Goal: Task Accomplishment & Management: Manage account settings

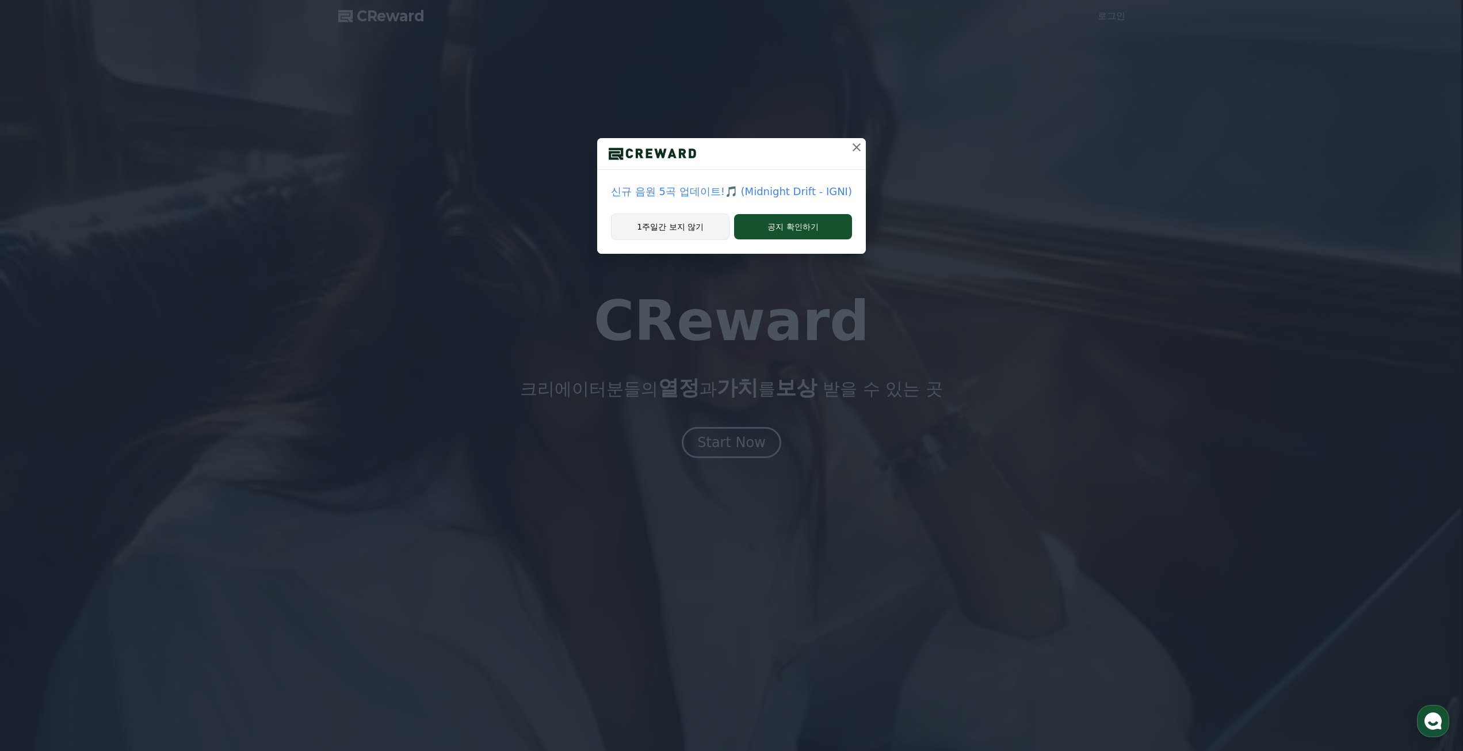
click at [691, 227] on button "1주일간 보지 않기" at bounding box center [670, 226] width 119 height 26
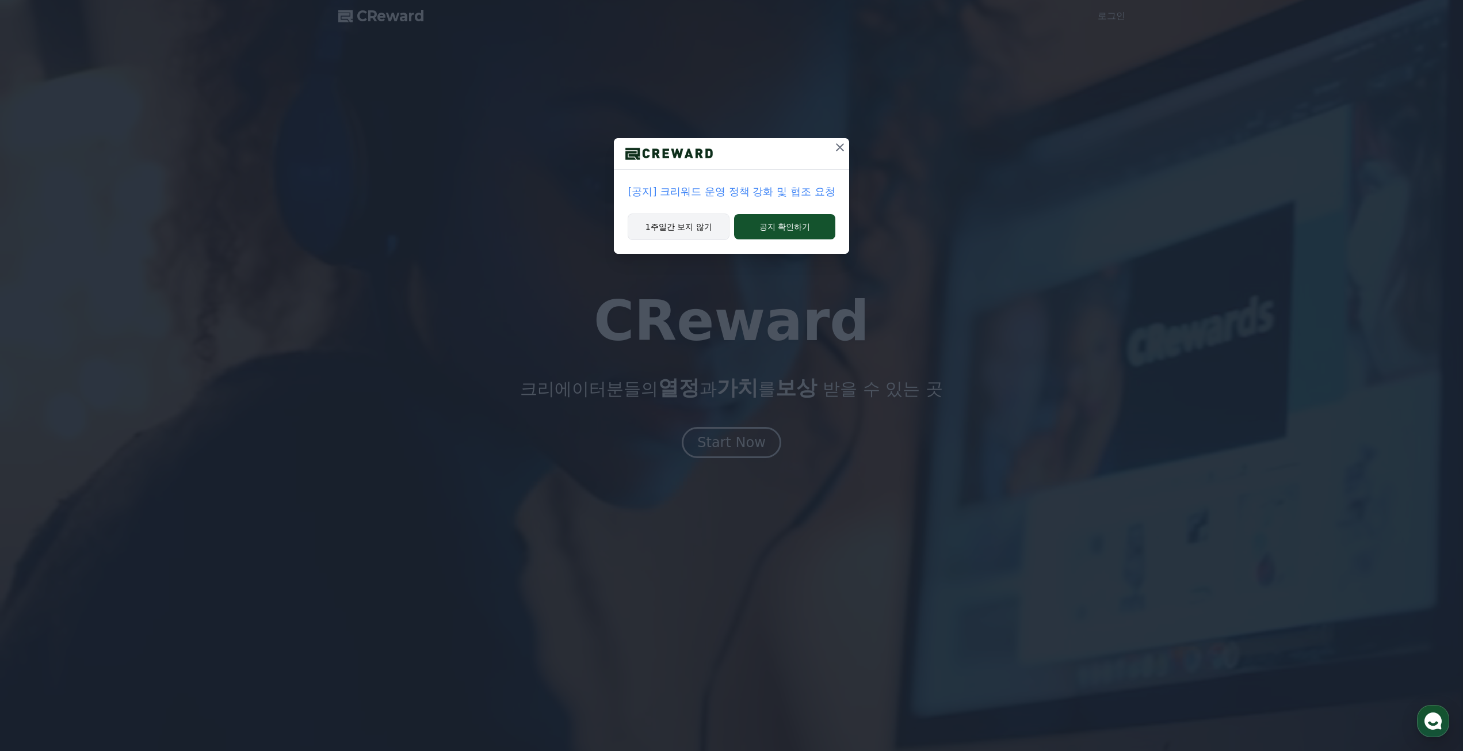
click at [703, 226] on button "1주일간 보지 않기" at bounding box center [679, 226] width 102 height 26
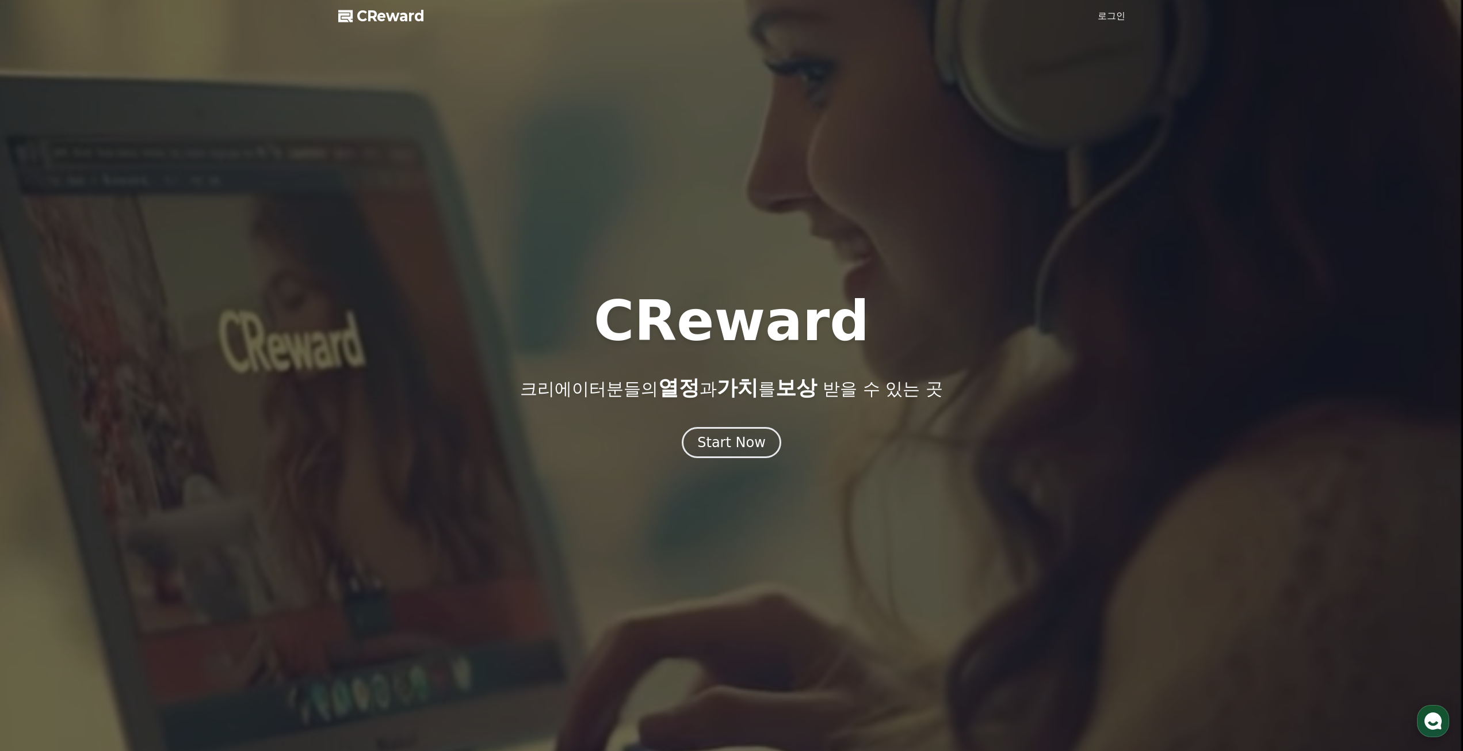
click at [1082, 26] on div at bounding box center [731, 375] width 1463 height 751
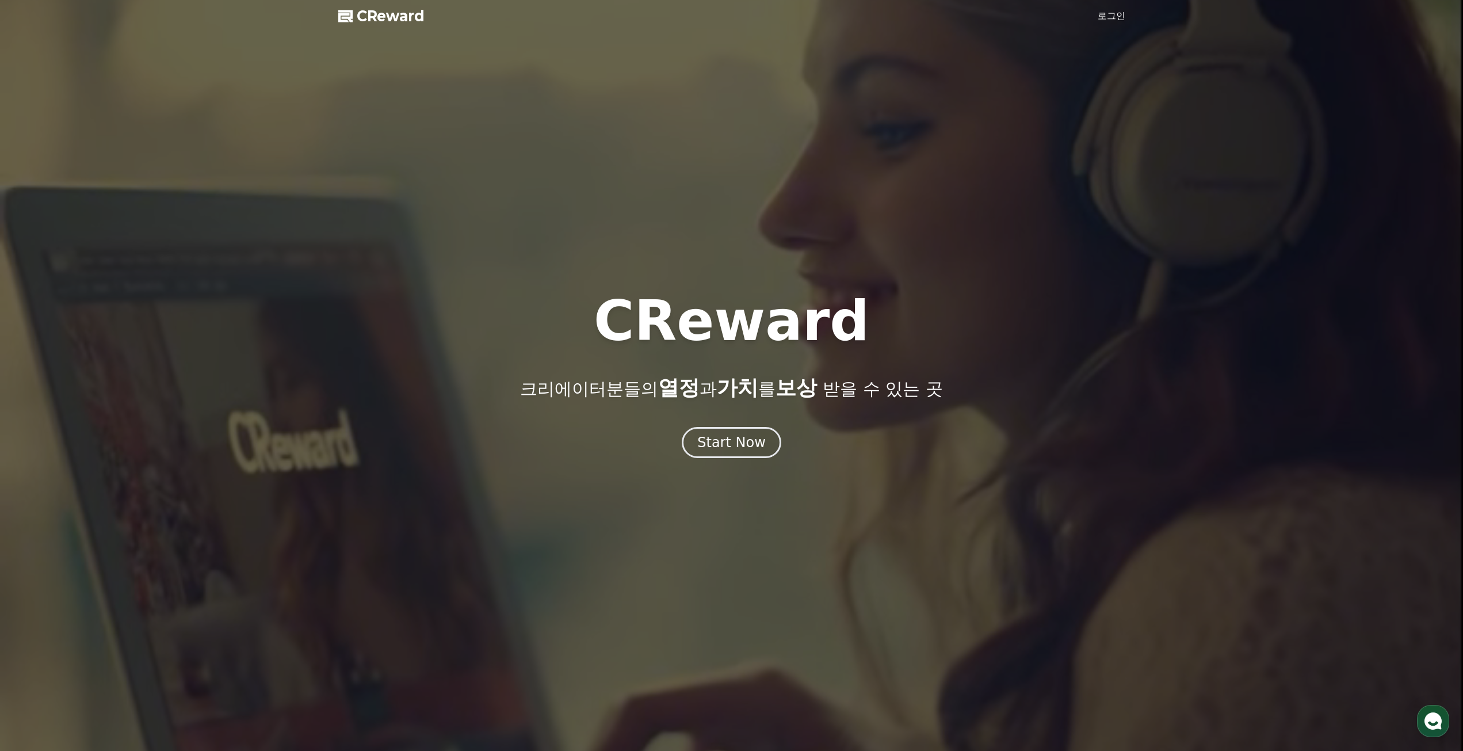
click at [1105, 9] on div at bounding box center [731, 375] width 1463 height 751
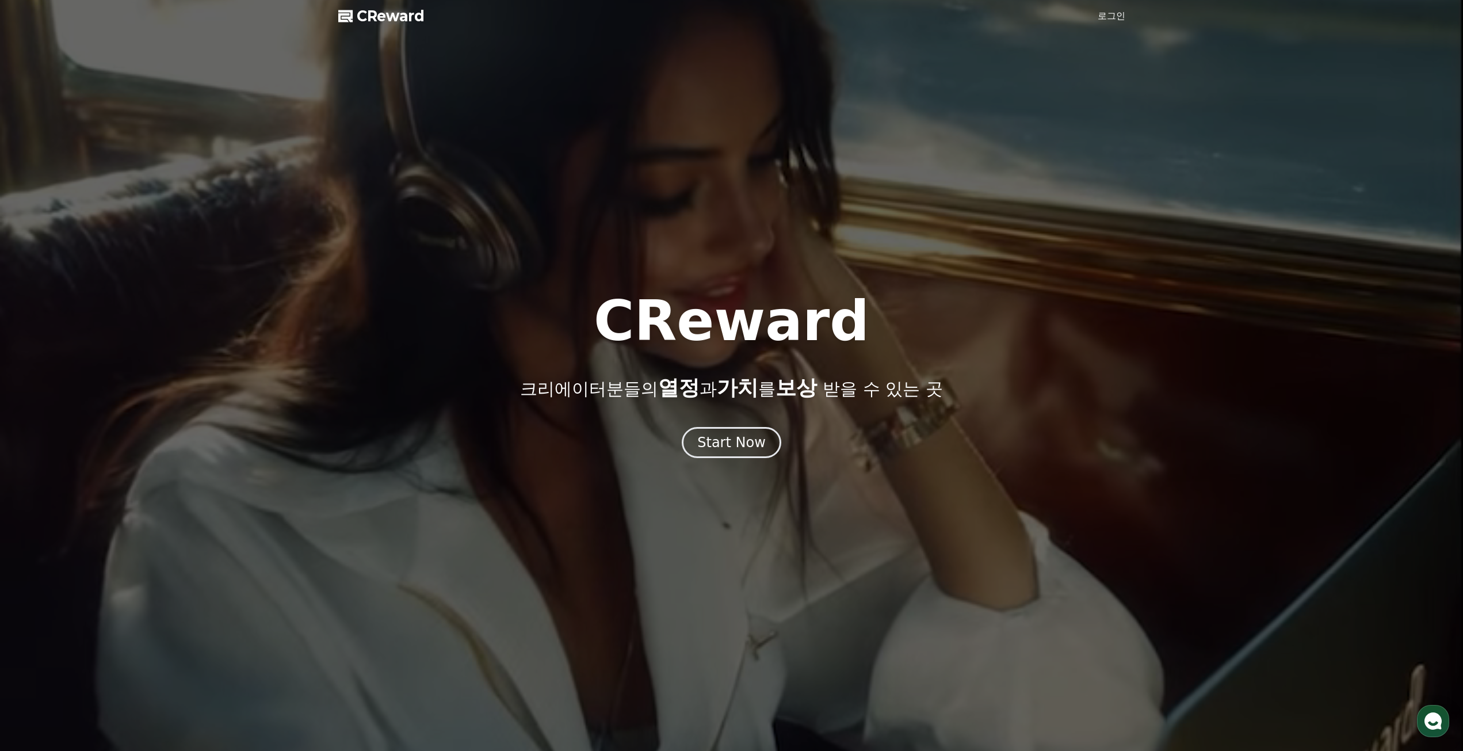
click at [1121, 16] on link "로그인" at bounding box center [1112, 16] width 28 height 14
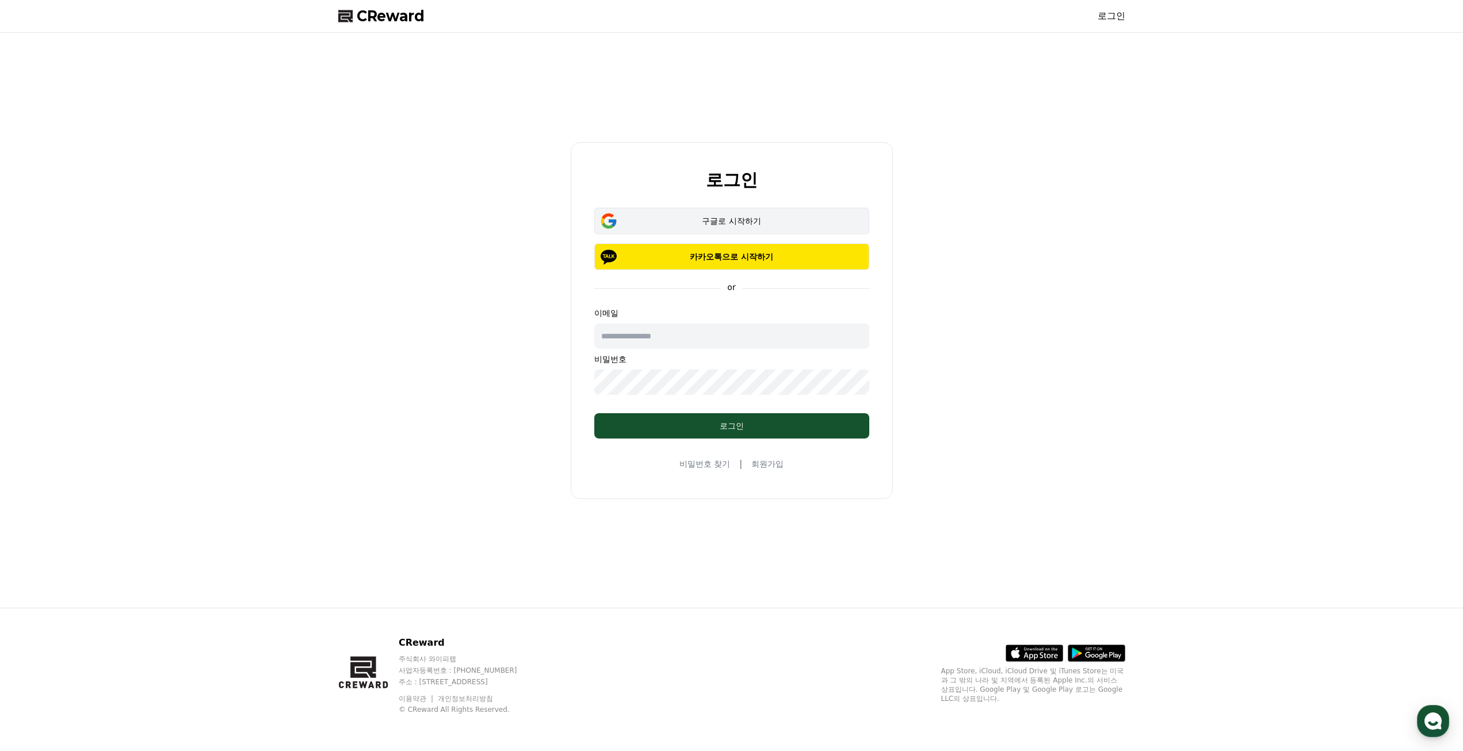
click at [745, 221] on div "구글로 시작하기" at bounding box center [732, 221] width 242 height 12
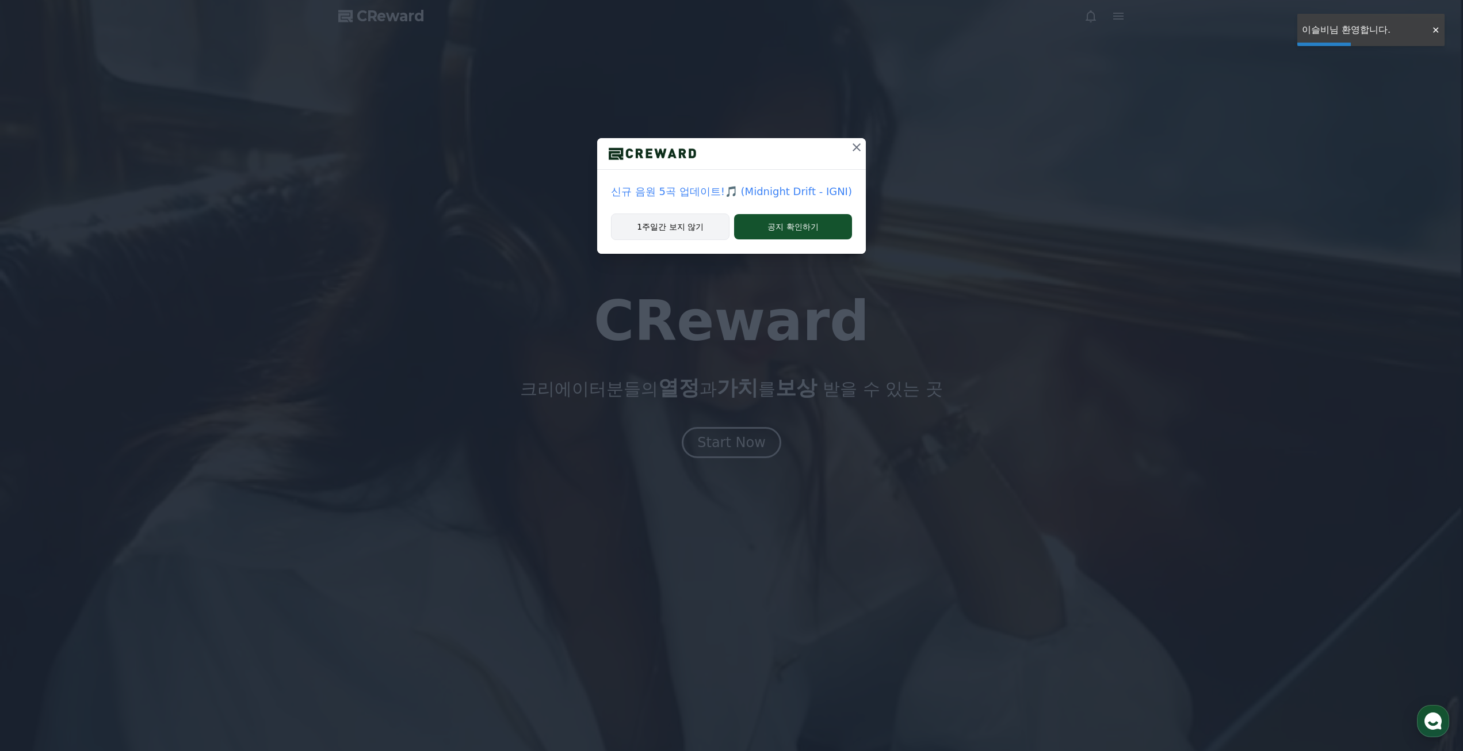
click at [652, 221] on button "1주일간 보지 않기" at bounding box center [670, 226] width 119 height 26
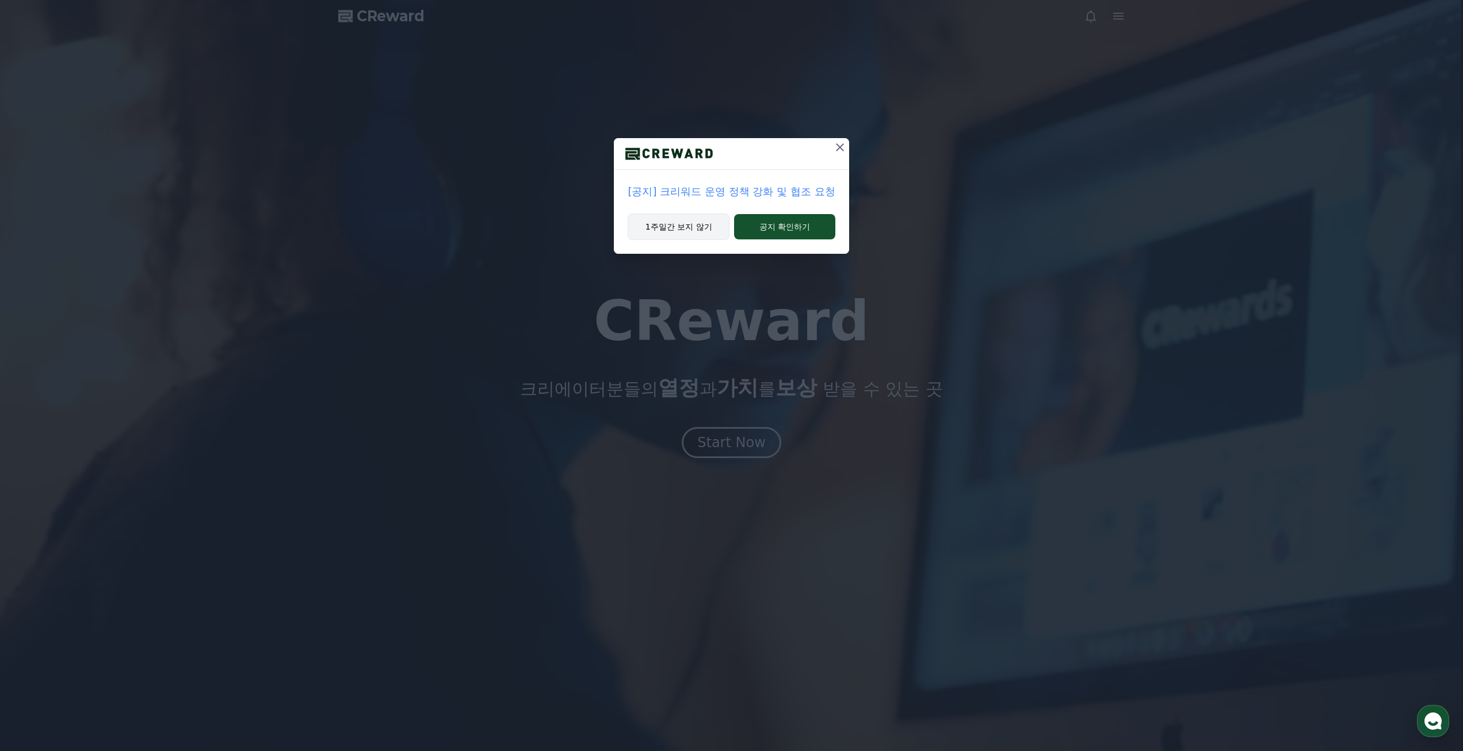
click at [674, 233] on button "1주일간 보지 않기" at bounding box center [679, 226] width 102 height 26
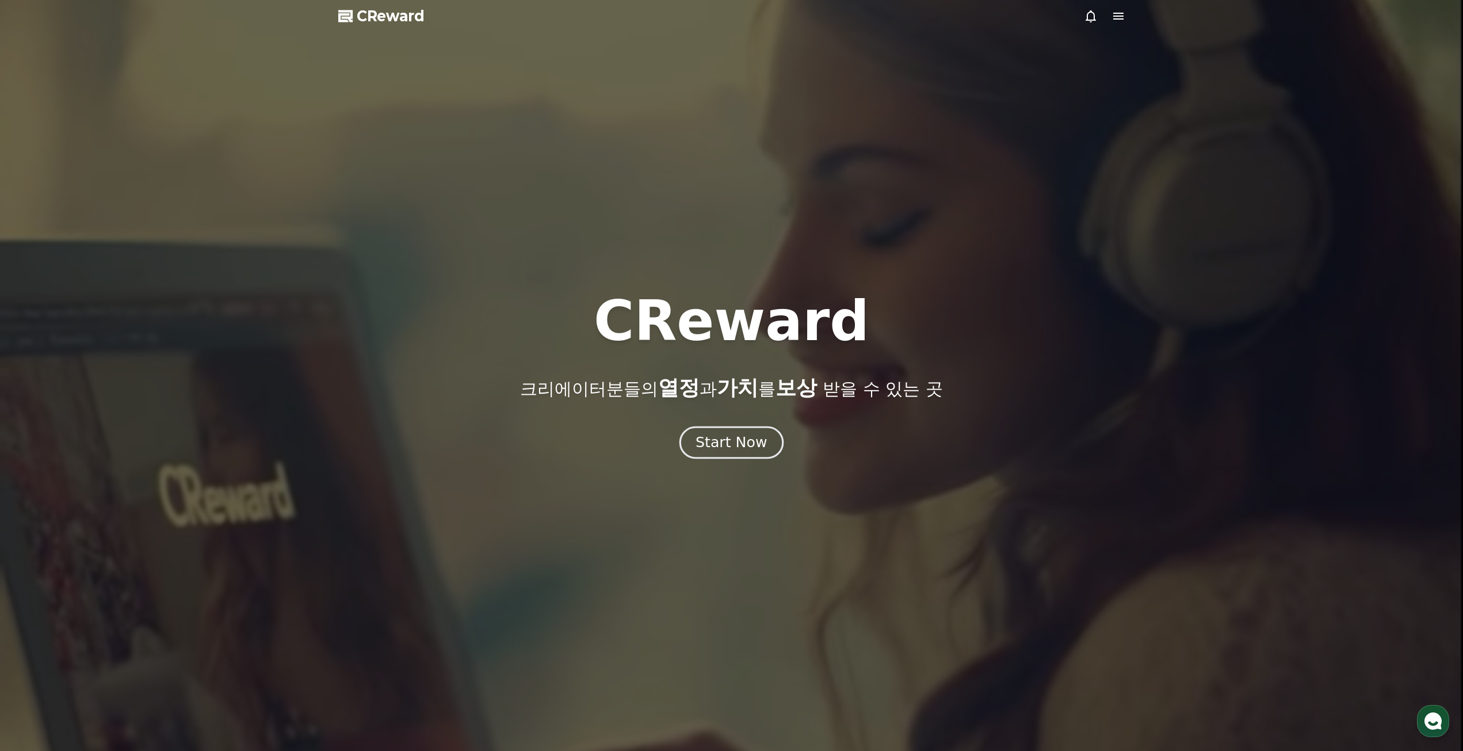
click at [749, 433] on div "Start Now" at bounding box center [731, 443] width 71 height 20
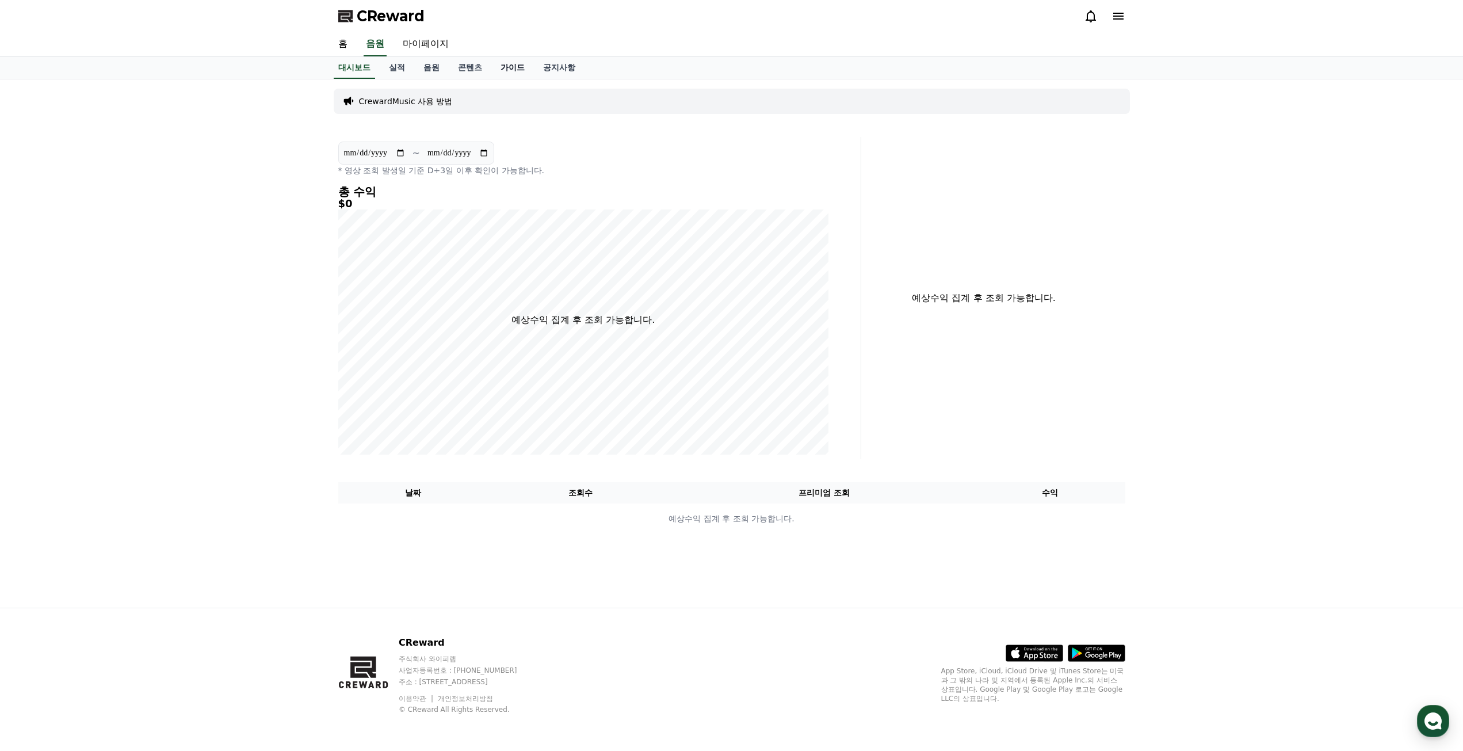
click at [513, 68] on link "가이드" at bounding box center [512, 68] width 43 height 22
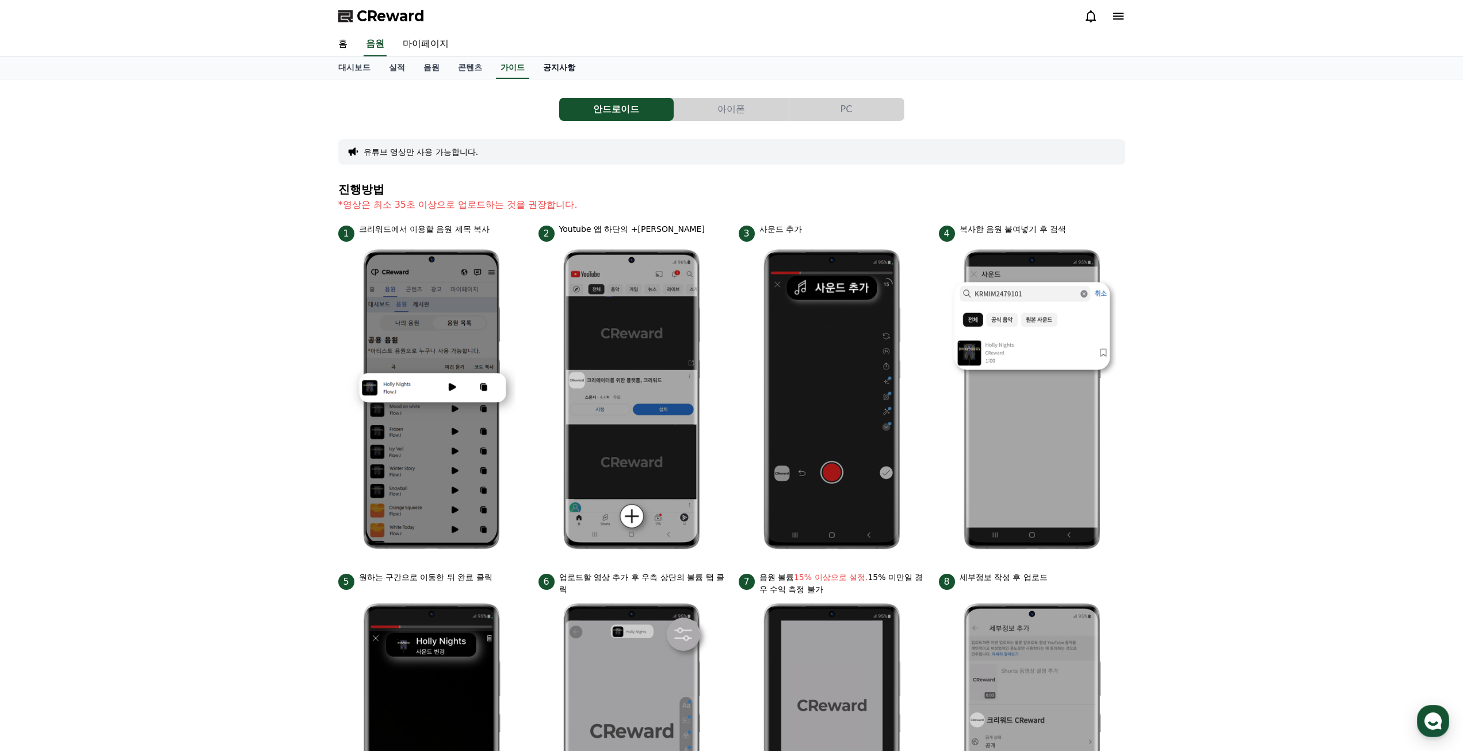
click at [570, 69] on link "공지사항" at bounding box center [559, 68] width 51 height 22
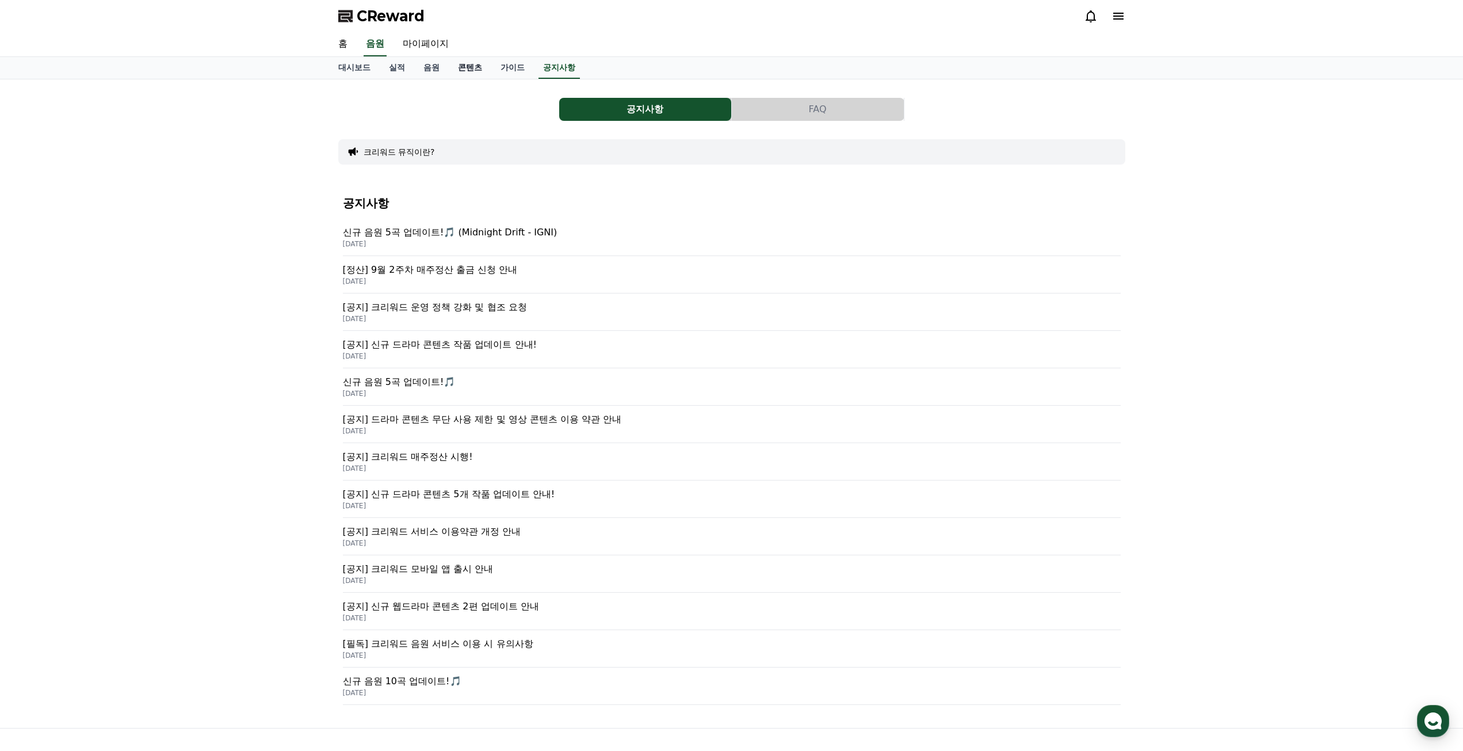
click at [460, 62] on link "콘텐츠" at bounding box center [470, 68] width 43 height 22
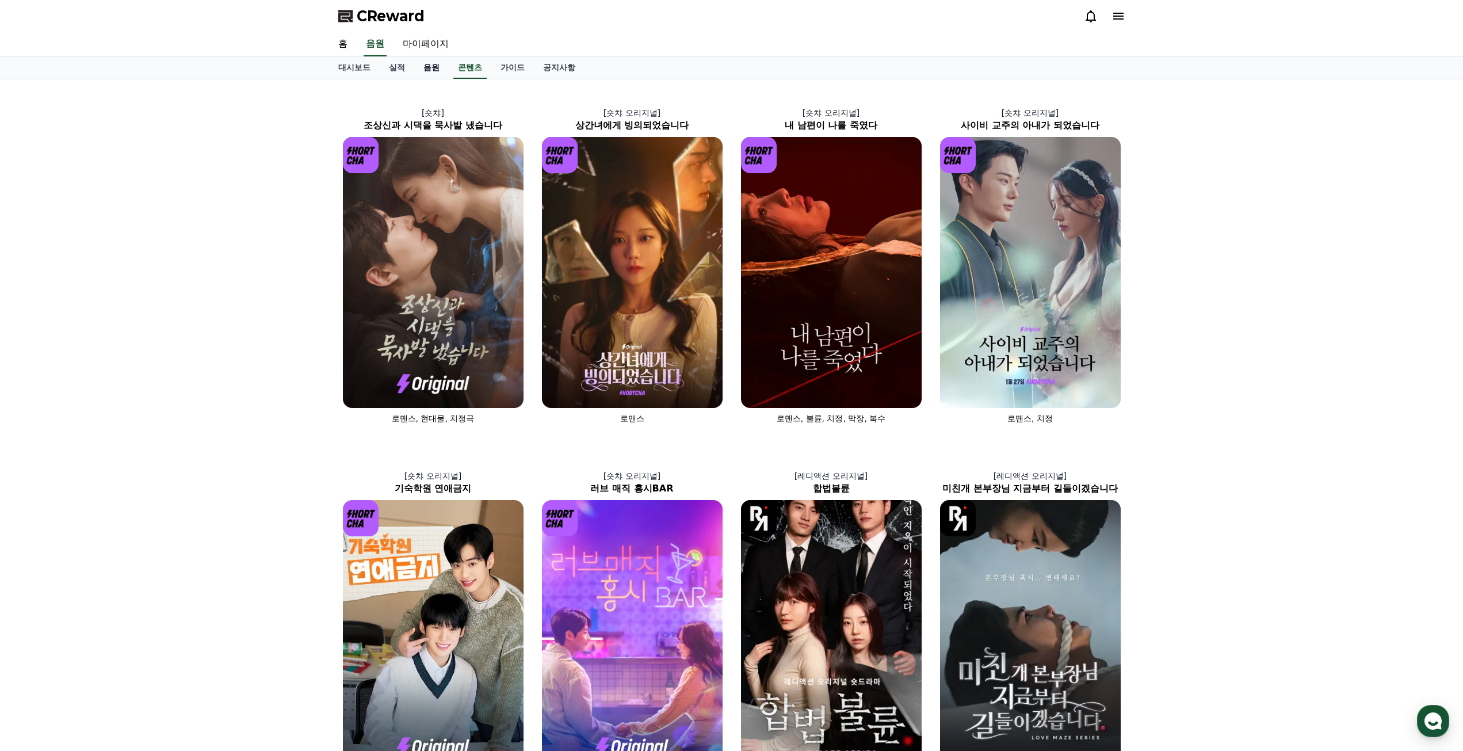
click at [433, 69] on link "음원" at bounding box center [431, 68] width 35 height 22
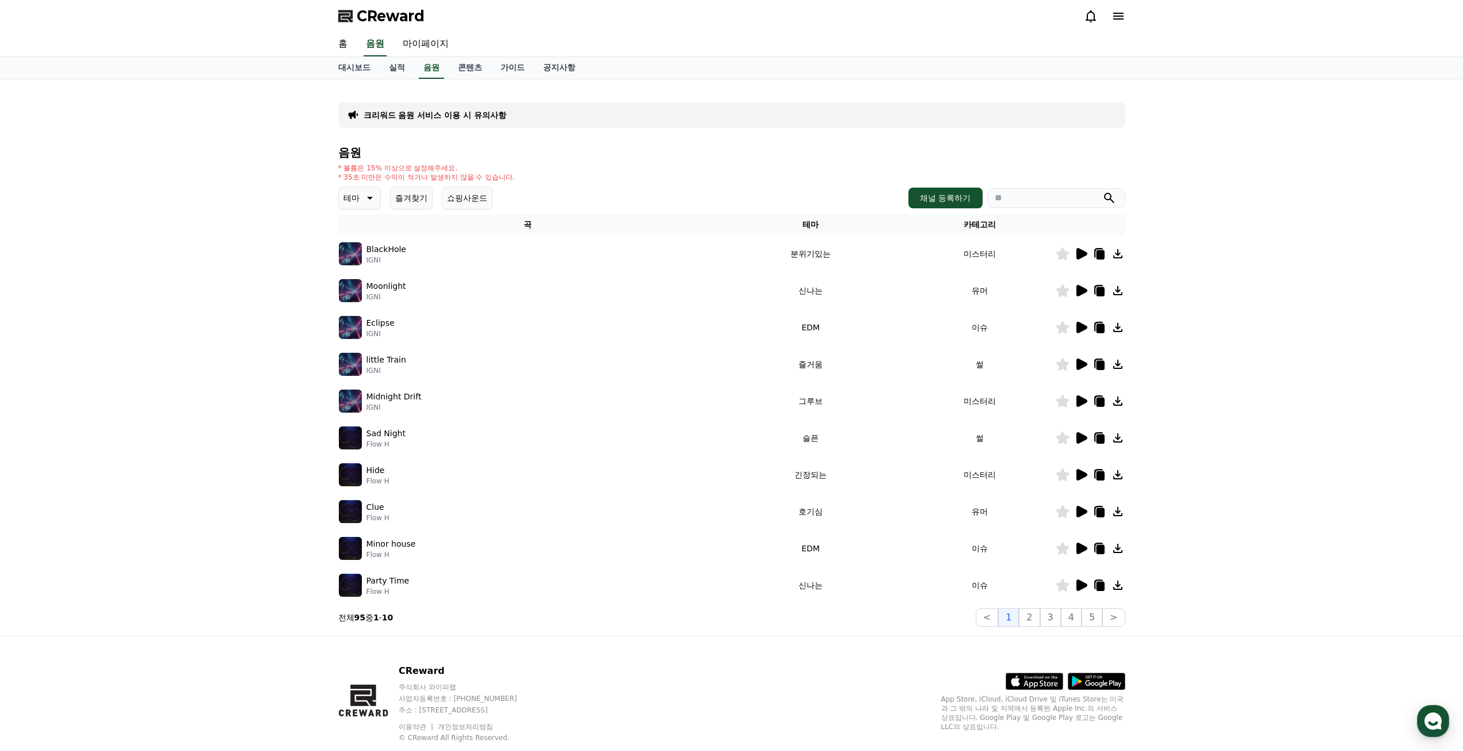
click at [424, 56] on div "홈 음원 마이페이지" at bounding box center [731, 44] width 1463 height 25
click at [436, 45] on link "마이페이지" at bounding box center [426, 44] width 64 height 24
select select "**********"
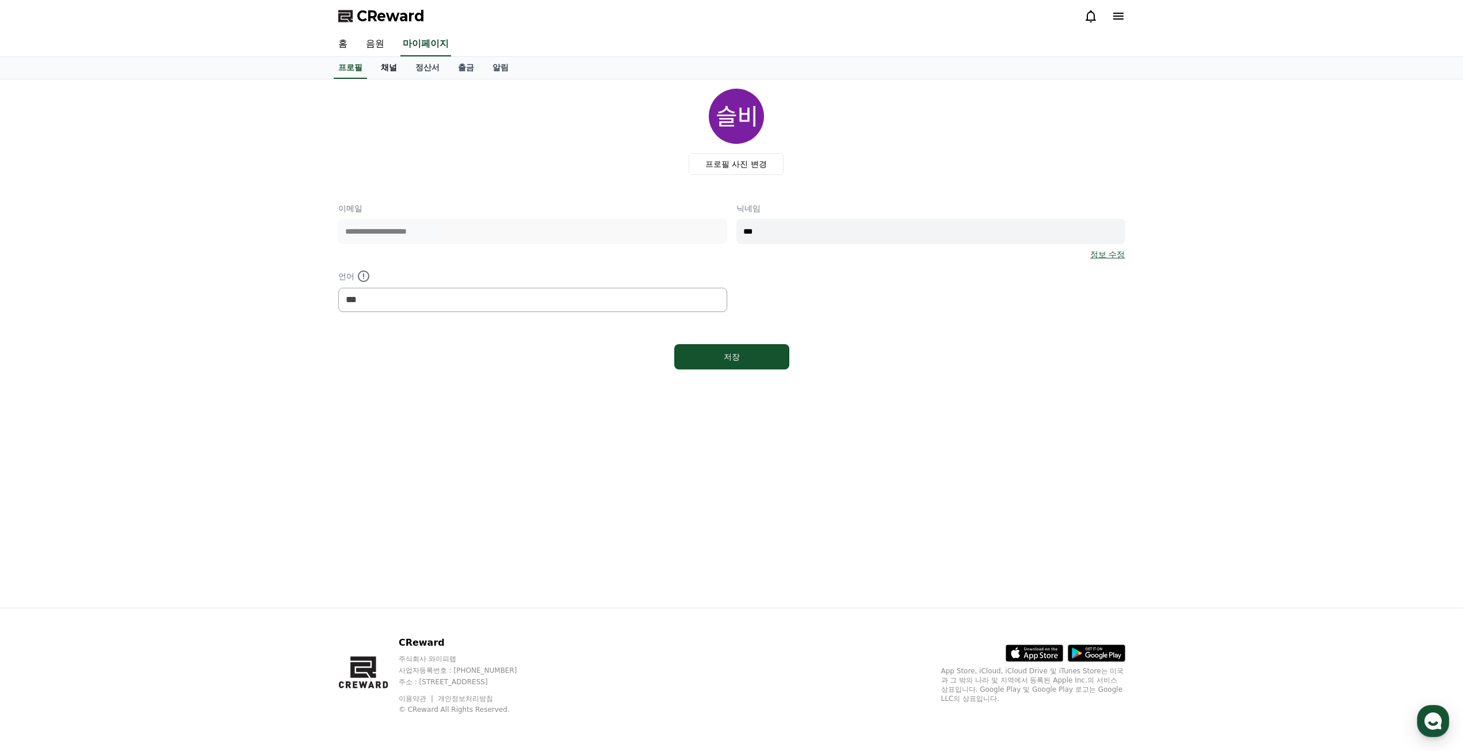
click at [391, 72] on link "채널" at bounding box center [389, 68] width 35 height 22
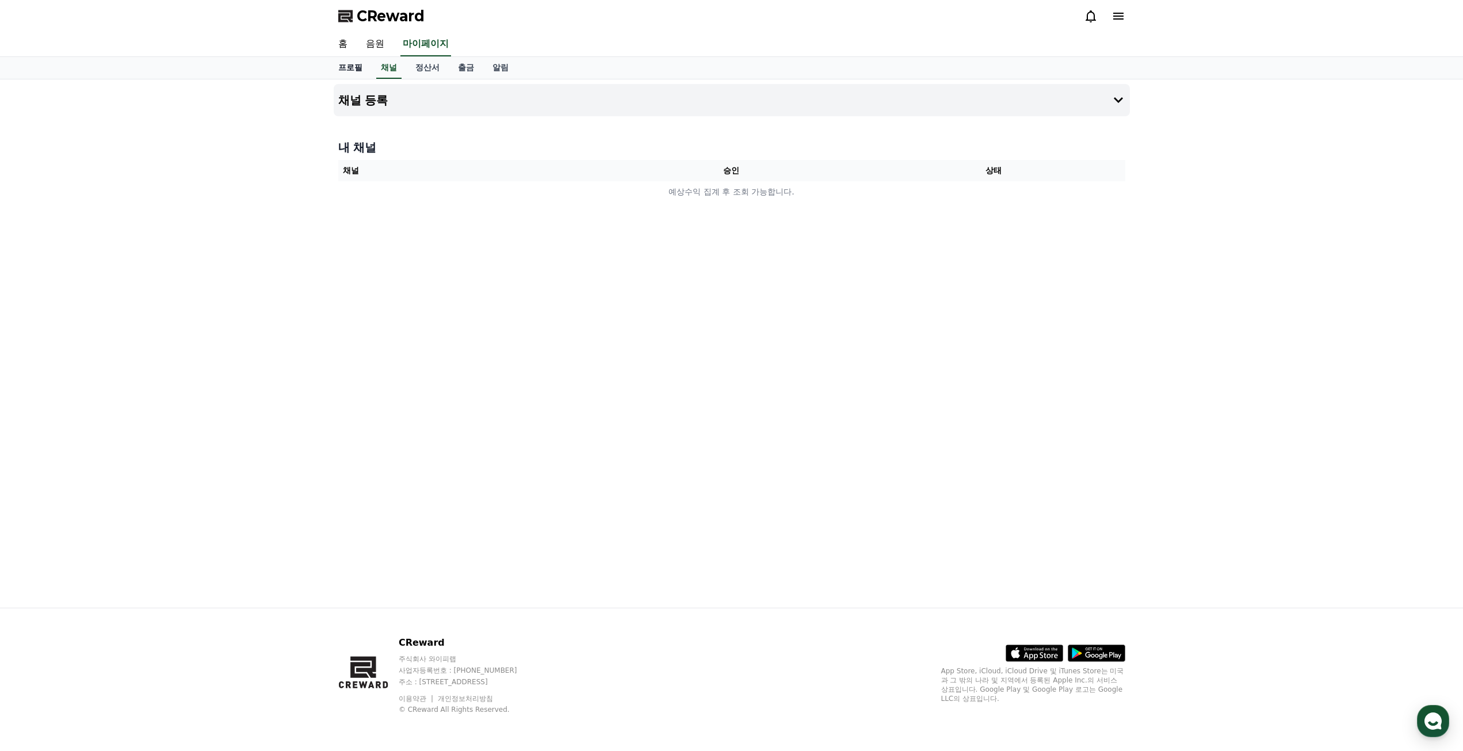
click at [354, 68] on link "프로필" at bounding box center [350, 68] width 43 height 22
select select "**********"
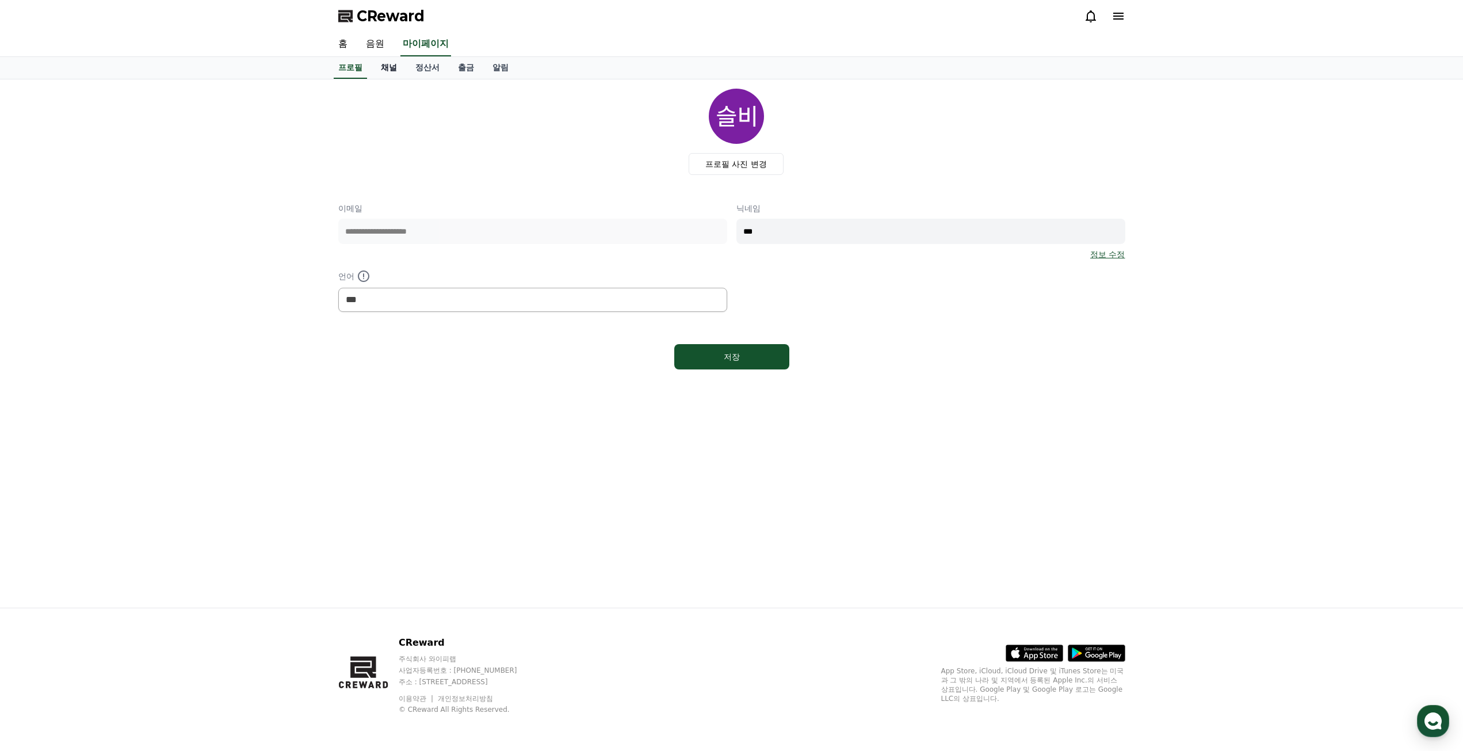
click at [389, 75] on link "채널" at bounding box center [389, 68] width 35 height 22
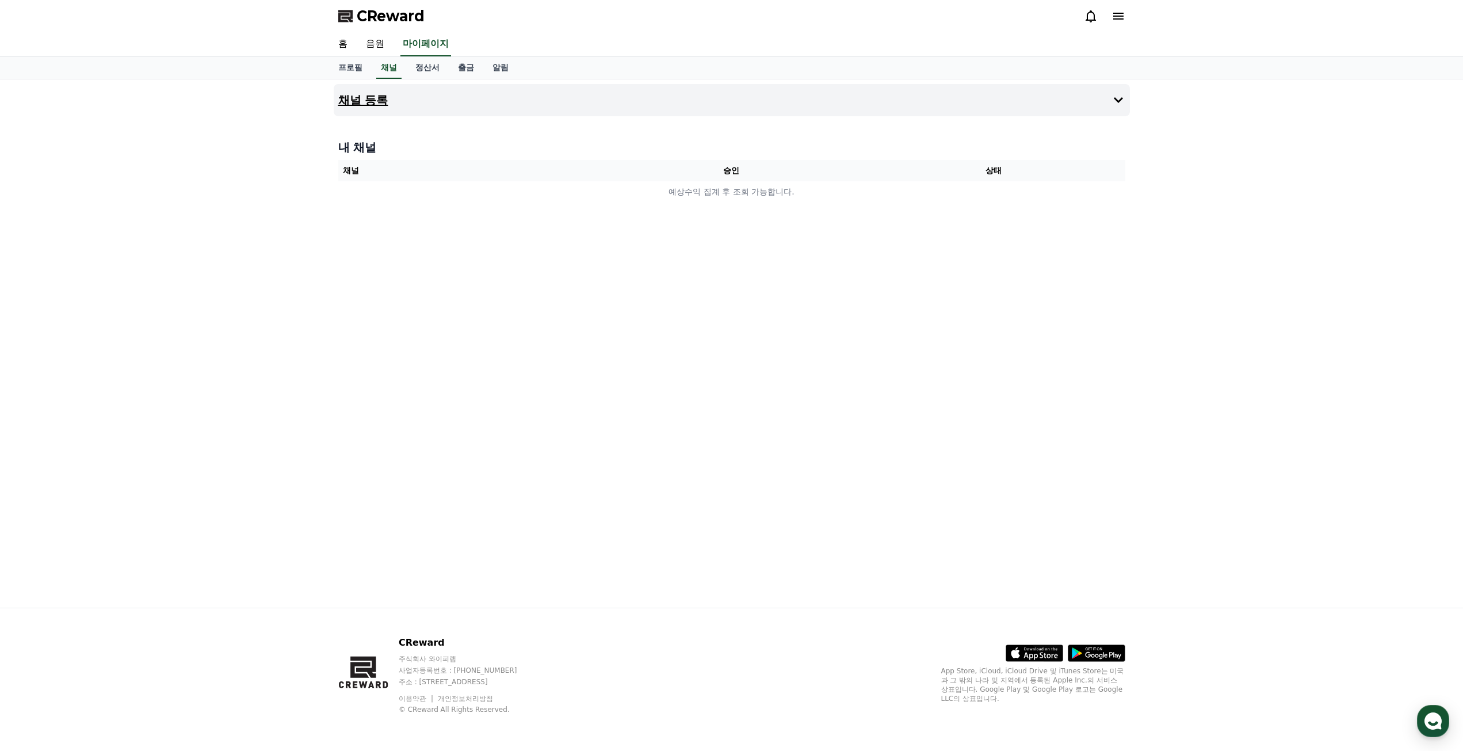
click at [397, 109] on button "채널 등록" at bounding box center [732, 100] width 796 height 32
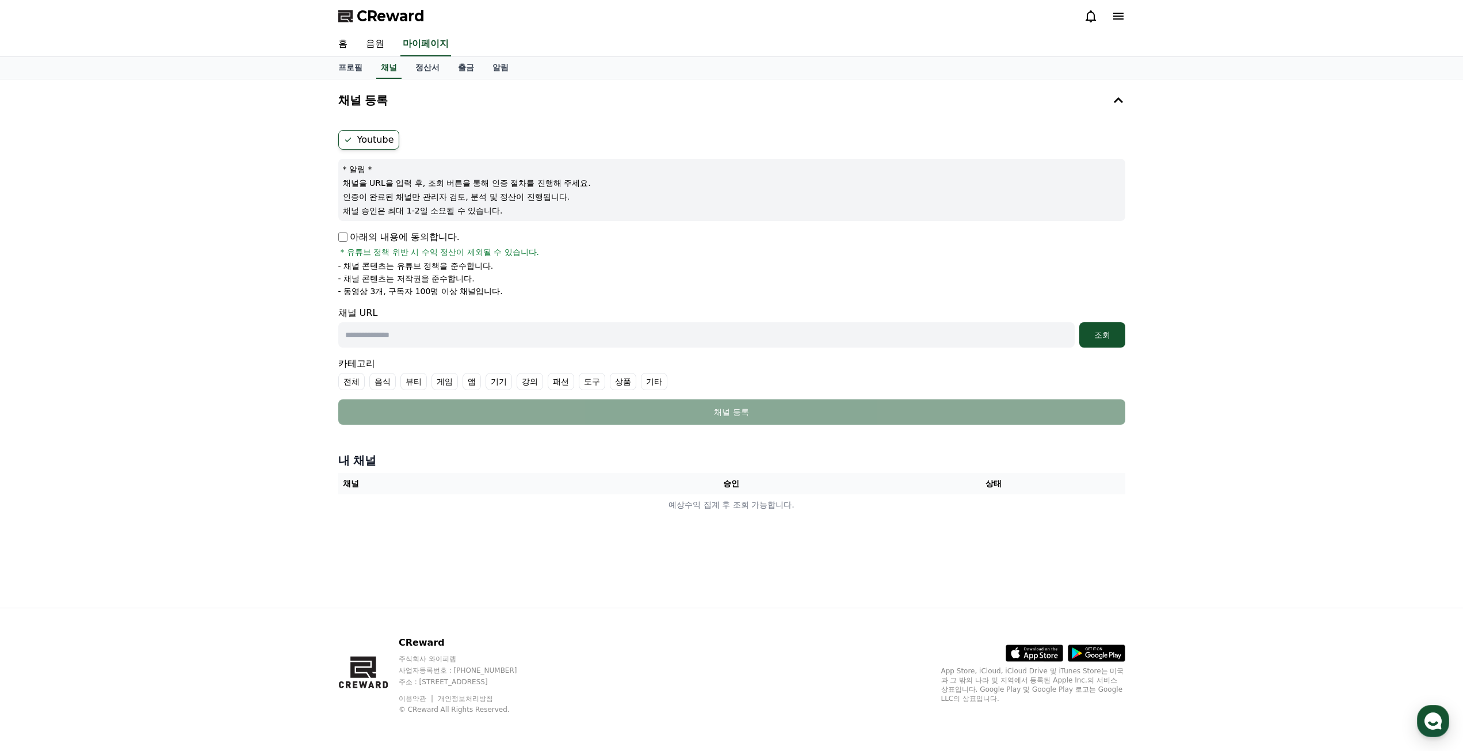
drag, startPoint x: 421, startPoint y: 176, endPoint x: 511, endPoint y: 220, distance: 100.1
click at [511, 220] on div "* 알림 * 채널을 URL을 입력 후, 조회 버튼을 통해 인증 절차를 진행해 주세요. 인증이 완료된 채널만 관리자 검토, 분석 및 정산이 진행…" at bounding box center [731, 190] width 787 height 62
click at [460, 224] on form "Youtube * 알림 * 채널을 URL을 입력 후, 조회 버튼을 통해 인증 절차를 진행해 주세요. 인증이 완료된 채널만 관리자 검토, 분석 …" at bounding box center [731, 277] width 787 height 295
click at [375, 137] on label "Youtube" at bounding box center [368, 140] width 61 height 20
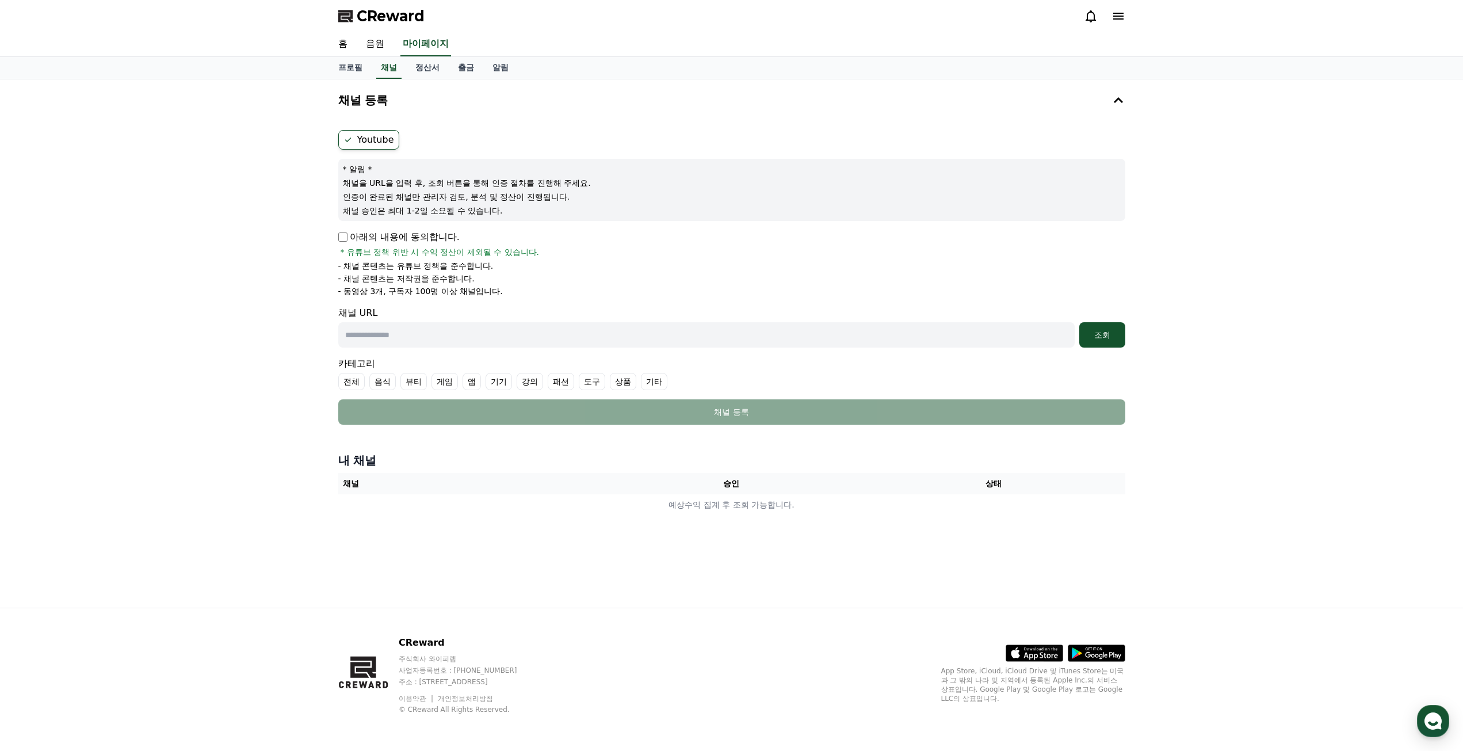
click at [731, 315] on div "채널 URL 조회" at bounding box center [731, 326] width 787 height 41
drag, startPoint x: 392, startPoint y: 235, endPoint x: 375, endPoint y: 234, distance: 16.8
click at [392, 235] on p "아래의 내용에 동의합니다." at bounding box center [398, 237] width 121 height 14
click at [337, 234] on div "Youtube * 알림 * 채널을 URL을 입력 후, 조회 버튼을 통해 인증 절차를 진행해 주세요. 인증이 완료된 채널만 관리자 검토, 분석 …" at bounding box center [732, 277] width 796 height 304
click at [371, 198] on p "인증이 완료된 채널만 관리자 검토, 분석 및 정산이 진행됩니다." at bounding box center [732, 197] width 778 height 12
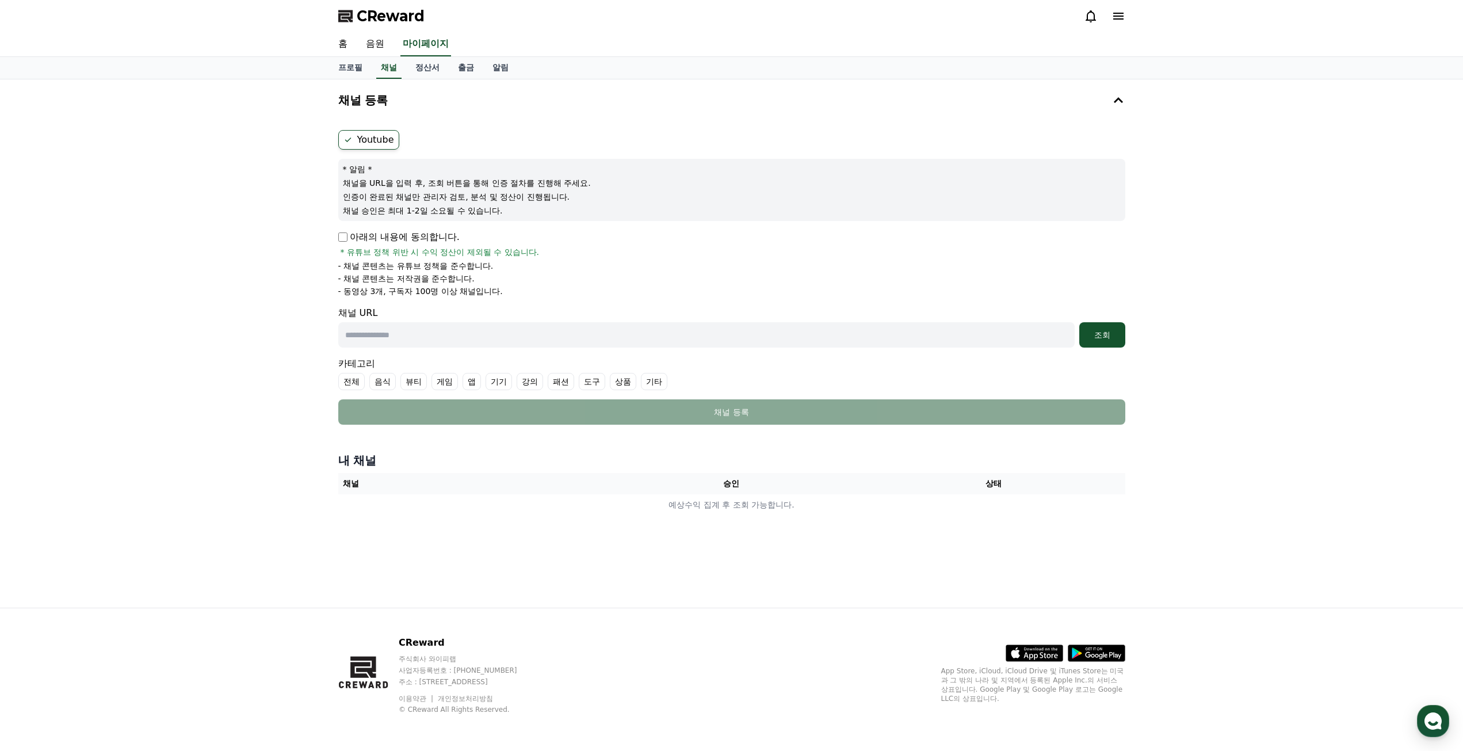
click at [383, 179] on p "채널을 URL을 입력 후, 조회 버튼을 통해 인증 절차를 진행해 주세요." at bounding box center [732, 183] width 778 height 12
click at [381, 330] on input "text" at bounding box center [706, 334] width 736 height 25
paste input "**********"
type input "**********"
click at [333, 237] on div "**********" at bounding box center [731, 343] width 805 height 528
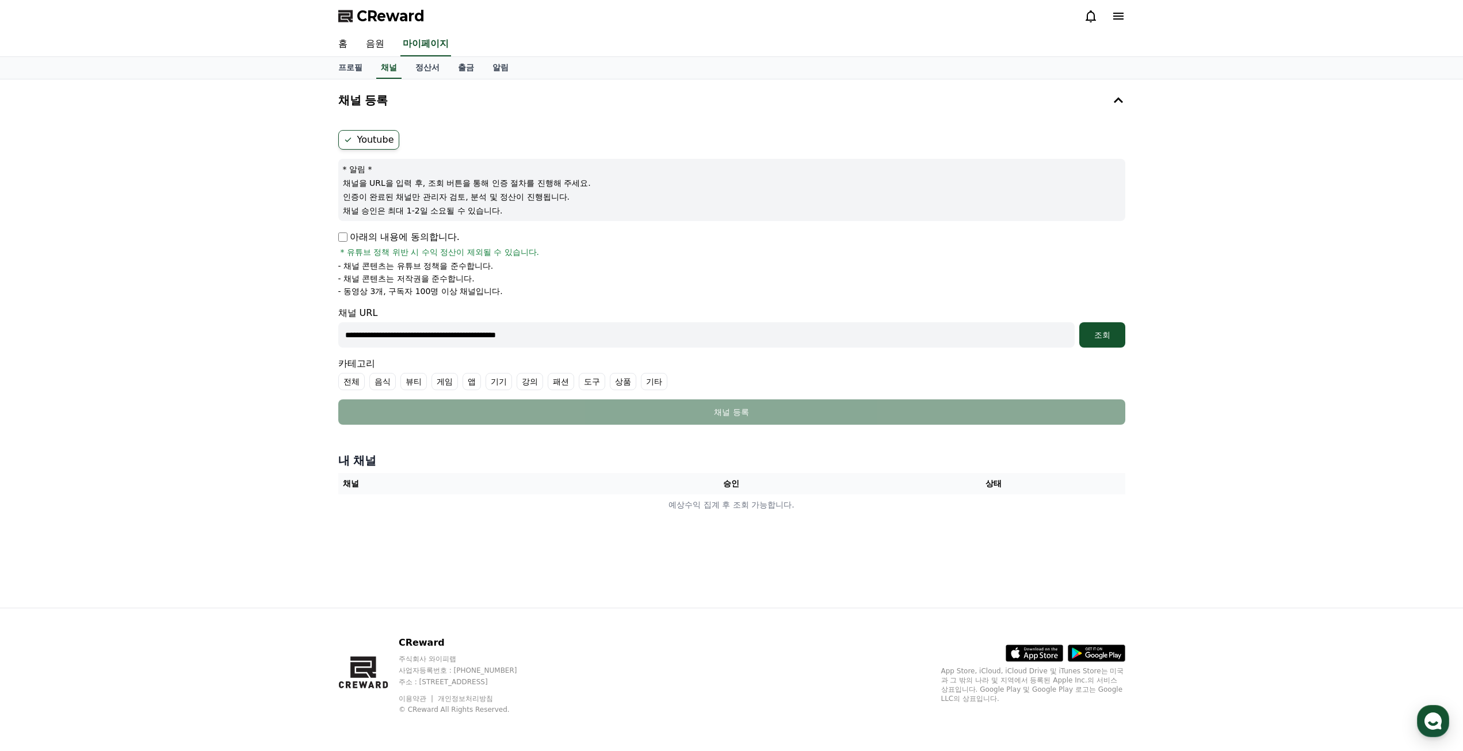
click at [347, 243] on div "아래의 내용에 동의합니다. * 유튜브 정책 위반 시 수익 정산이 제외될 수 있습니다." at bounding box center [731, 244] width 787 height 28
drag, startPoint x: 438, startPoint y: 244, endPoint x: 468, endPoint y: 291, distance: 56.2
click at [468, 291] on div "아래의 내용에 동의합니다. * 유튜브 정책 위반 시 수익 정산이 제외될 수 있습니다. - 채널 콘텐츠는 유튜브 정책을 준수합니다. - 채널 콘…" at bounding box center [731, 263] width 787 height 67
click at [468, 291] on p "- 동영상 3개, 구독자 100명 이상 채널입니다." at bounding box center [420, 291] width 165 height 12
drag, startPoint x: 509, startPoint y: 292, endPoint x: 347, endPoint y: 294, distance: 162.3
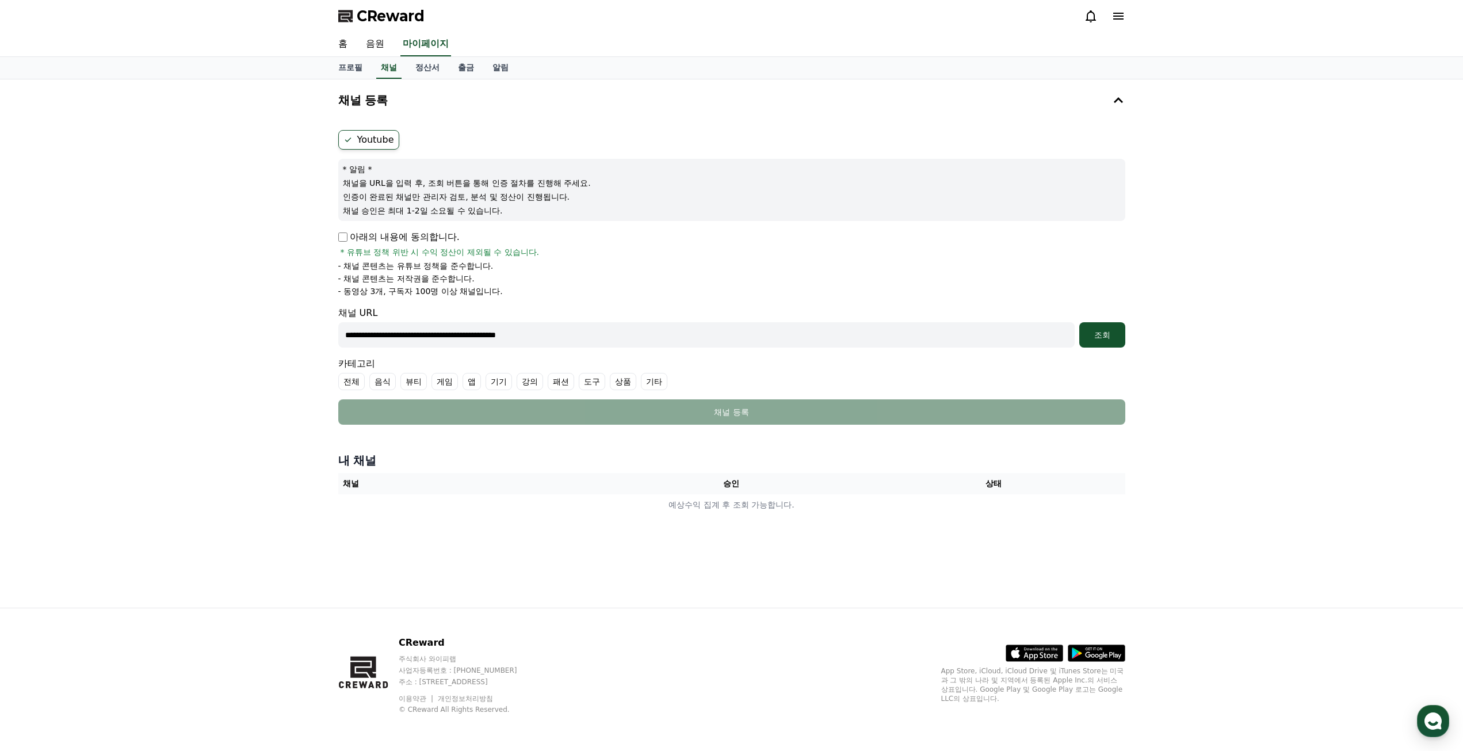
click at [347, 294] on li "- 동영상 3개, 구독자 100명 이상 채널입니다." at bounding box center [731, 291] width 787 height 12
click at [621, 289] on li "- 동영상 3개, 구독자 100명 이상 채널입니다." at bounding box center [731, 291] width 787 height 12
drag, startPoint x: 370, startPoint y: 253, endPoint x: 401, endPoint y: 289, distance: 48.2
click at [401, 289] on div "아래의 내용에 동의합니다. * 유튜브 정책 위반 시 수익 정산이 제외될 수 있습니다. - 채널 콘텐츠는 유튜브 정책을 준수합니다. - 채널 콘…" at bounding box center [731, 263] width 787 height 67
click at [401, 289] on p "- 동영상 3개, 구독자 100명 이상 채널입니다." at bounding box center [420, 291] width 165 height 12
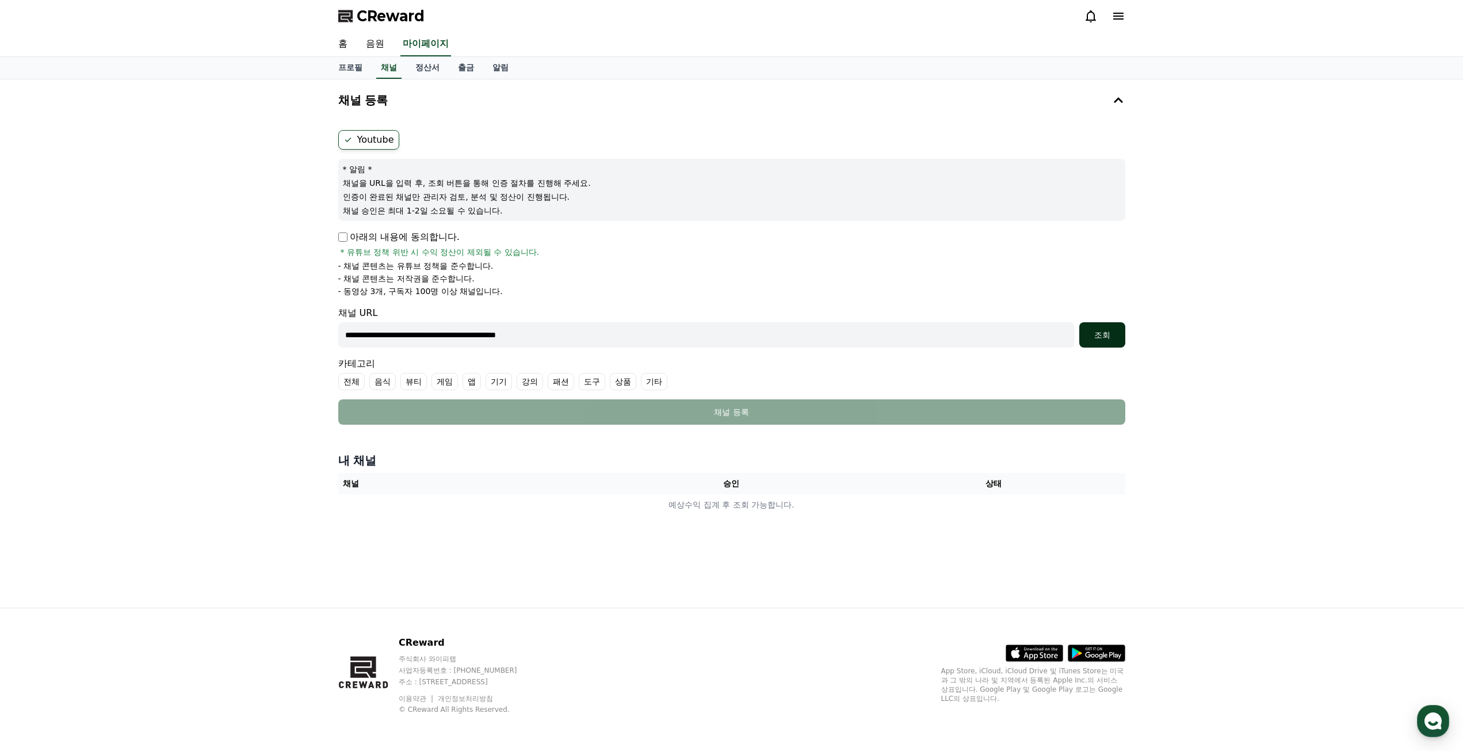
click at [1105, 338] on div "조회" at bounding box center [1102, 335] width 37 height 12
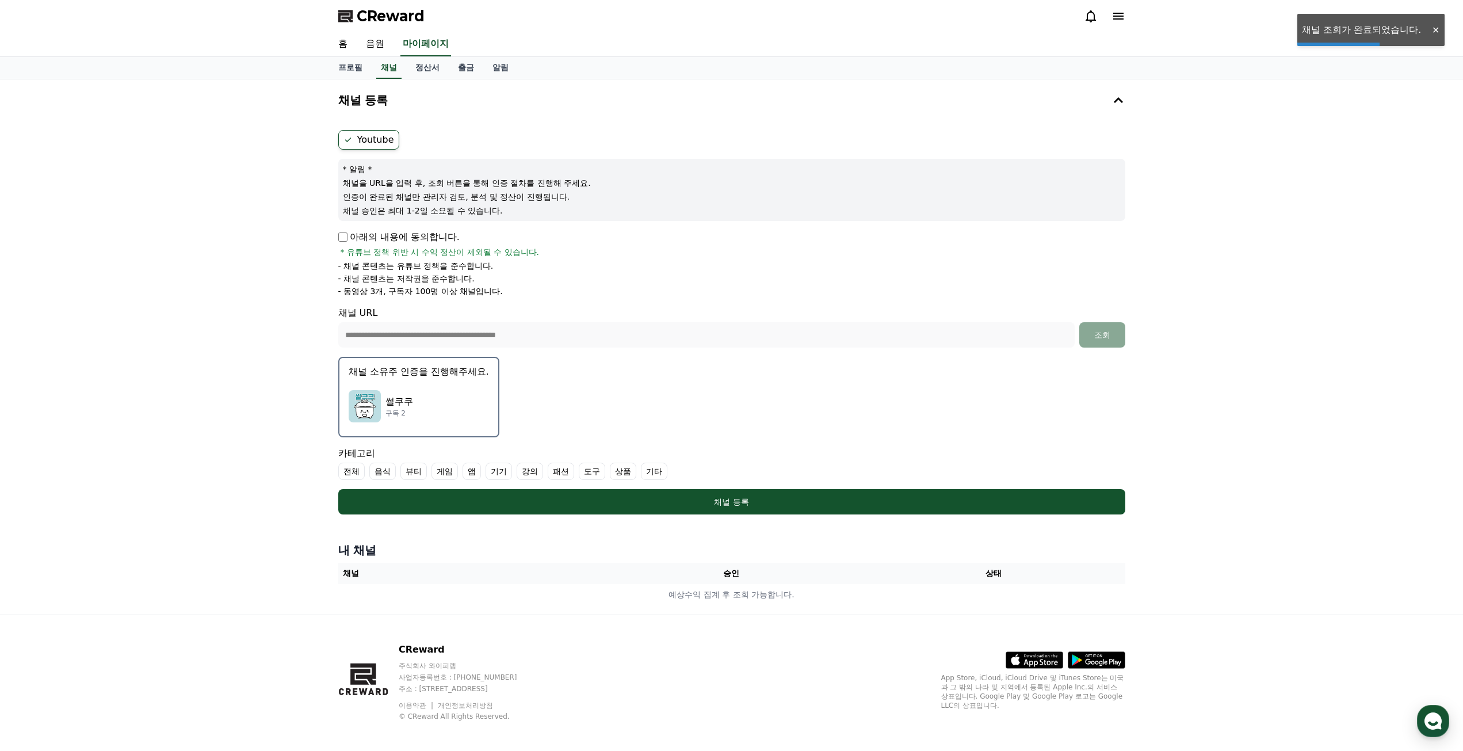
click at [437, 395] on div "썰쿠쿠 구독 2" at bounding box center [419, 406] width 140 height 46
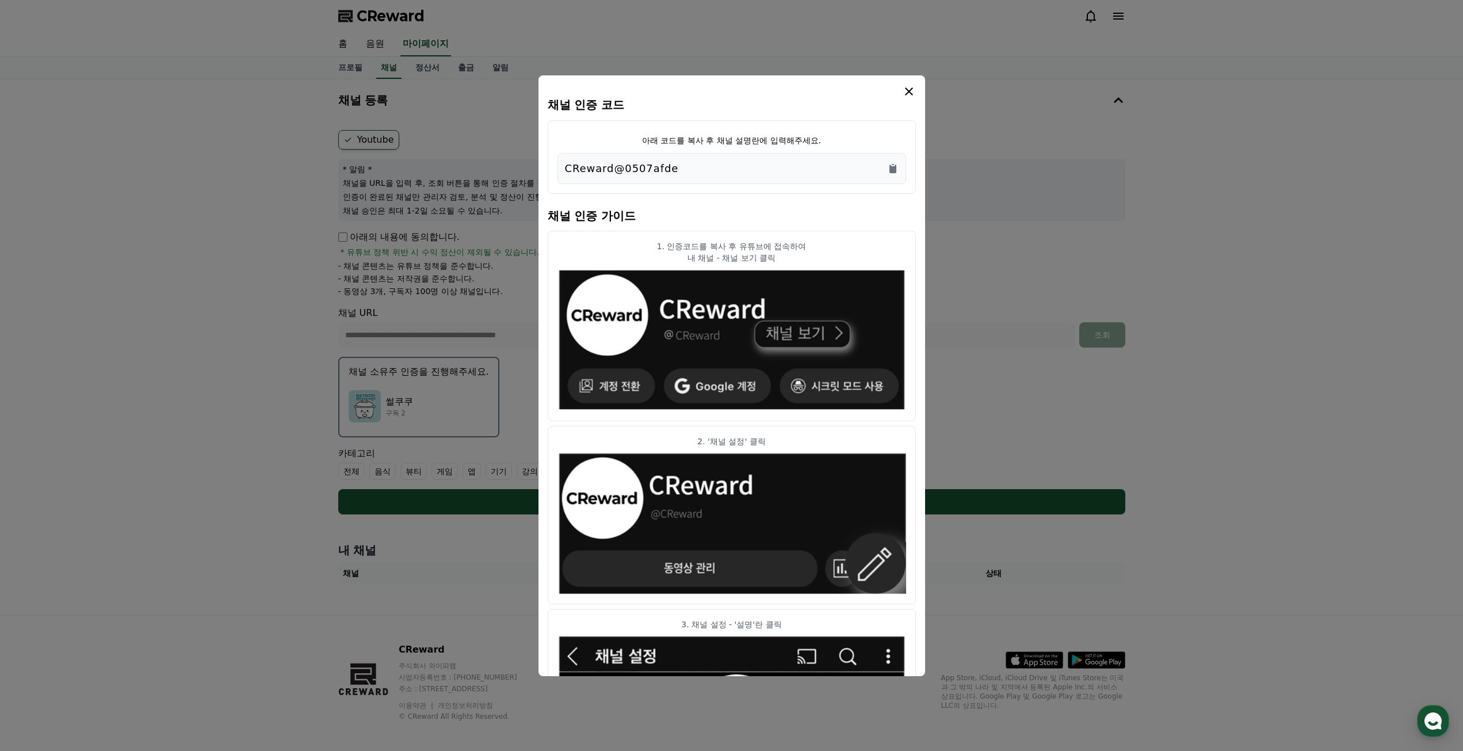
drag, startPoint x: 767, startPoint y: 181, endPoint x: 804, endPoint y: 174, distance: 37.6
click at [803, 174] on div "CReward@0507afde" at bounding box center [731, 168] width 349 height 31
click at [891, 173] on icon "Copy to clipboard" at bounding box center [893, 169] width 12 height 12
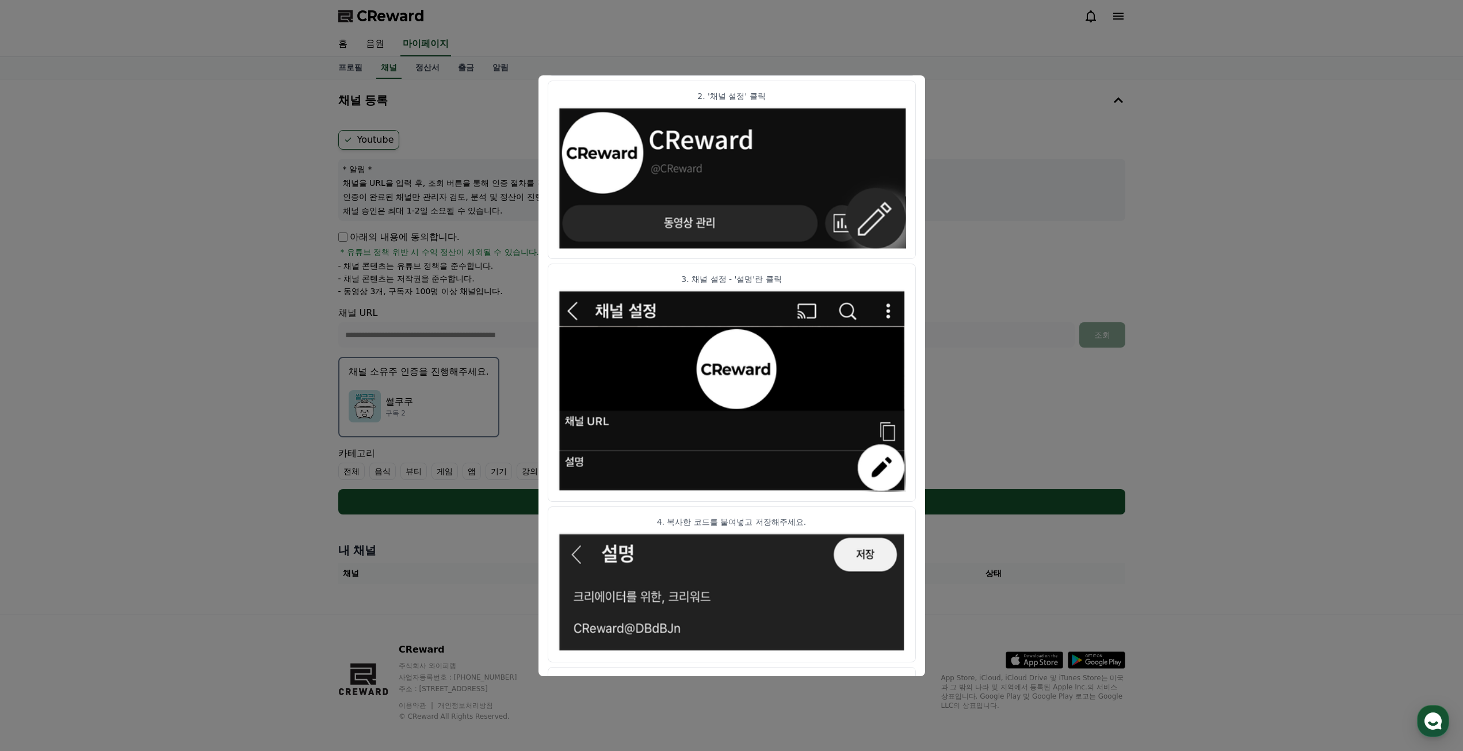
scroll to position [392, 0]
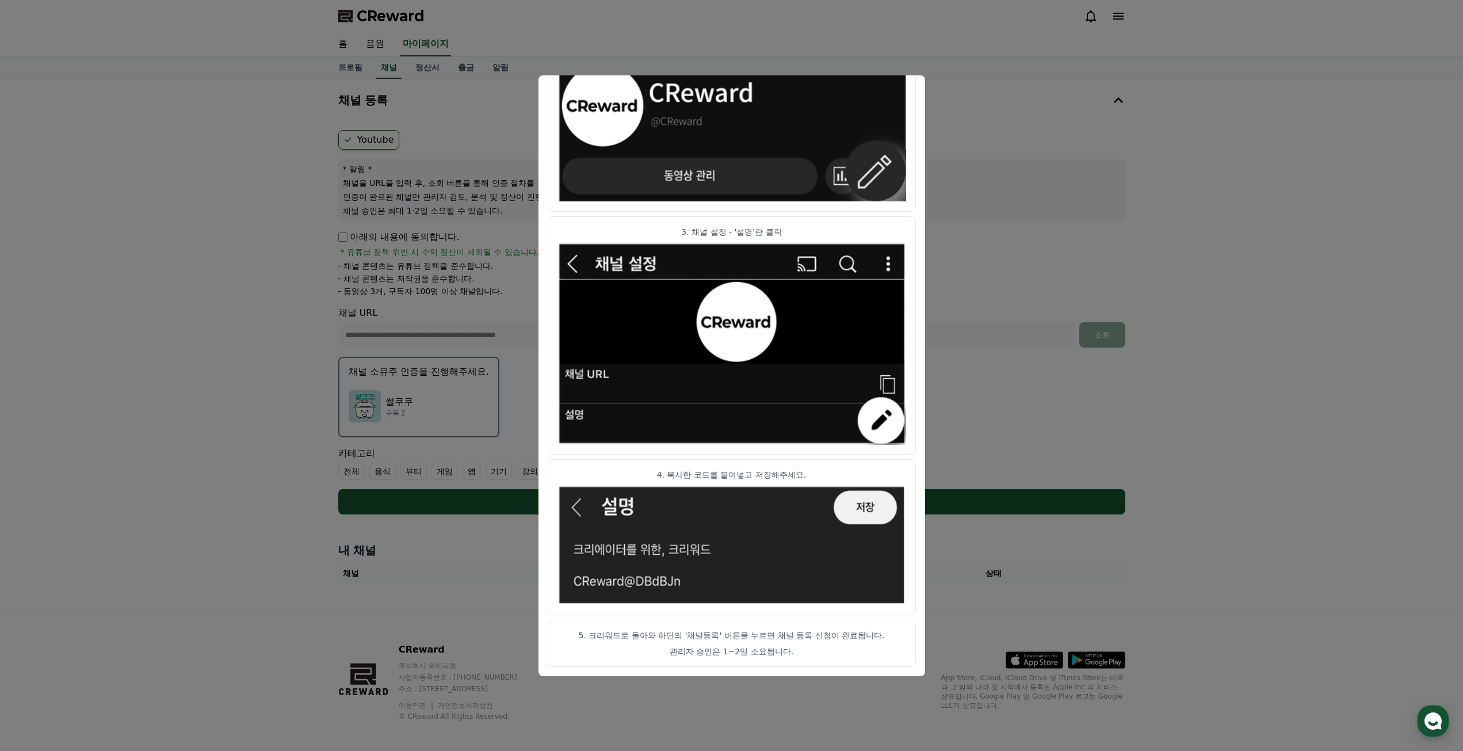
drag, startPoint x: 655, startPoint y: 643, endPoint x: 778, endPoint y: 666, distance: 125.8
click at [778, 666] on article "5. 크리워드로 돌아와 하단의 '채널등록' 버튼을 누르면 채널 등록 신청이 완료됩니다. 관리자 승인은 1~2일 소요됩니다." at bounding box center [732, 643] width 368 height 47
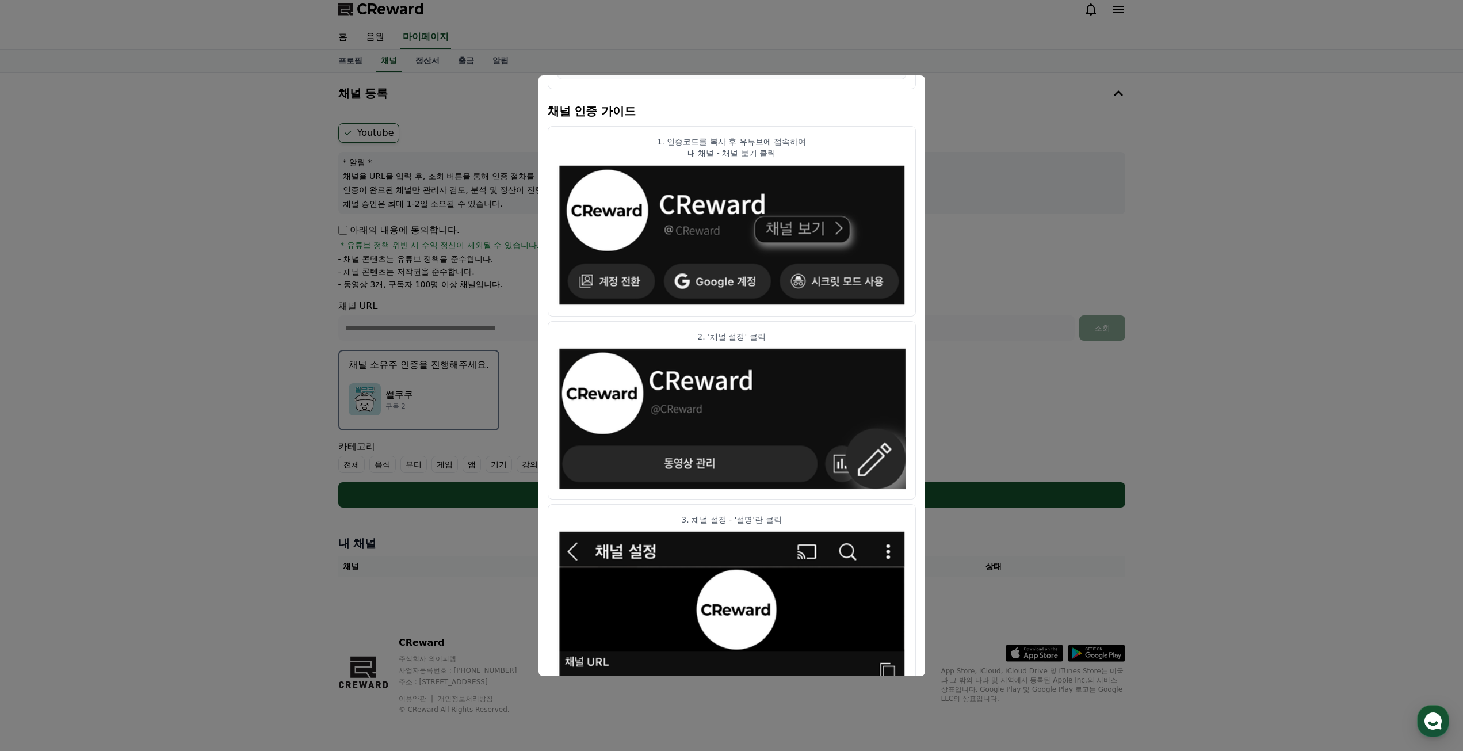
scroll to position [0, 0]
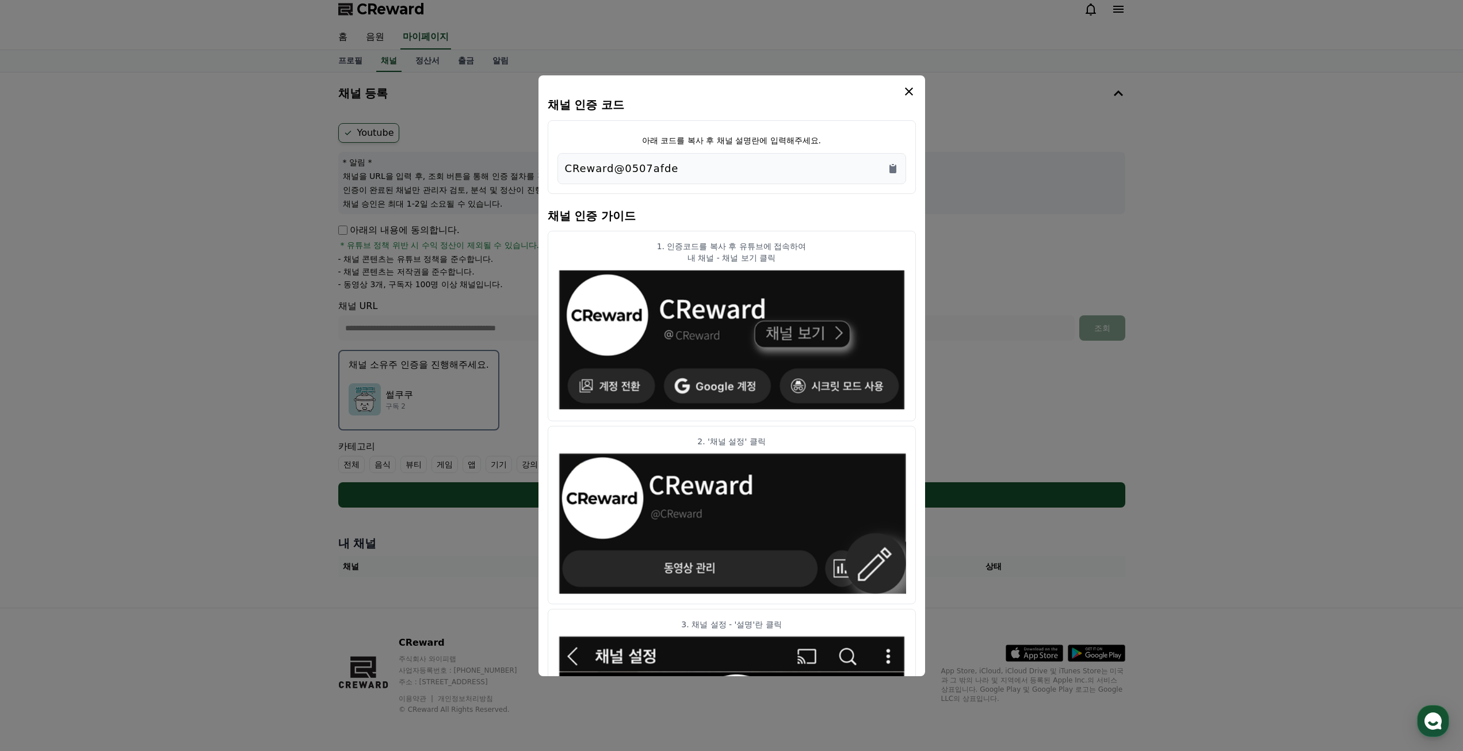
click at [908, 90] on icon "modal" at bounding box center [909, 91] width 8 height 8
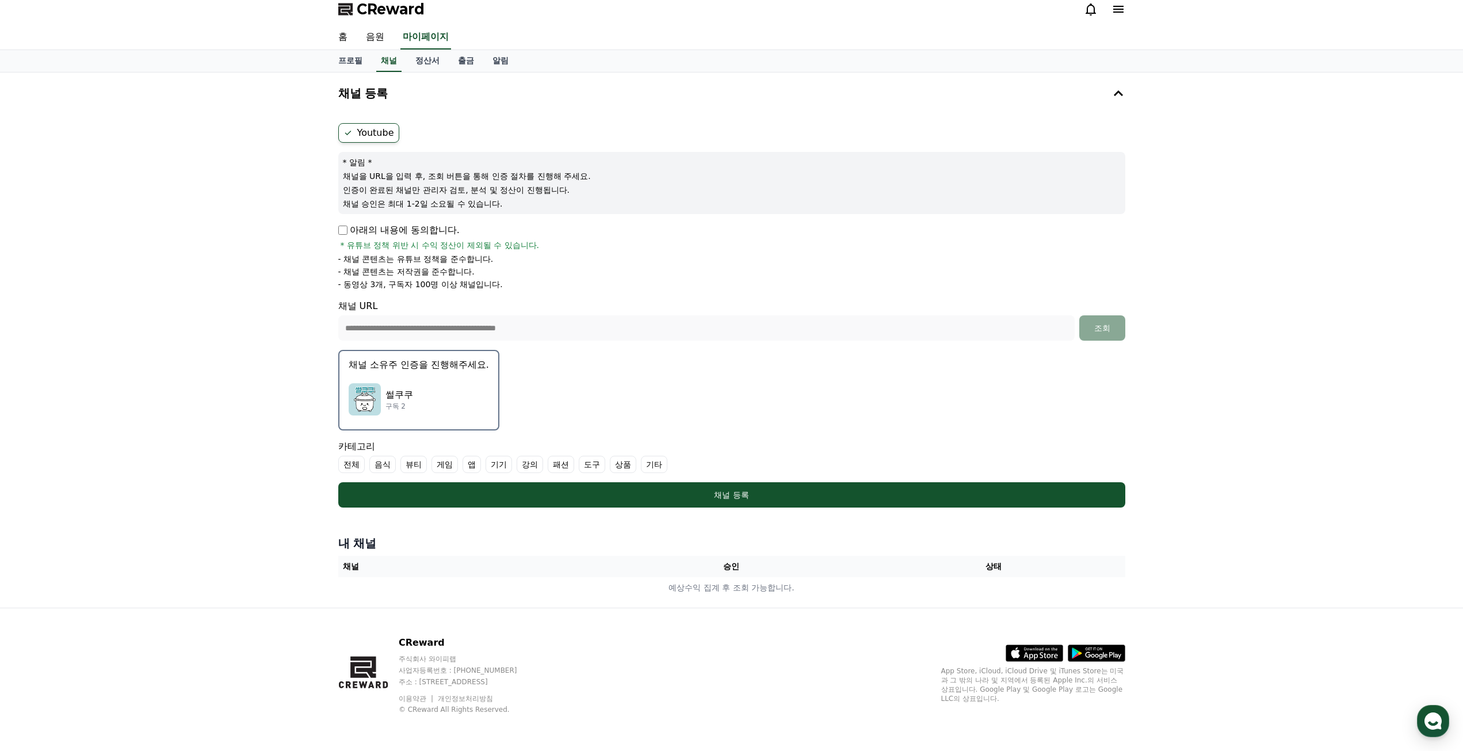
click at [662, 464] on label "기타" at bounding box center [654, 464] width 26 height 17
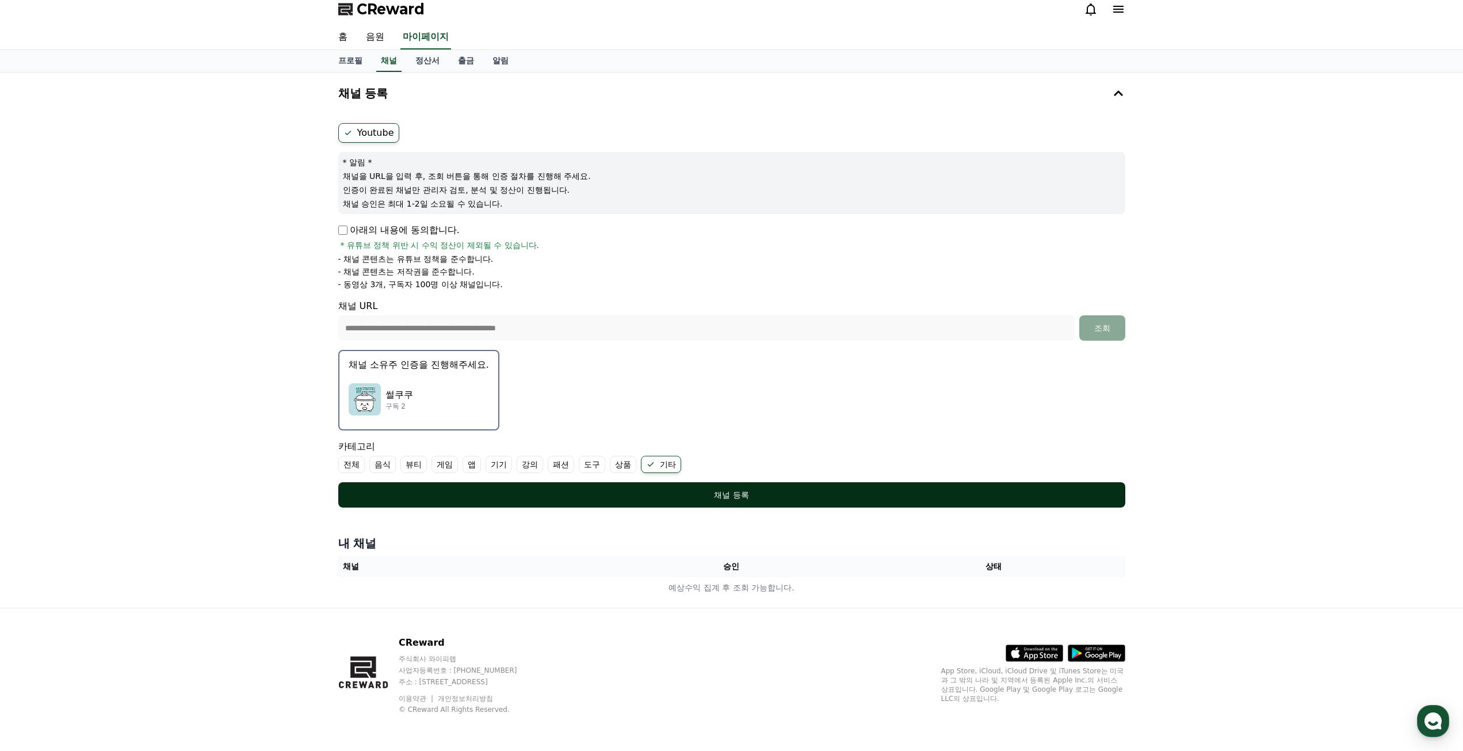
click at [547, 495] on div "채널 등록" at bounding box center [731, 495] width 741 height 12
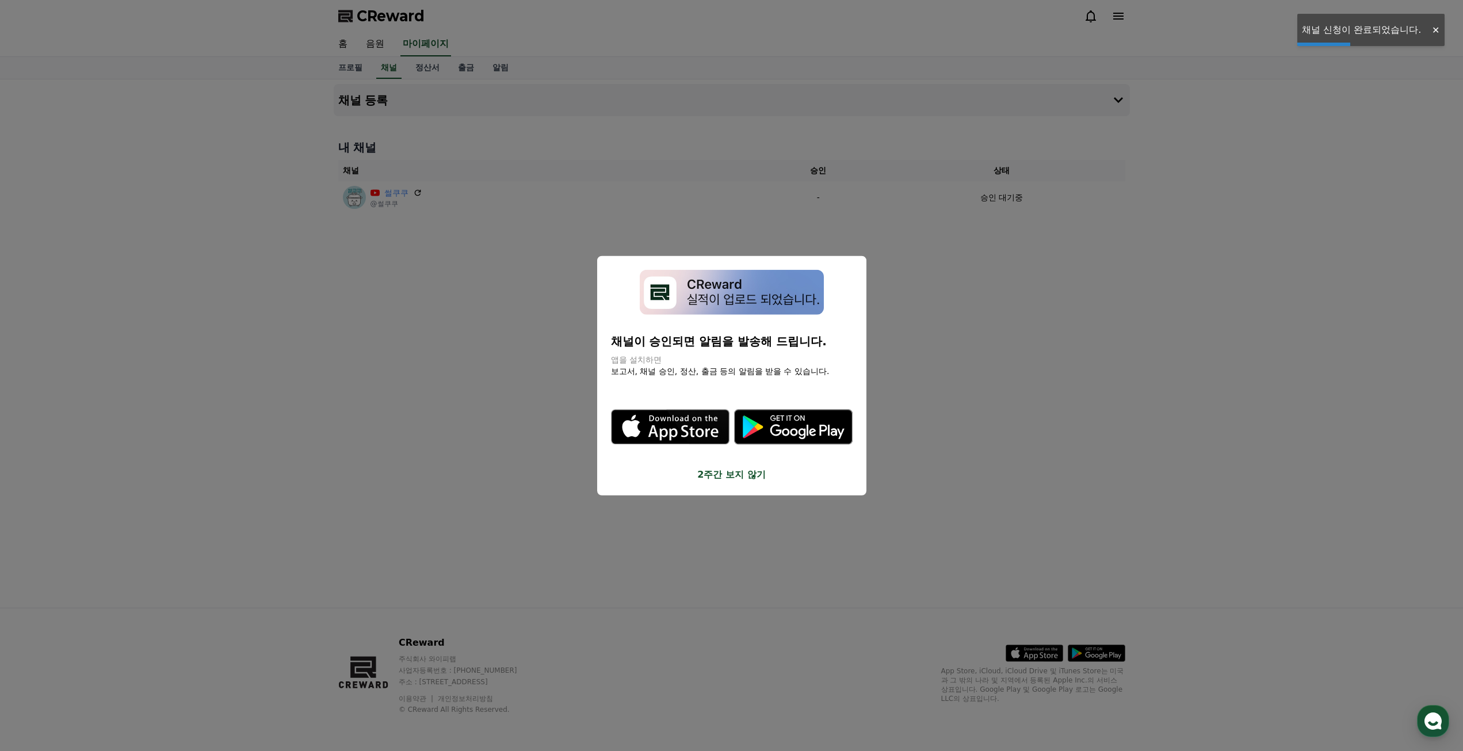
click at [755, 470] on button "2주간 보지 않기" at bounding box center [732, 475] width 242 height 14
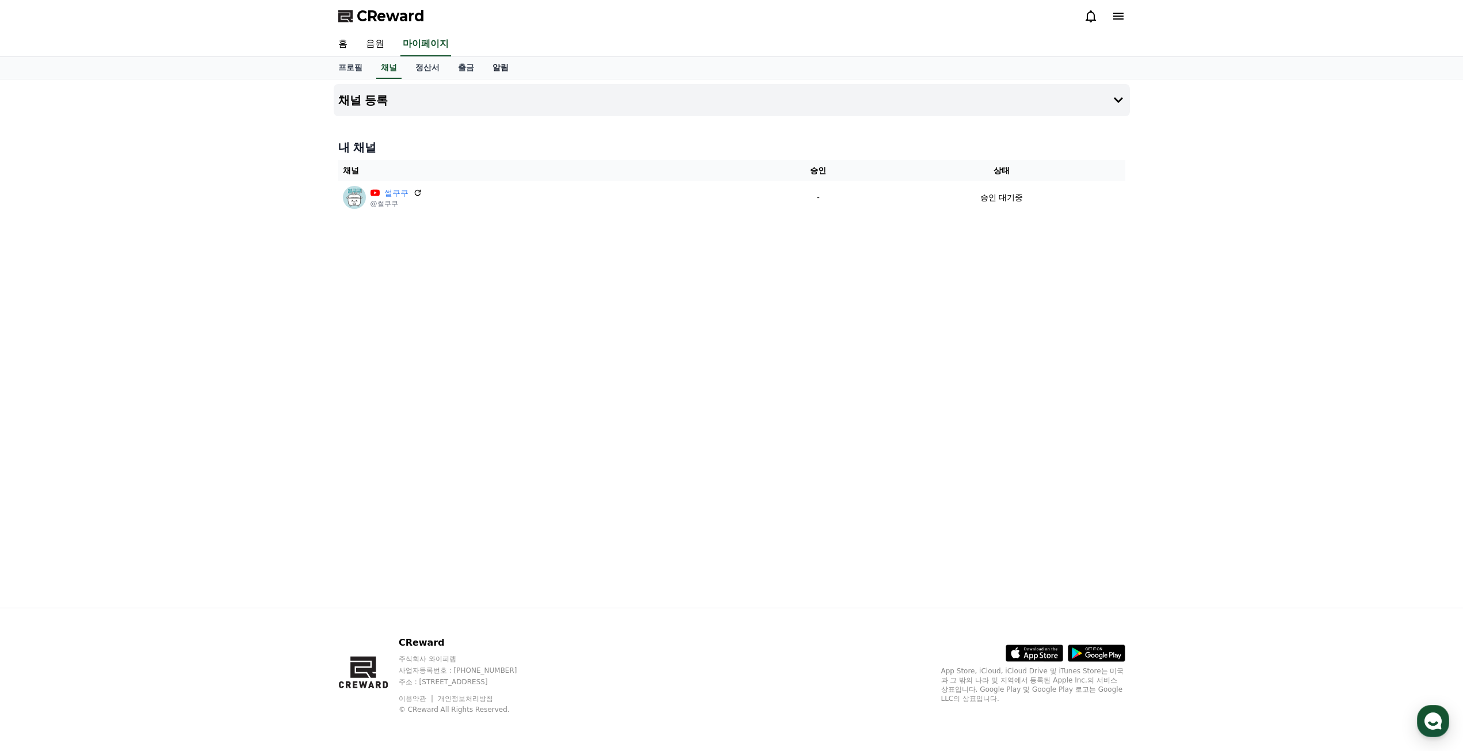
click at [499, 68] on link "알림" at bounding box center [500, 68] width 35 height 22
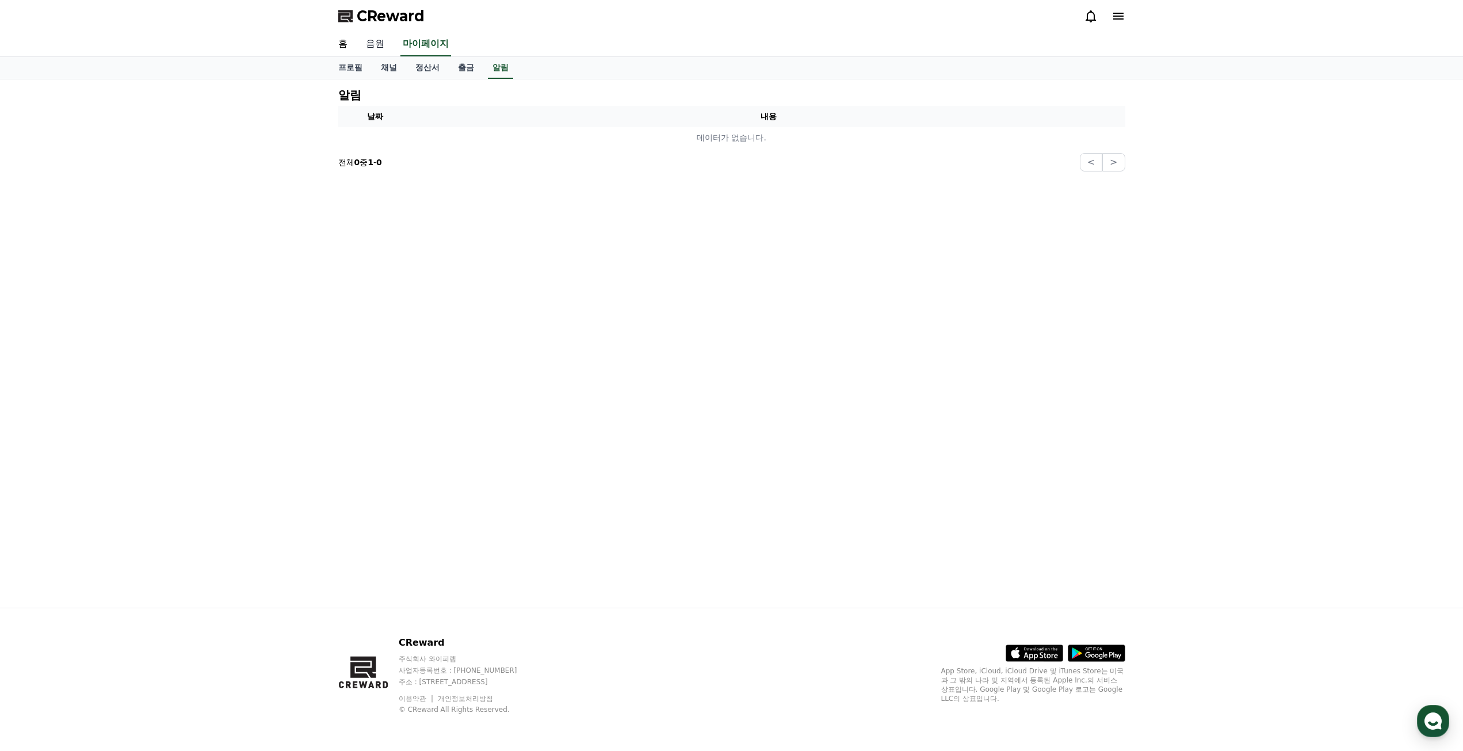
click at [378, 40] on link "음원" at bounding box center [375, 44] width 37 height 24
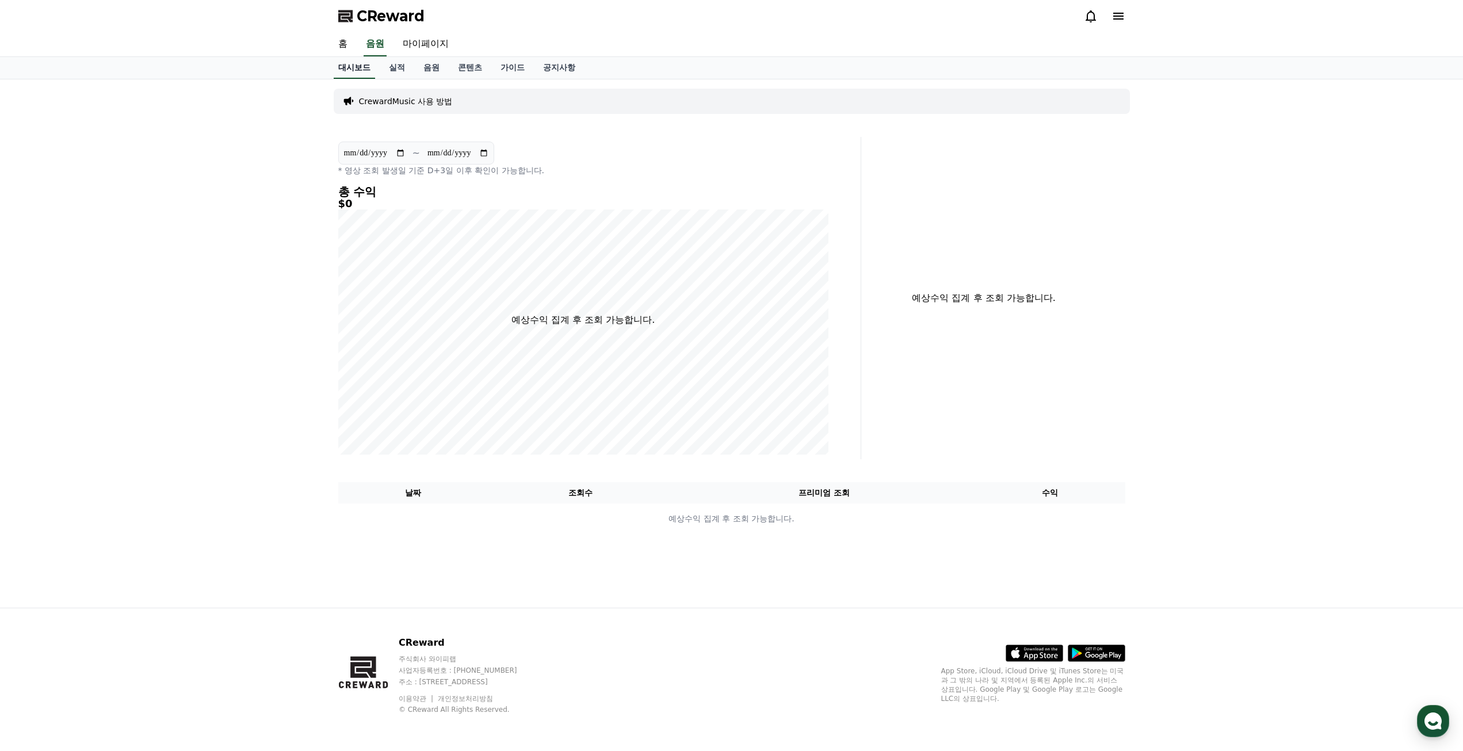
click at [345, 33] on link "홈" at bounding box center [343, 44] width 28 height 24
click at [429, 101] on p "CrewardMusic 사용 방법" at bounding box center [406, 101] width 94 height 12
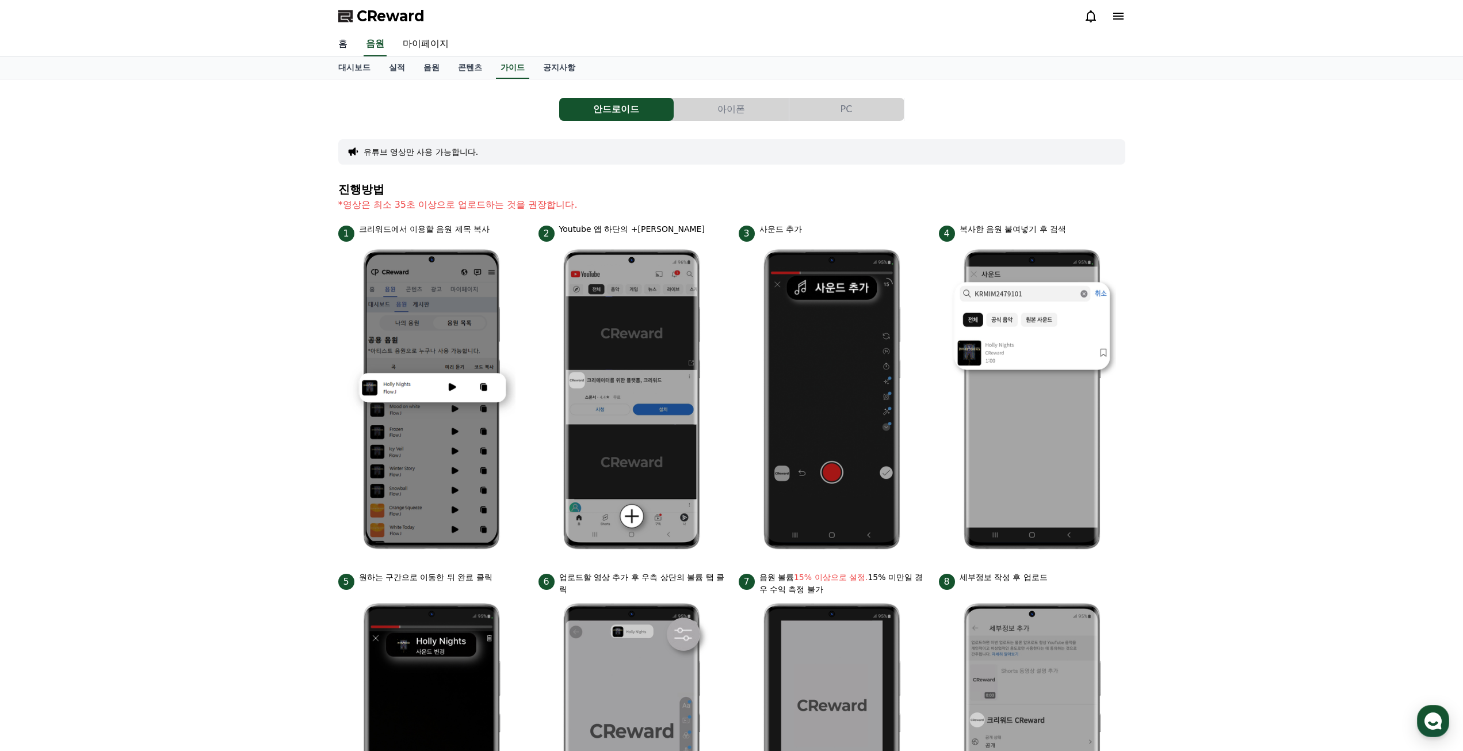
click at [349, 42] on link "홈" at bounding box center [343, 44] width 28 height 24
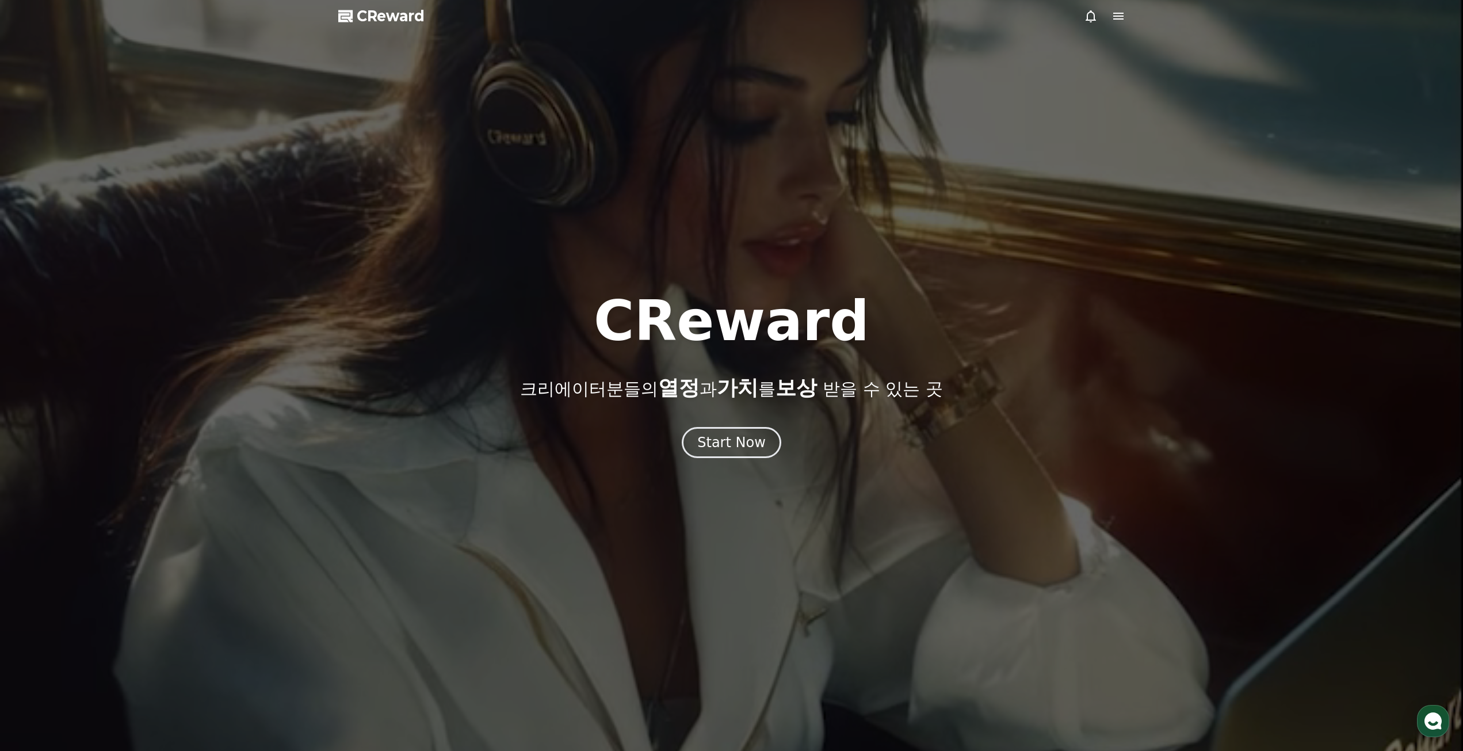
click at [1114, 17] on icon at bounding box center [1118, 16] width 14 height 14
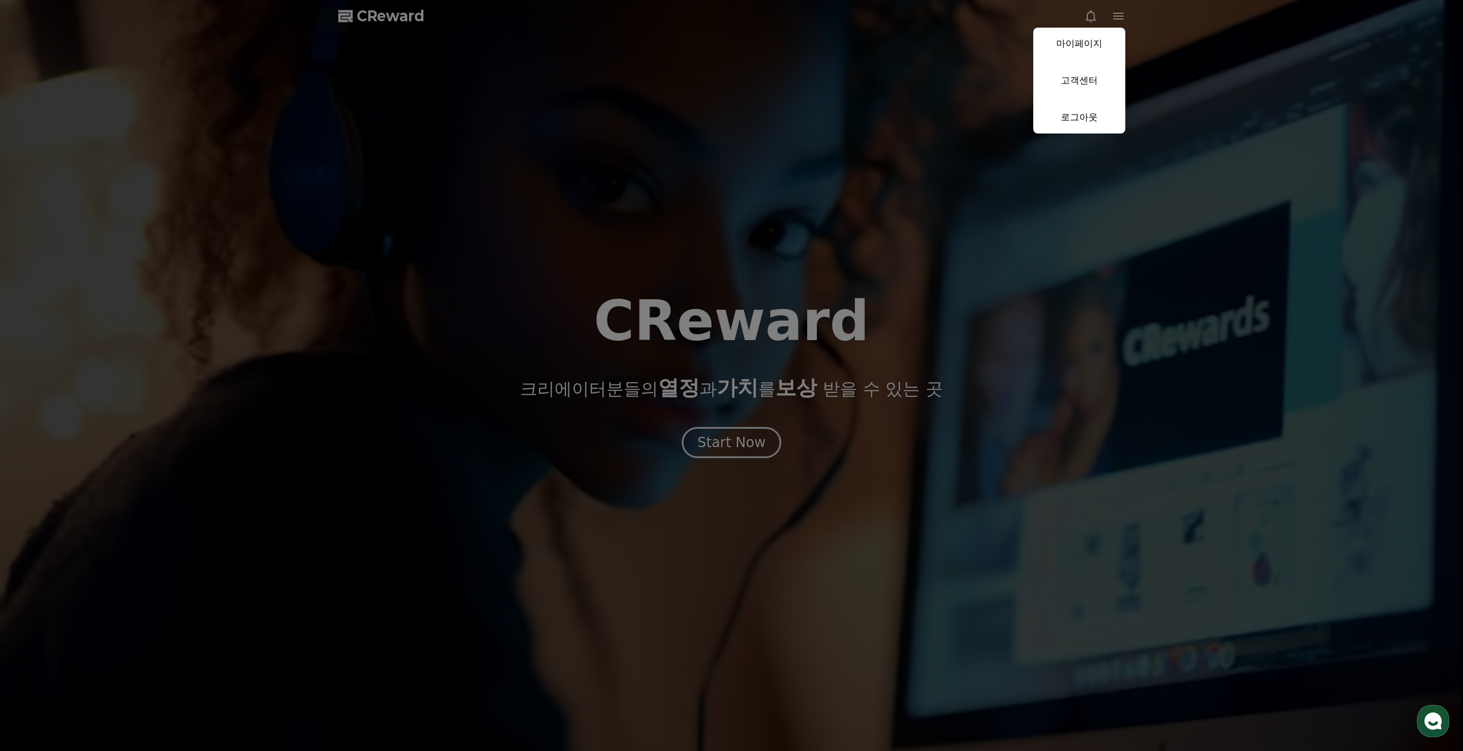
click at [1087, 69] on link "고객센터" at bounding box center [1079, 80] width 92 height 32
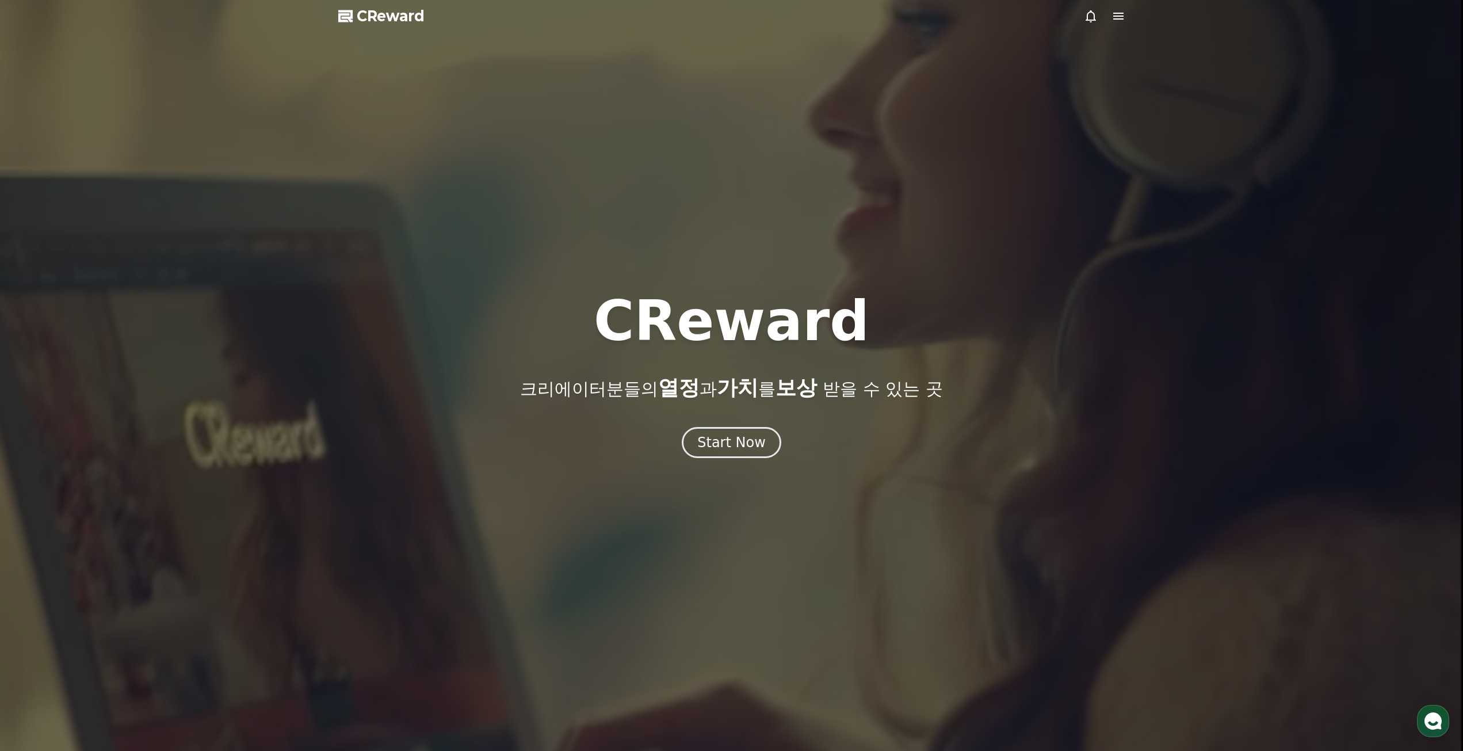
click at [1116, 20] on icon at bounding box center [1118, 16] width 10 height 7
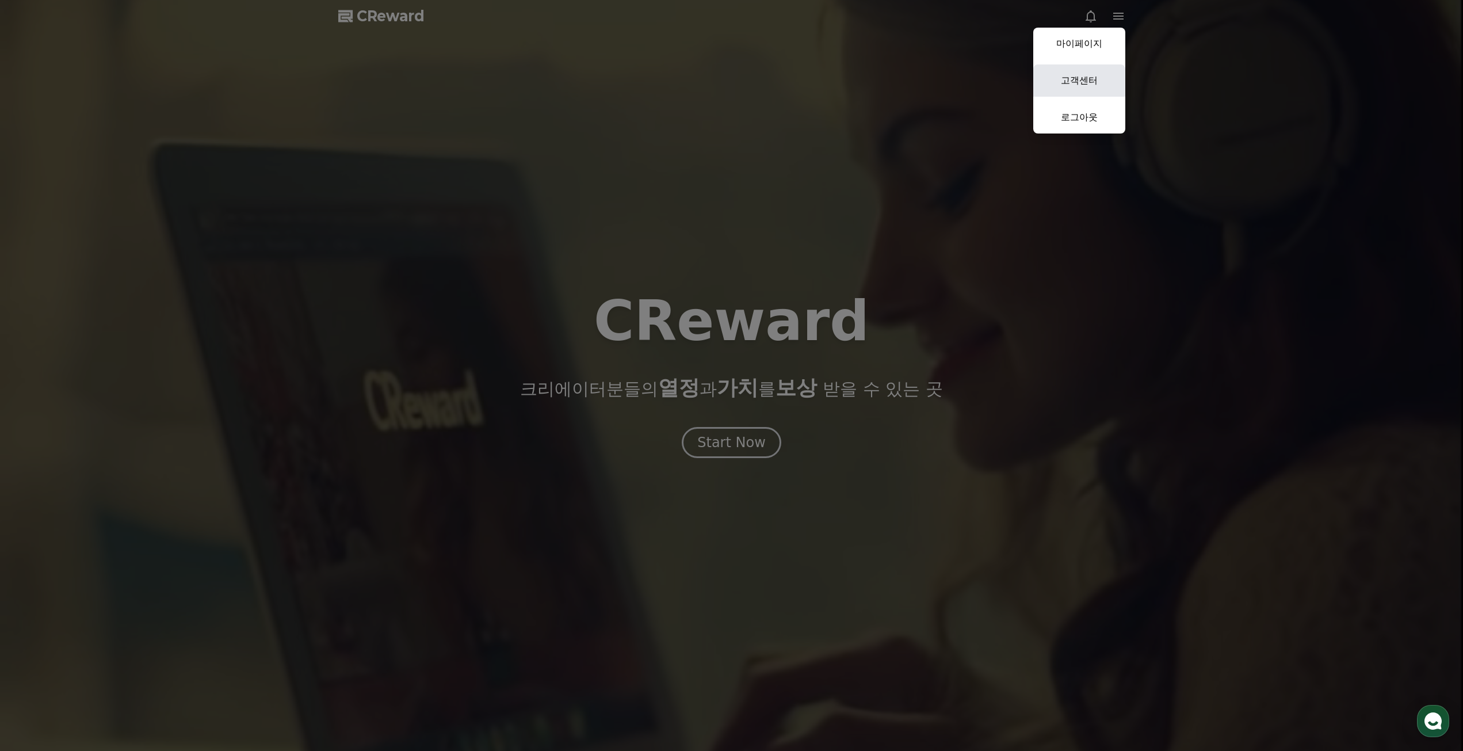
click at [1084, 81] on link "고객센터" at bounding box center [1079, 80] width 92 height 32
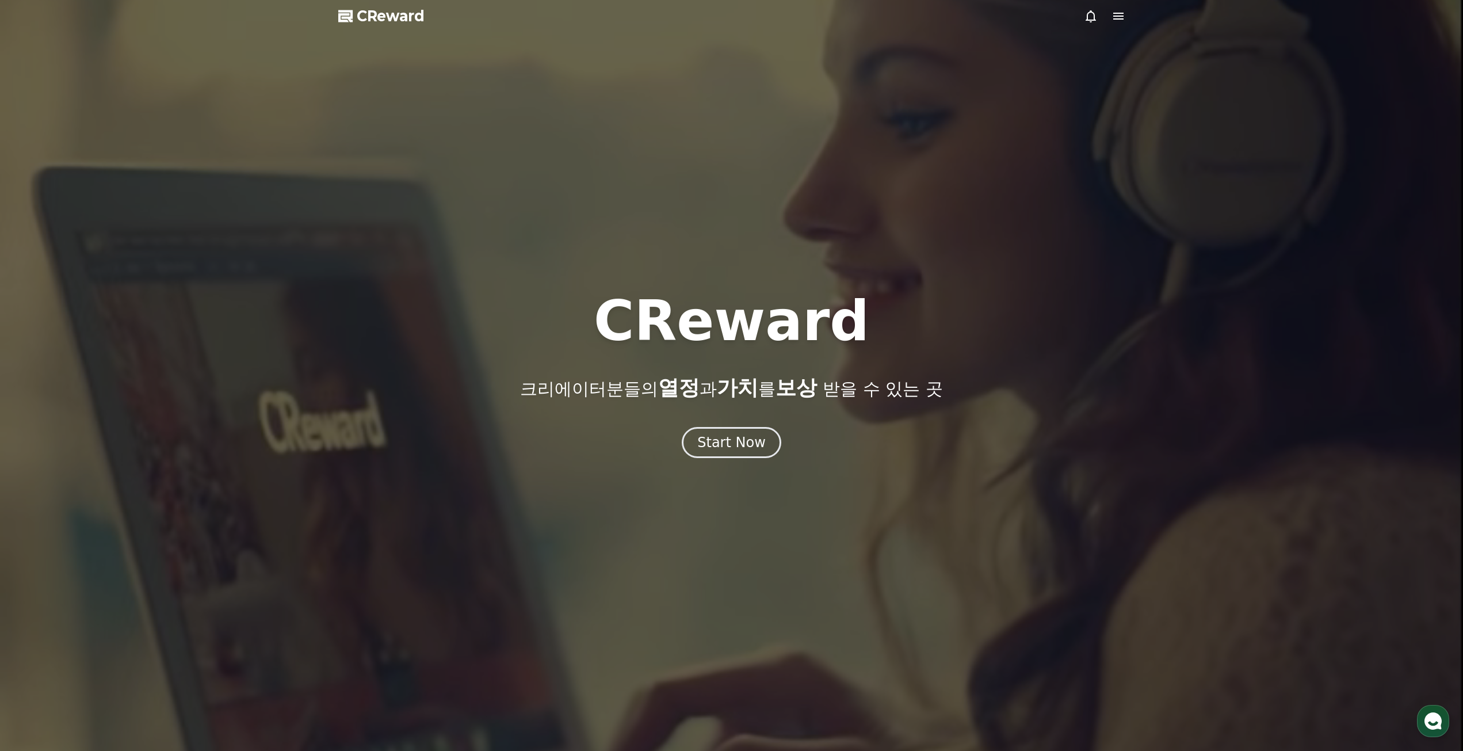
click at [1078, 14] on div at bounding box center [731, 375] width 1463 height 751
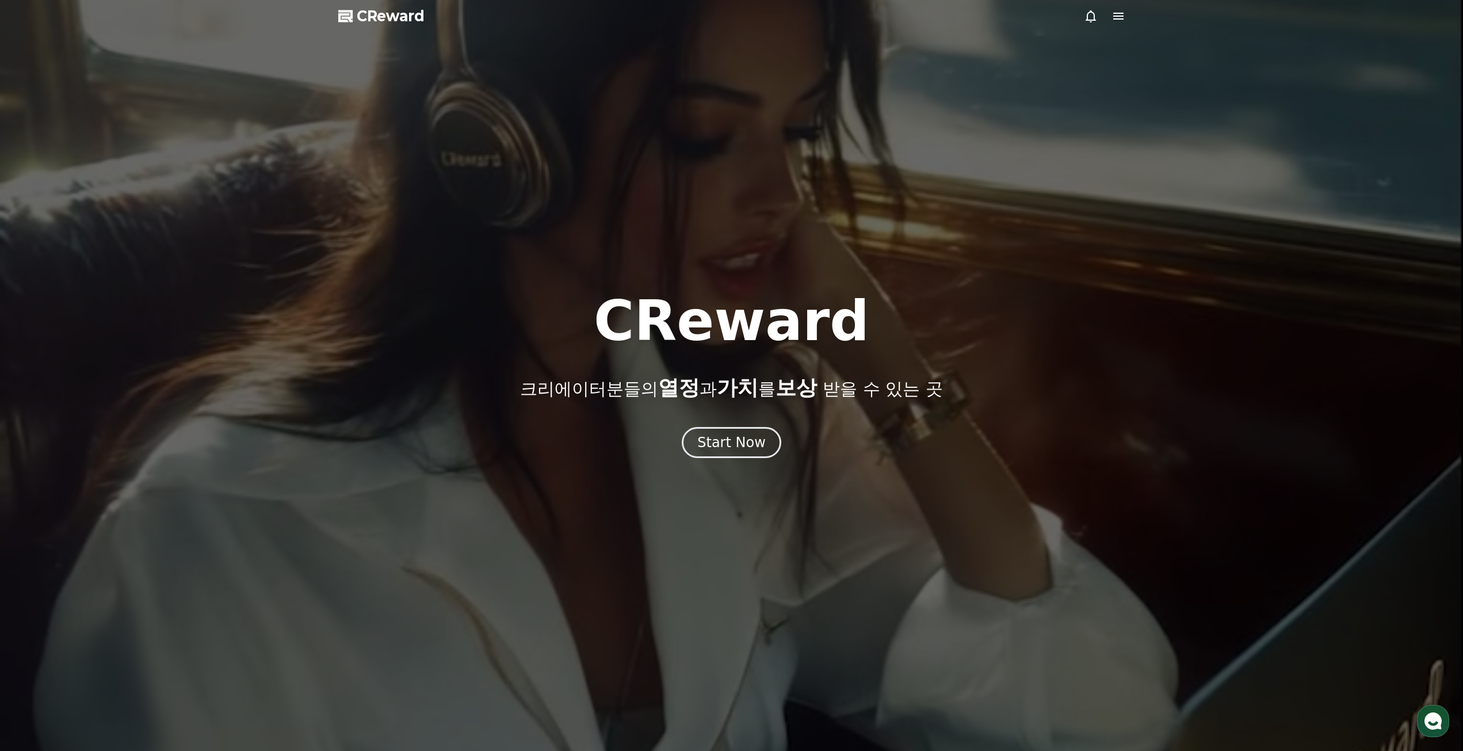
click at [1078, 14] on div at bounding box center [731, 375] width 1463 height 751
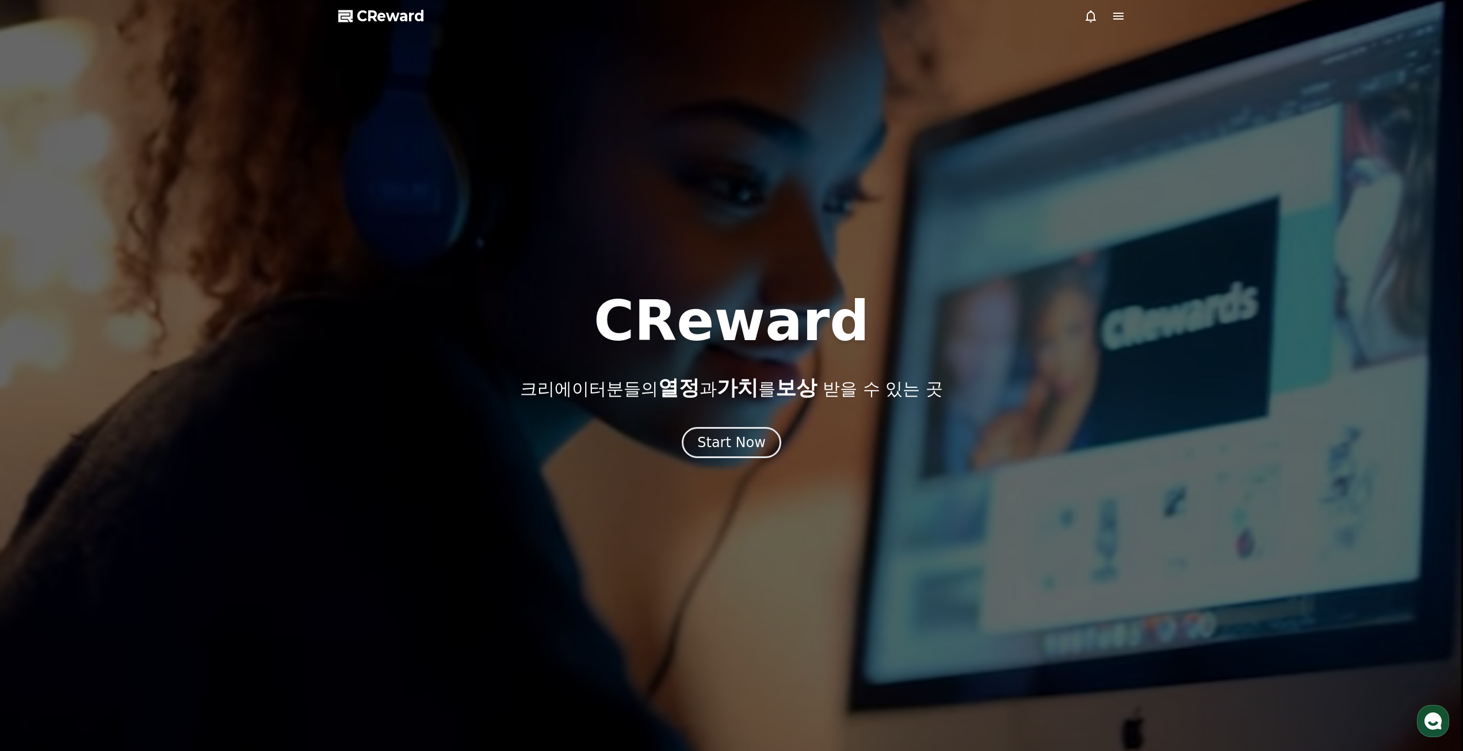
click at [1084, 16] on icon at bounding box center [1091, 16] width 14 height 14
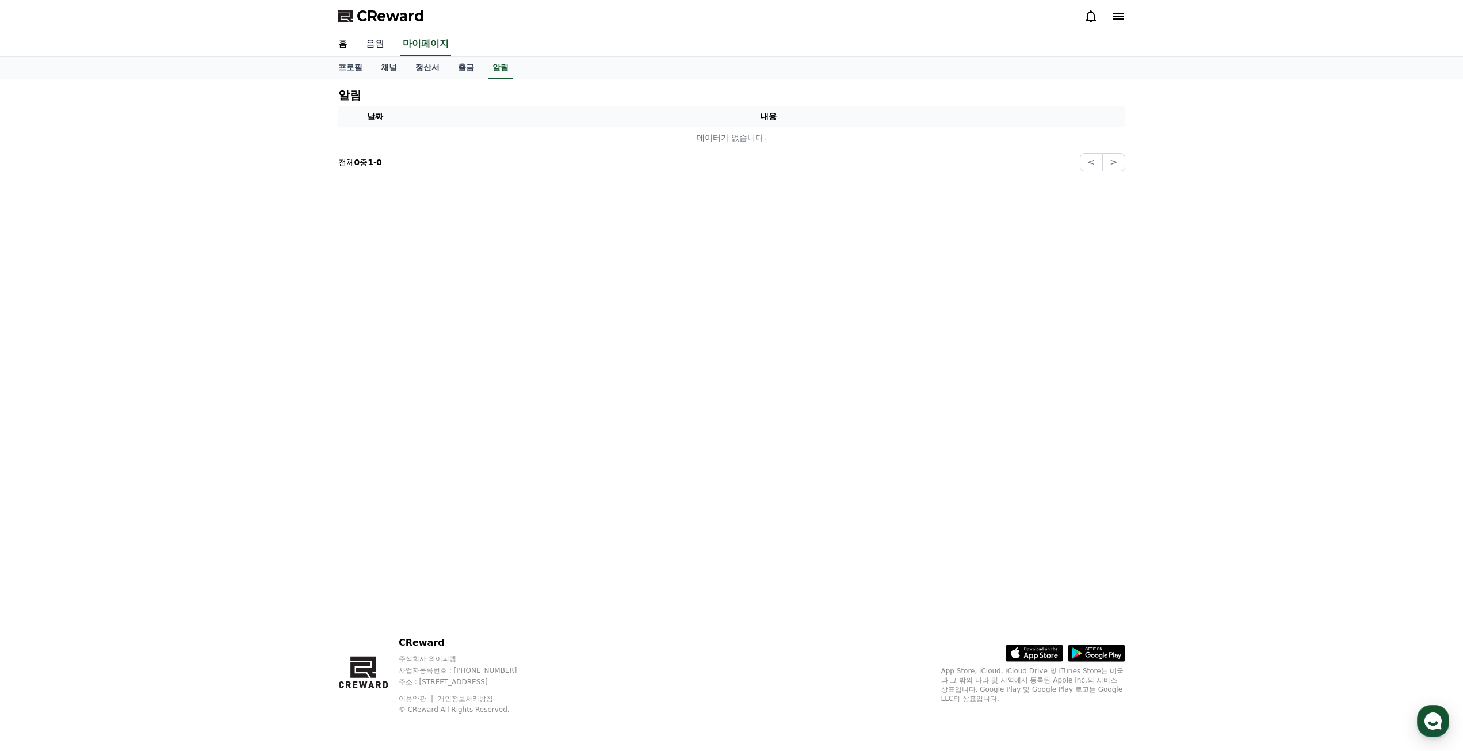
click at [363, 44] on link "음원" at bounding box center [375, 44] width 37 height 24
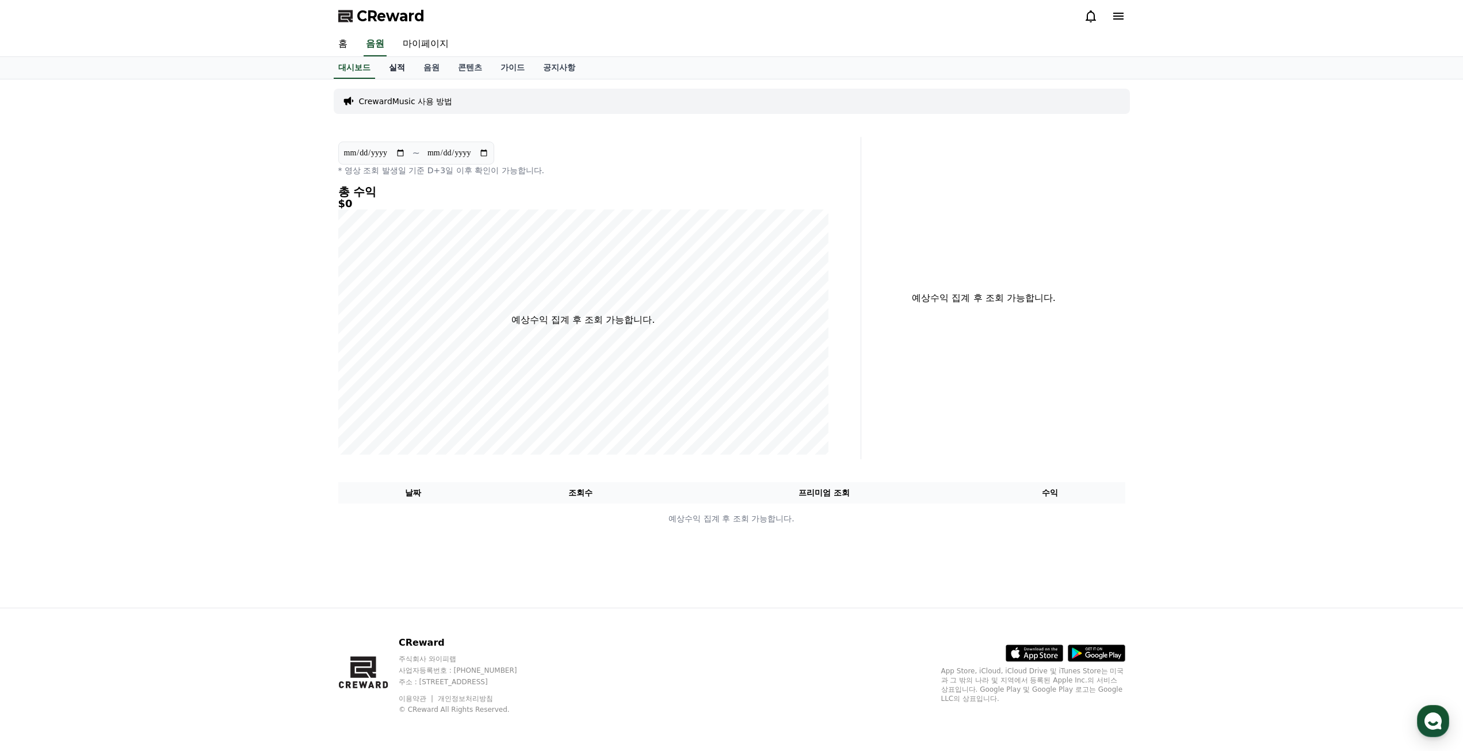
click at [396, 66] on link "실적" at bounding box center [397, 68] width 35 height 22
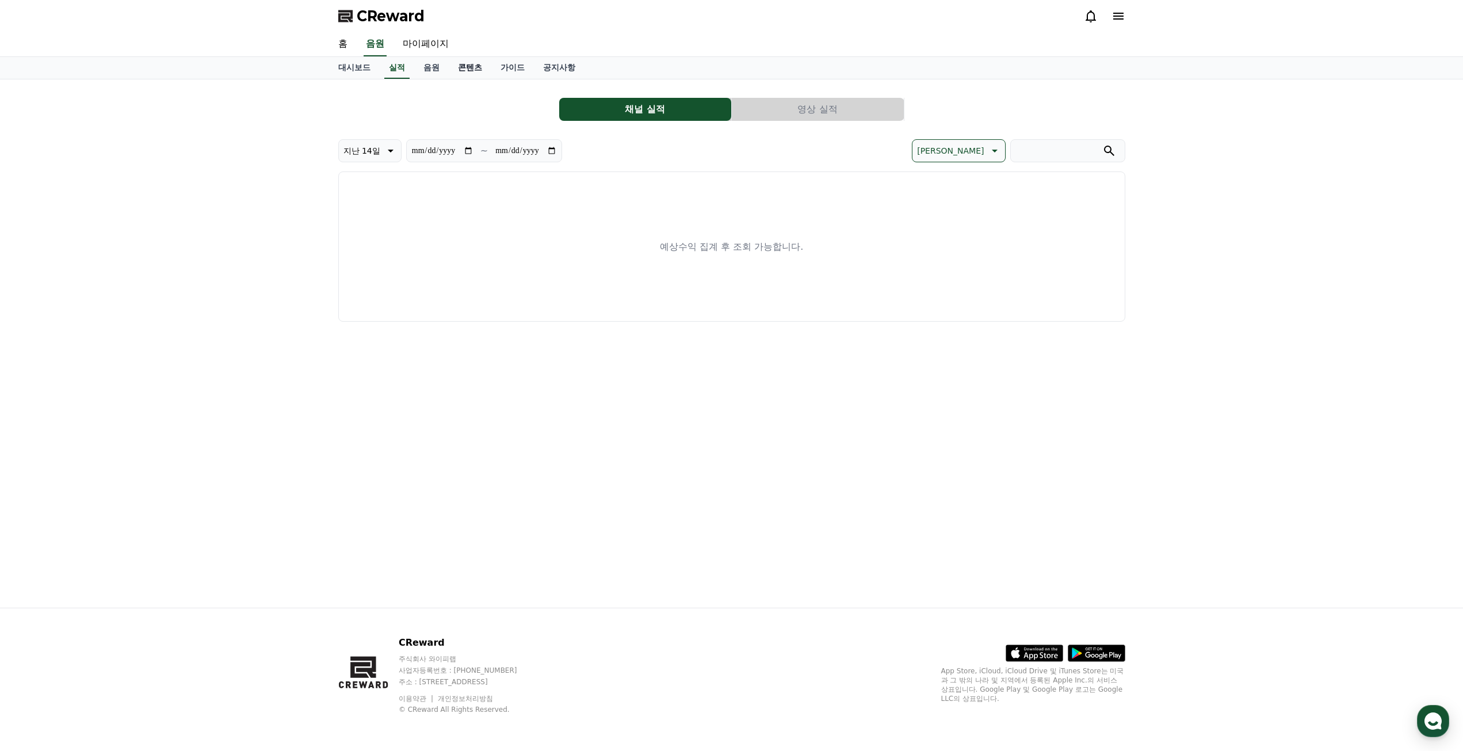
click at [456, 73] on link "콘텐츠" at bounding box center [470, 68] width 43 height 22
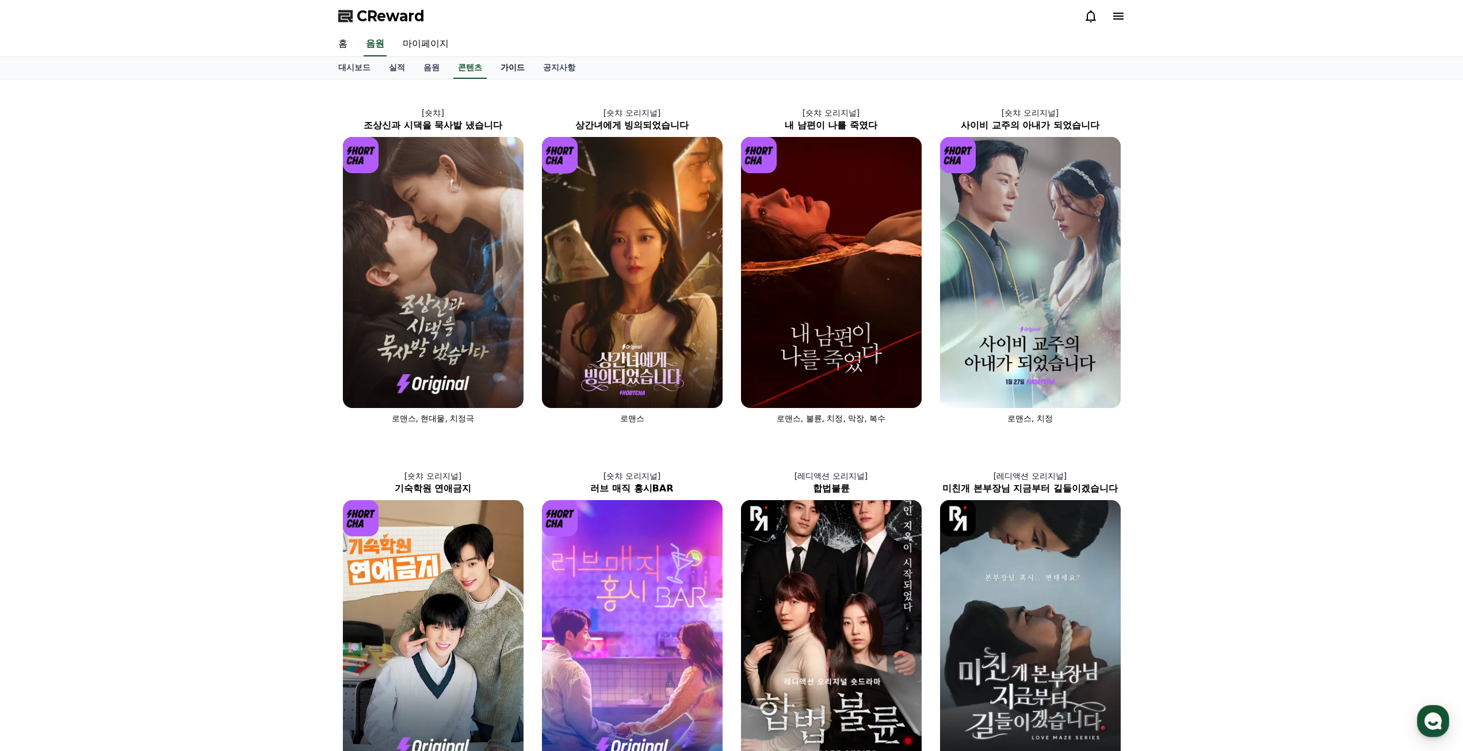
click at [513, 69] on link "가이드" at bounding box center [512, 68] width 43 height 22
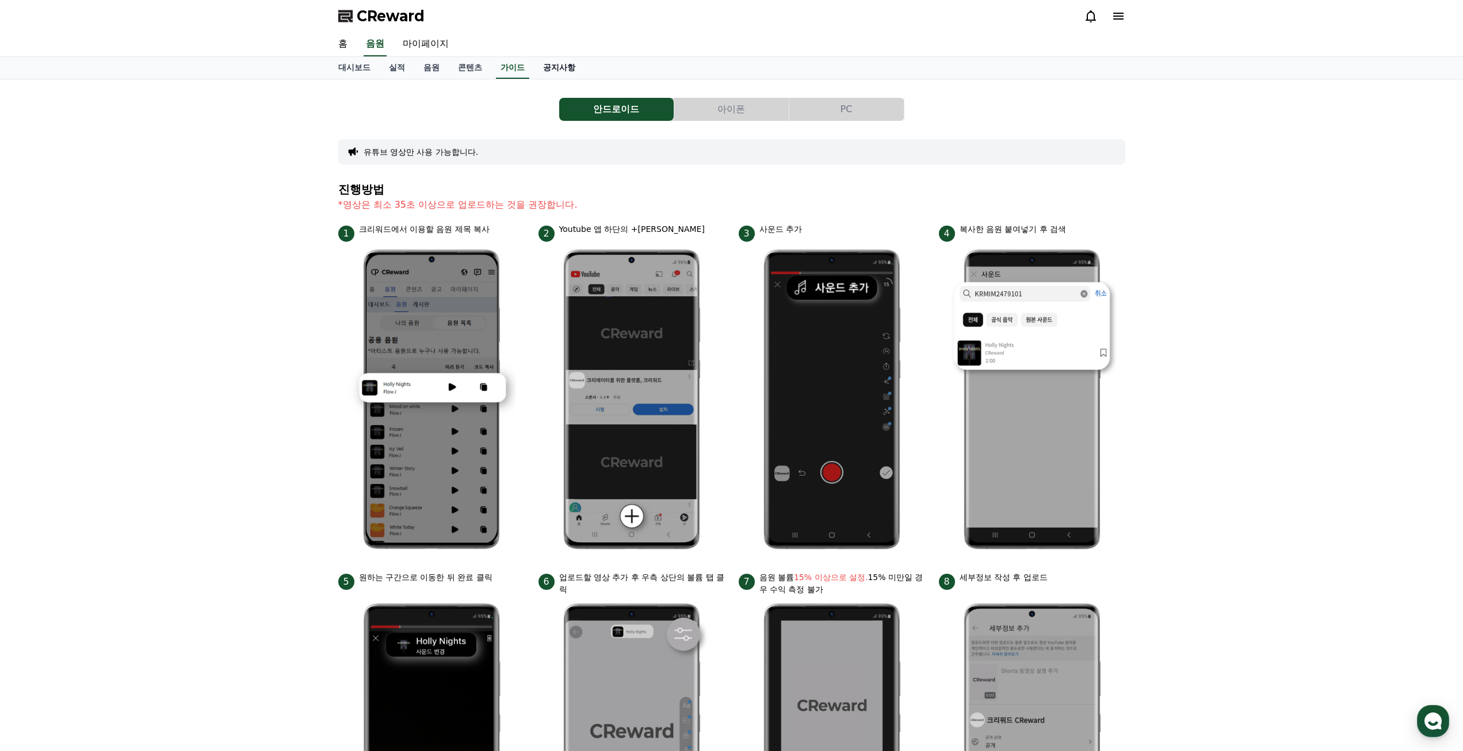
click at [564, 72] on link "공지사항" at bounding box center [559, 68] width 51 height 22
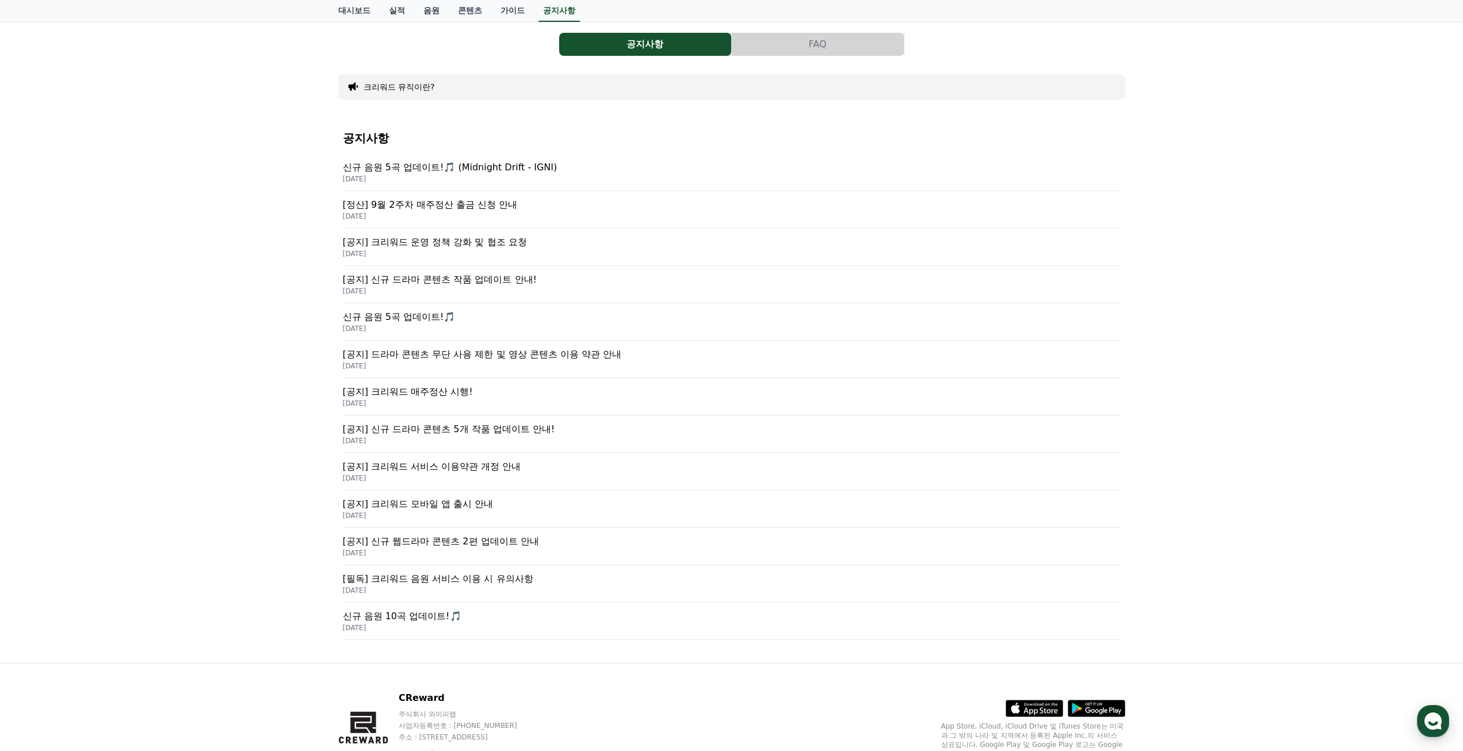
scroll to position [115, 0]
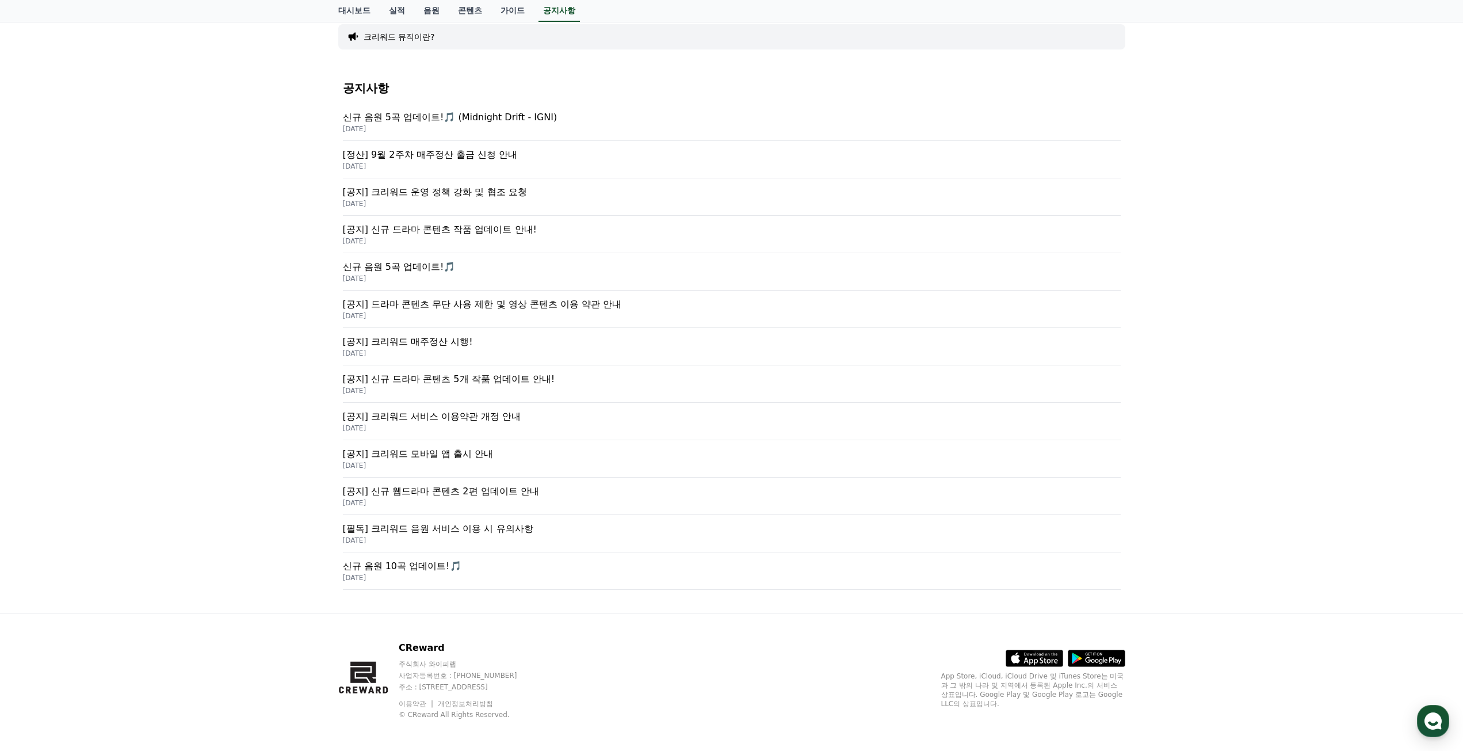
click at [452, 526] on p "[필독] 크리워드 음원 서비스 이용 시 유의사항" at bounding box center [732, 529] width 778 height 14
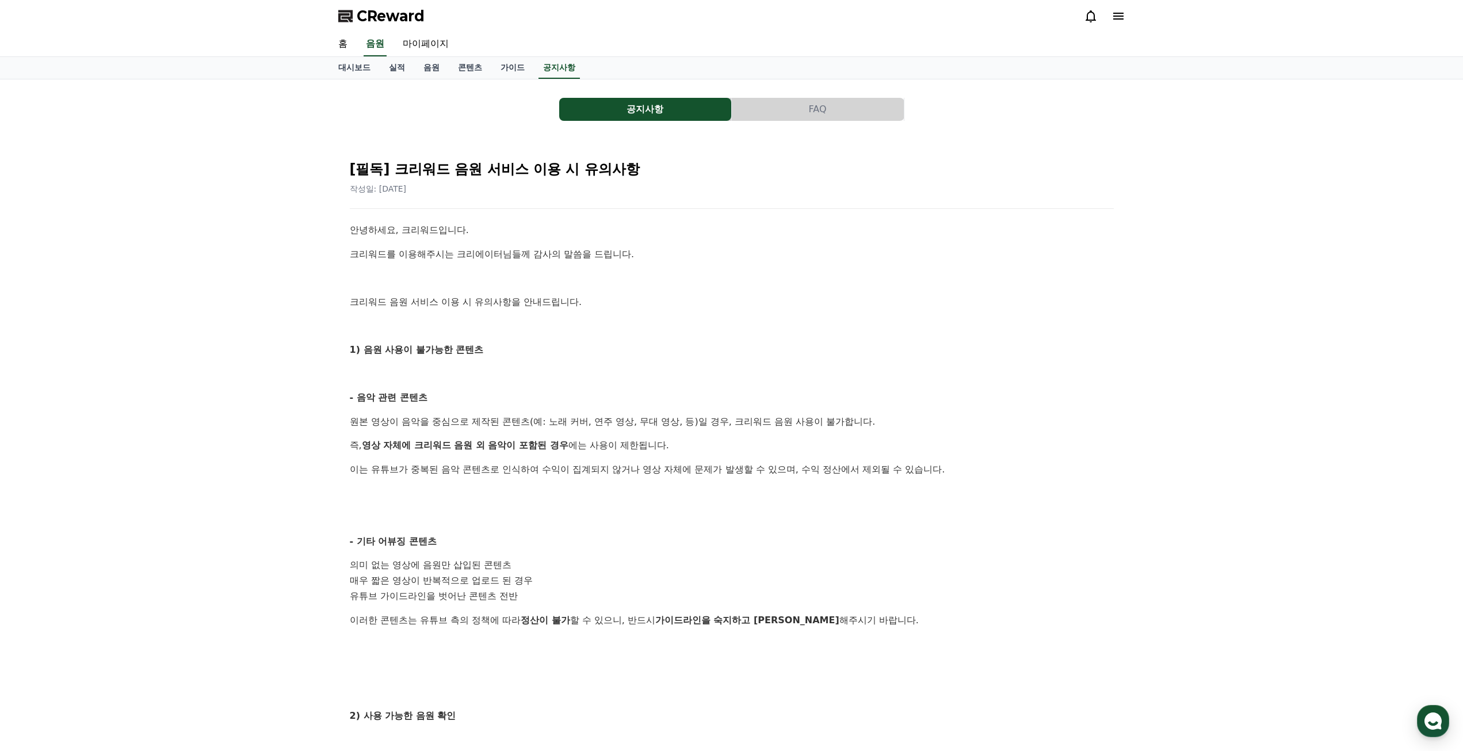
drag, startPoint x: 395, startPoint y: 216, endPoint x: 629, endPoint y: 536, distance: 396.4
click at [629, 536] on div "[필독] 크리워드 음원 서비스 이용 시 유의사항 작성일: 2025-02-21 안녕하세요, 크리워드입니다. 크리워드를 이용해주시는 크리에이터님들…" at bounding box center [731, 585] width 769 height 875
click at [629, 536] on p "- 기타 어뷰징 콘텐츠" at bounding box center [732, 541] width 764 height 15
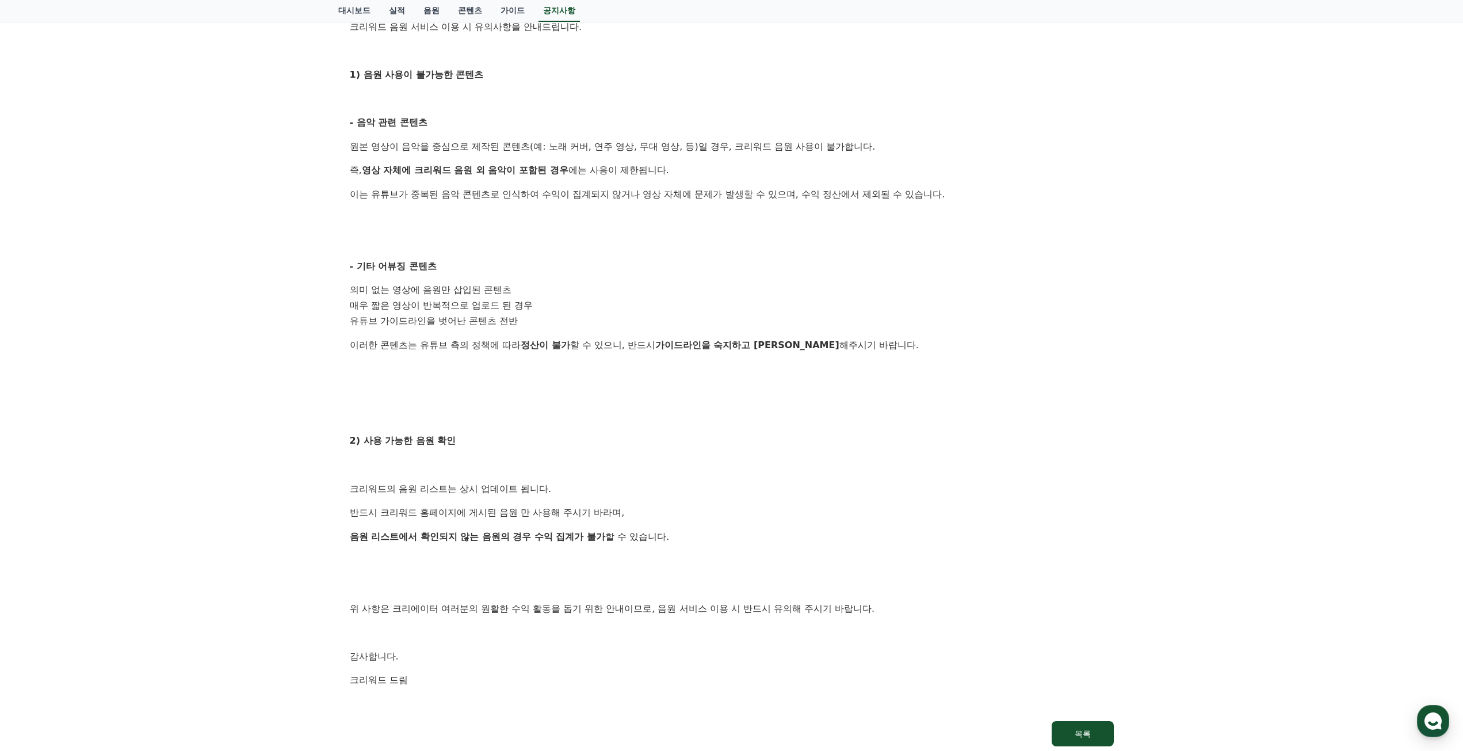
scroll to position [403, 0]
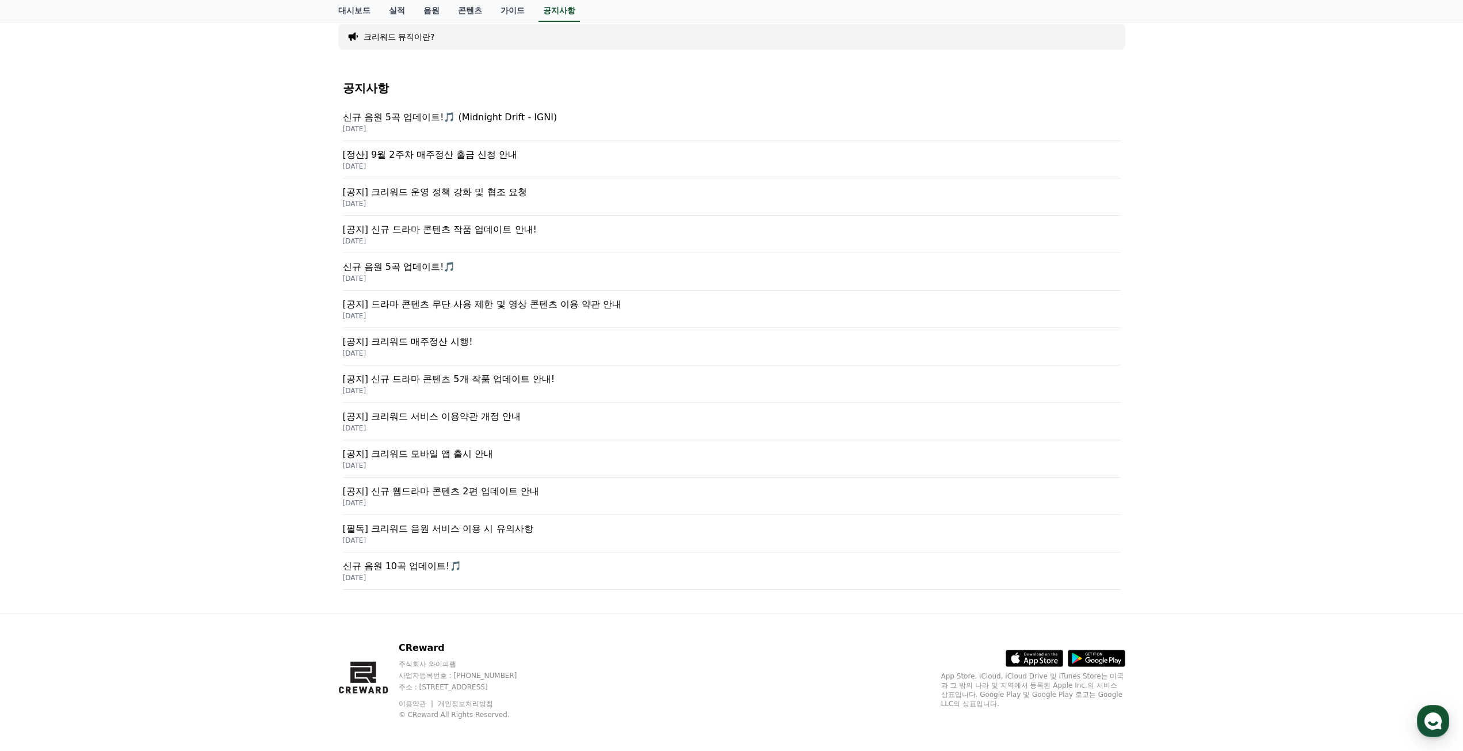
scroll to position [120, 0]
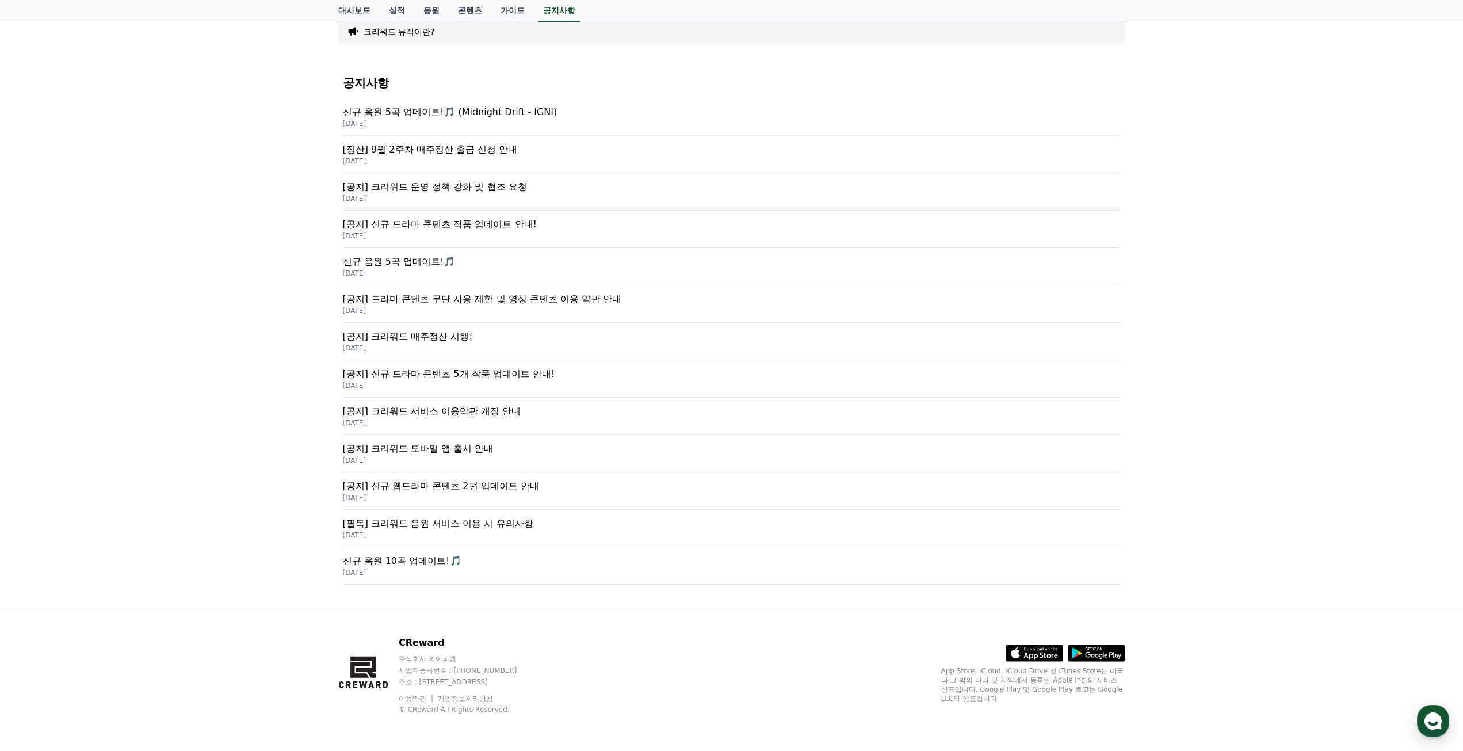
click at [486, 411] on p "[공지] 크리워드 서비스 이용약관 개정 안내" at bounding box center [732, 411] width 778 height 14
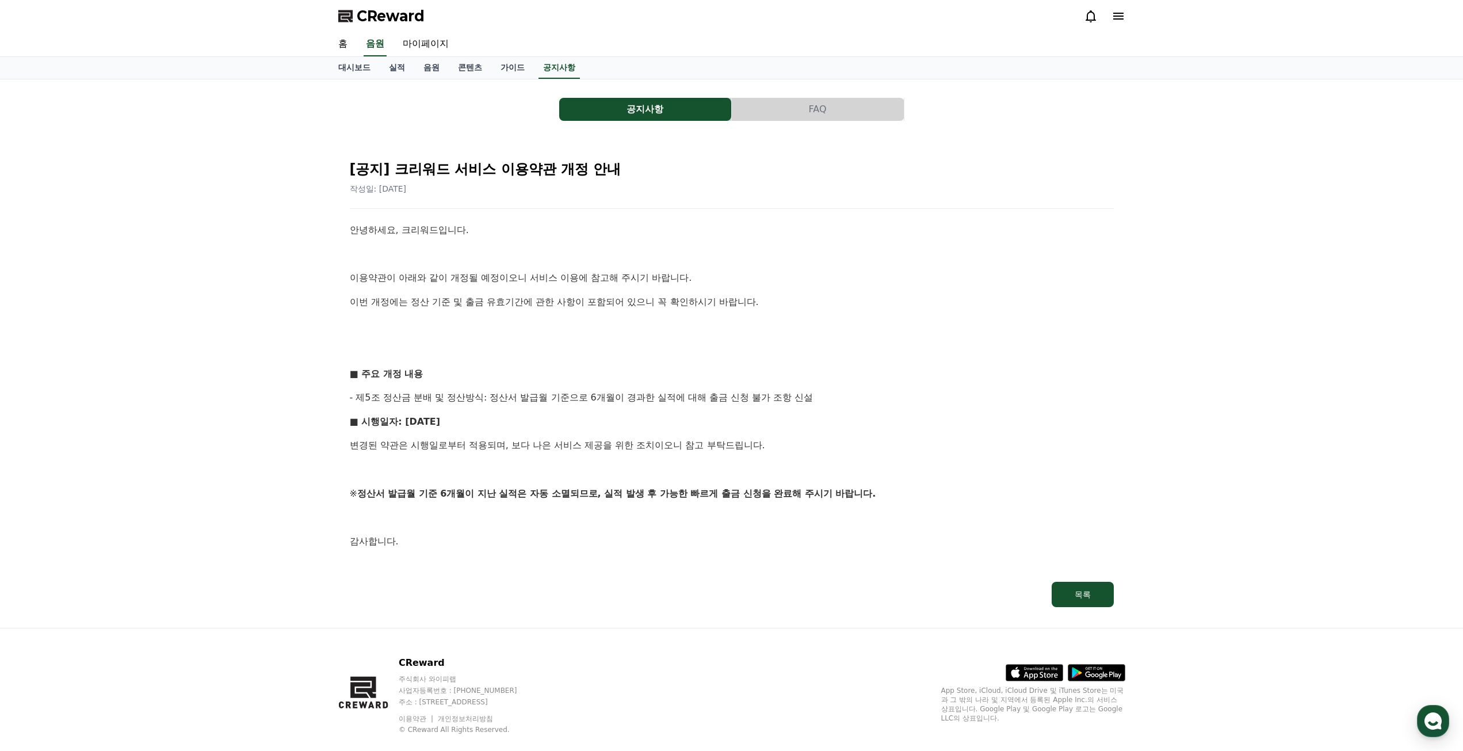
drag, startPoint x: 472, startPoint y: 245, endPoint x: 766, endPoint y: 603, distance: 463.6
click at [766, 603] on div "[공지] 크리워드 서비스 이용약관 개정 안내 작성일: 2025-05-07 안녕하세요, 크리워드입니다. 이용약관이 아래와 같이 개정될 예정이오니…" at bounding box center [731, 378] width 769 height 461
click at [766, 603] on link "목록" at bounding box center [732, 594] width 764 height 25
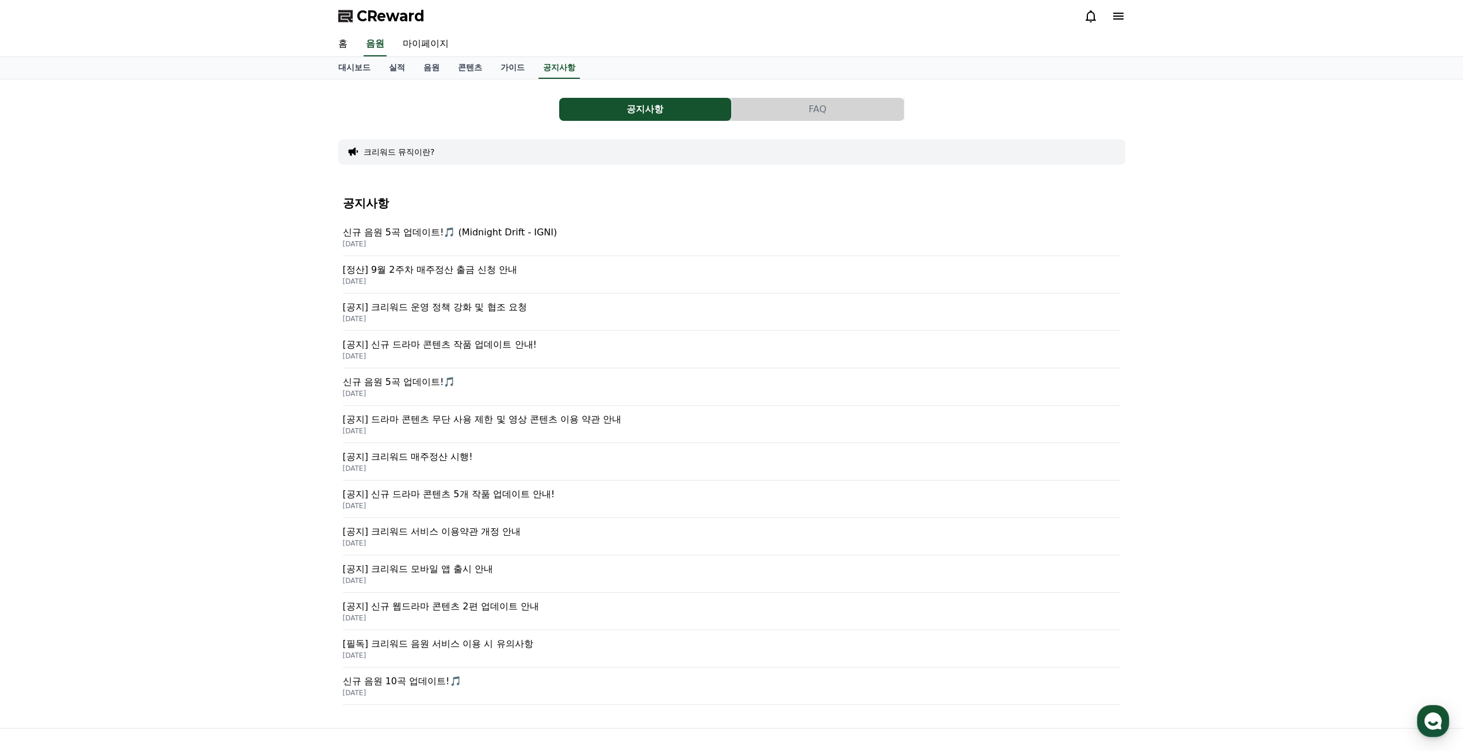
click at [698, 481] on div "[공지] 신규 드라마 콘텐츠 5개 작품 업데이트 안내! 2025-05-08" at bounding box center [732, 498] width 778 height 37
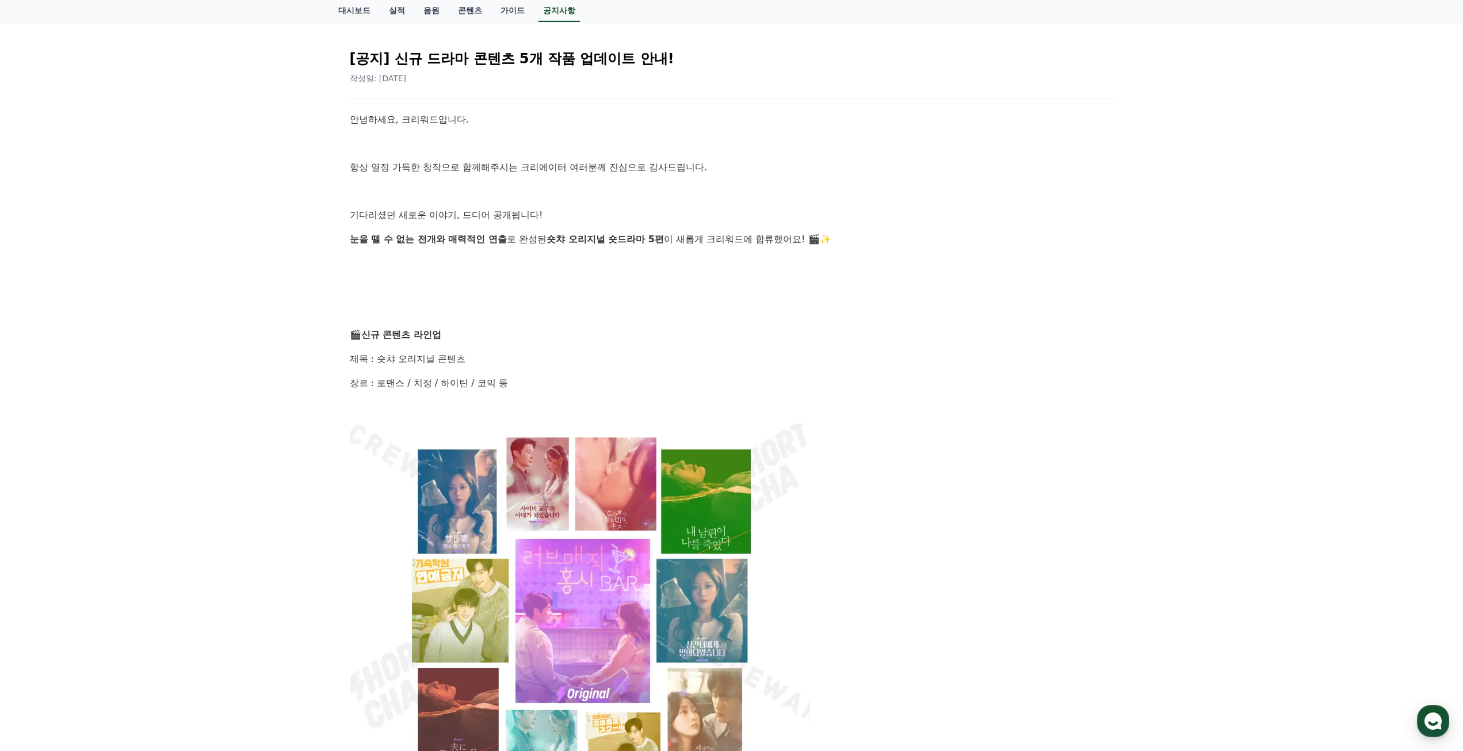
scroll to position [173, 0]
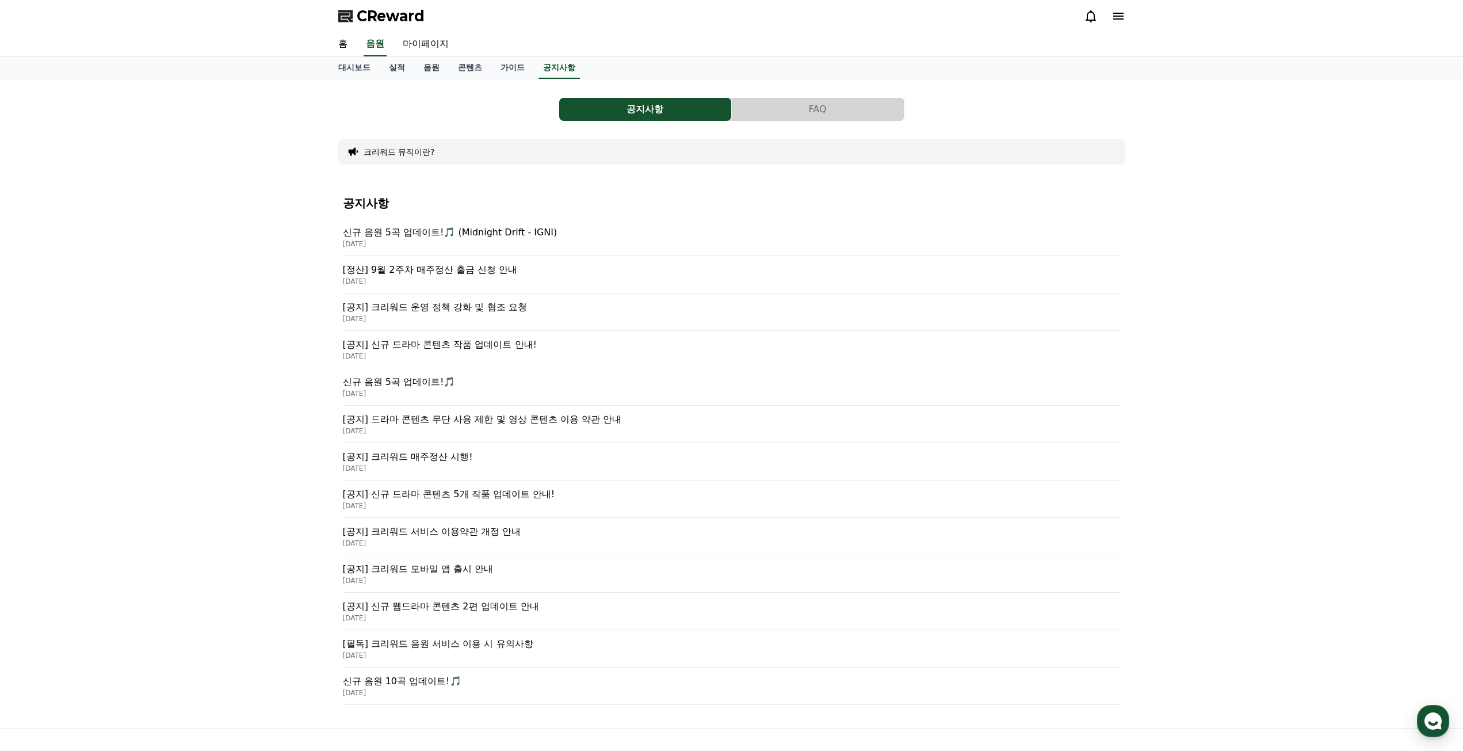
click at [478, 648] on p "[필독] 크리워드 음원 서비스 이용 시 유의사항" at bounding box center [732, 644] width 778 height 14
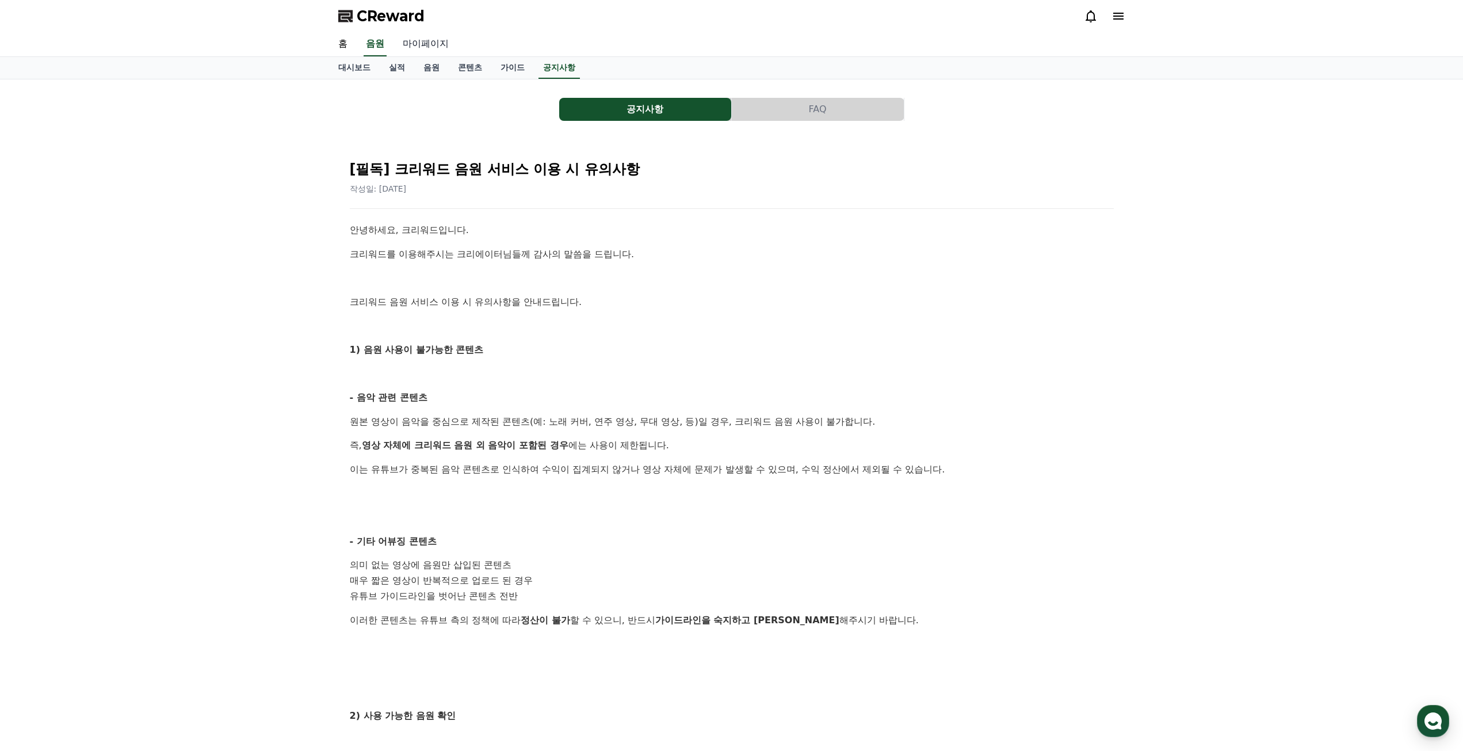
click at [412, 35] on link "마이페이지" at bounding box center [426, 44] width 64 height 24
select select "**********"
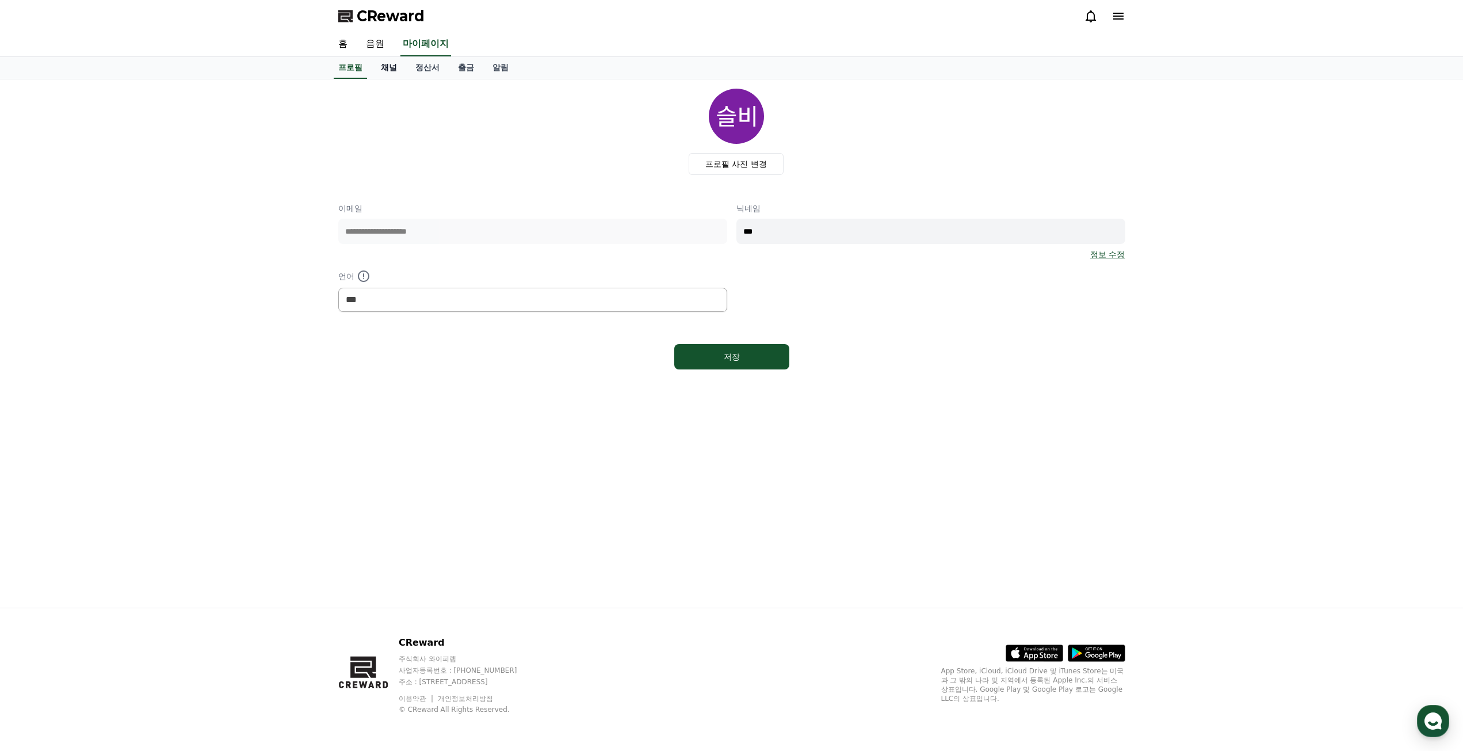
click at [396, 75] on link "채널" at bounding box center [389, 68] width 35 height 22
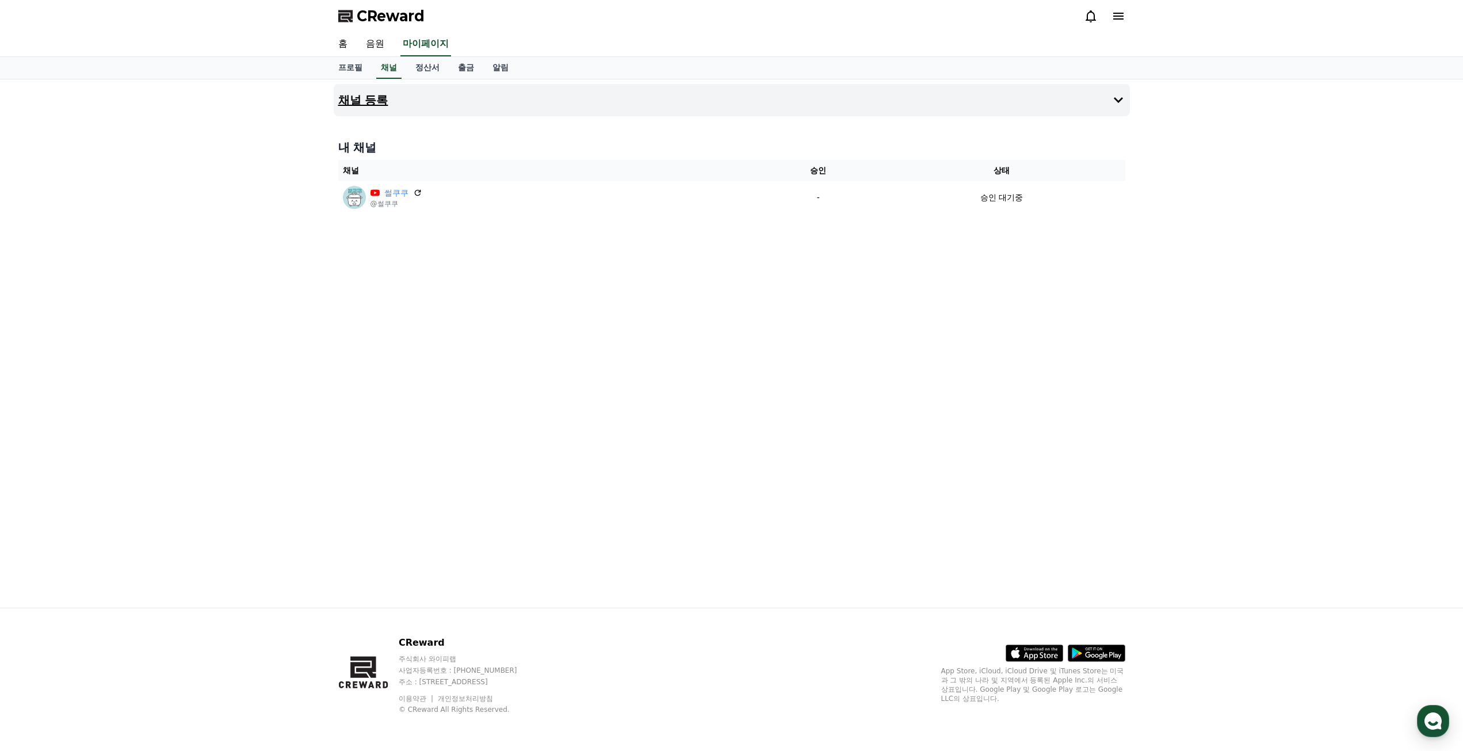
click at [1114, 97] on icon at bounding box center [1118, 100] width 14 height 14
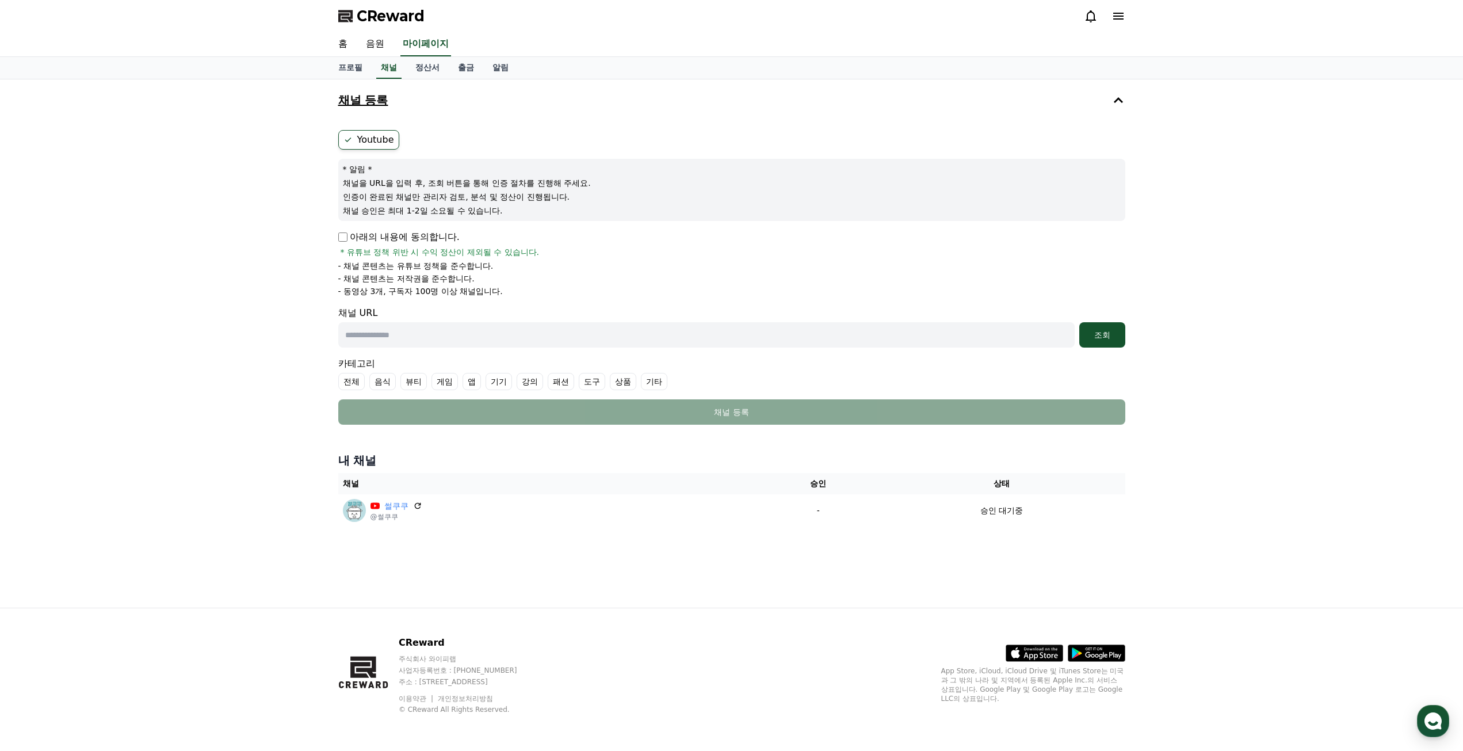
drag, startPoint x: 350, startPoint y: 234, endPoint x: 446, endPoint y: 284, distance: 107.8
click at [446, 284] on div "아래의 내용에 동의합니다. * 유튜브 정책 위반 시 수익 정산이 제외될 수 있습니다. - 채널 콘텐츠는 유튜브 정책을 준수합니다. - 채널 콘…" at bounding box center [731, 263] width 787 height 67
click at [446, 284] on ul "- 채널 콘텐츠는 유튜브 정책을 준수합니다. - 채널 콘텐츠는 저작권을 준수합니다. - 동영상 3개, 구독자 100명 이상 채널입니다." at bounding box center [731, 278] width 787 height 37
drag, startPoint x: 545, startPoint y: 295, endPoint x: 348, endPoint y: 247, distance: 203.0
click at [348, 247] on div "아래의 내용에 동의합니다. * 유튜브 정책 위반 시 수익 정산이 제외될 수 있습니다. - 채널 콘텐츠는 유튜브 정책을 준수합니다. - 채널 콘…" at bounding box center [731, 263] width 787 height 67
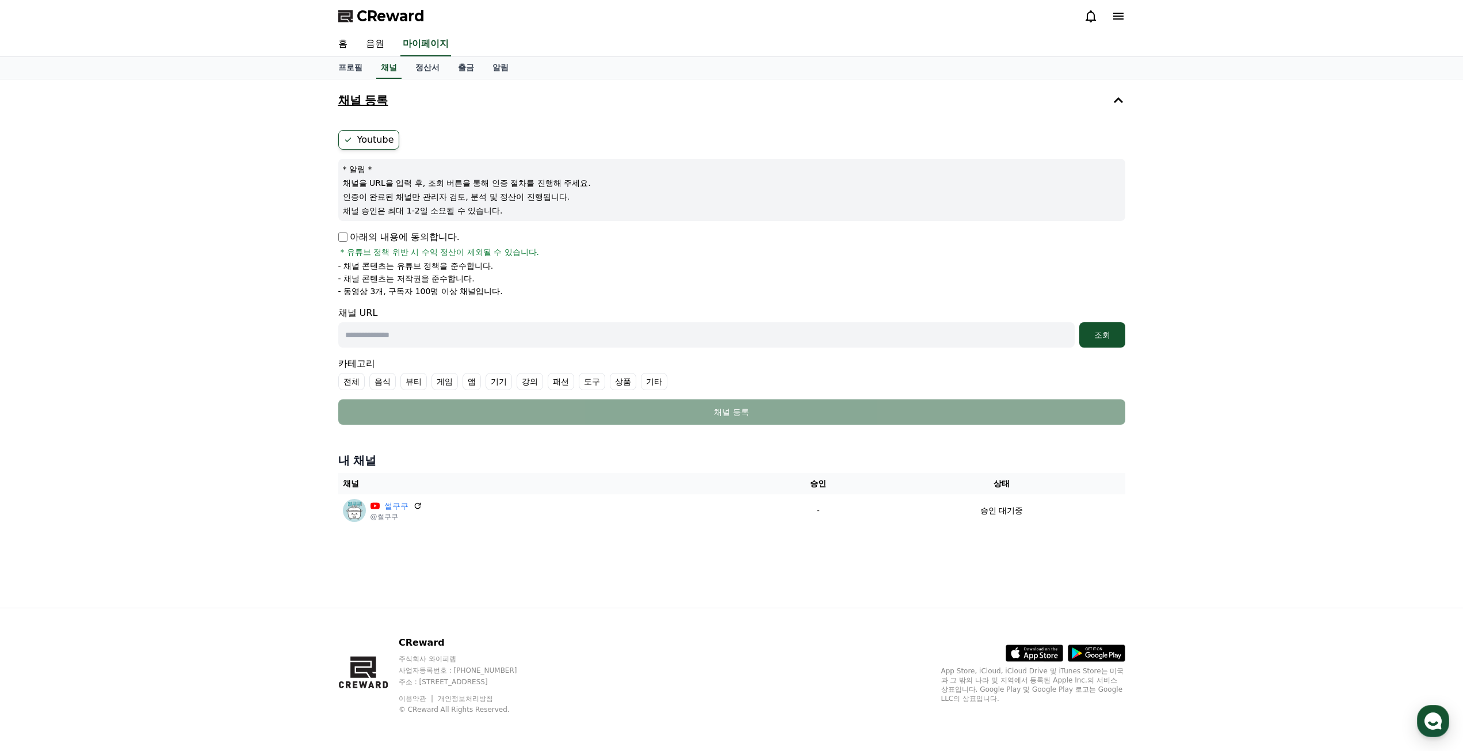
drag, startPoint x: 717, startPoint y: 274, endPoint x: 723, endPoint y: 288, distance: 14.7
click at [717, 275] on li "- 채널 콘텐츠는 저작권을 준수합니다." at bounding box center [731, 279] width 787 height 12
click at [372, 42] on link "음원" at bounding box center [375, 44] width 37 height 24
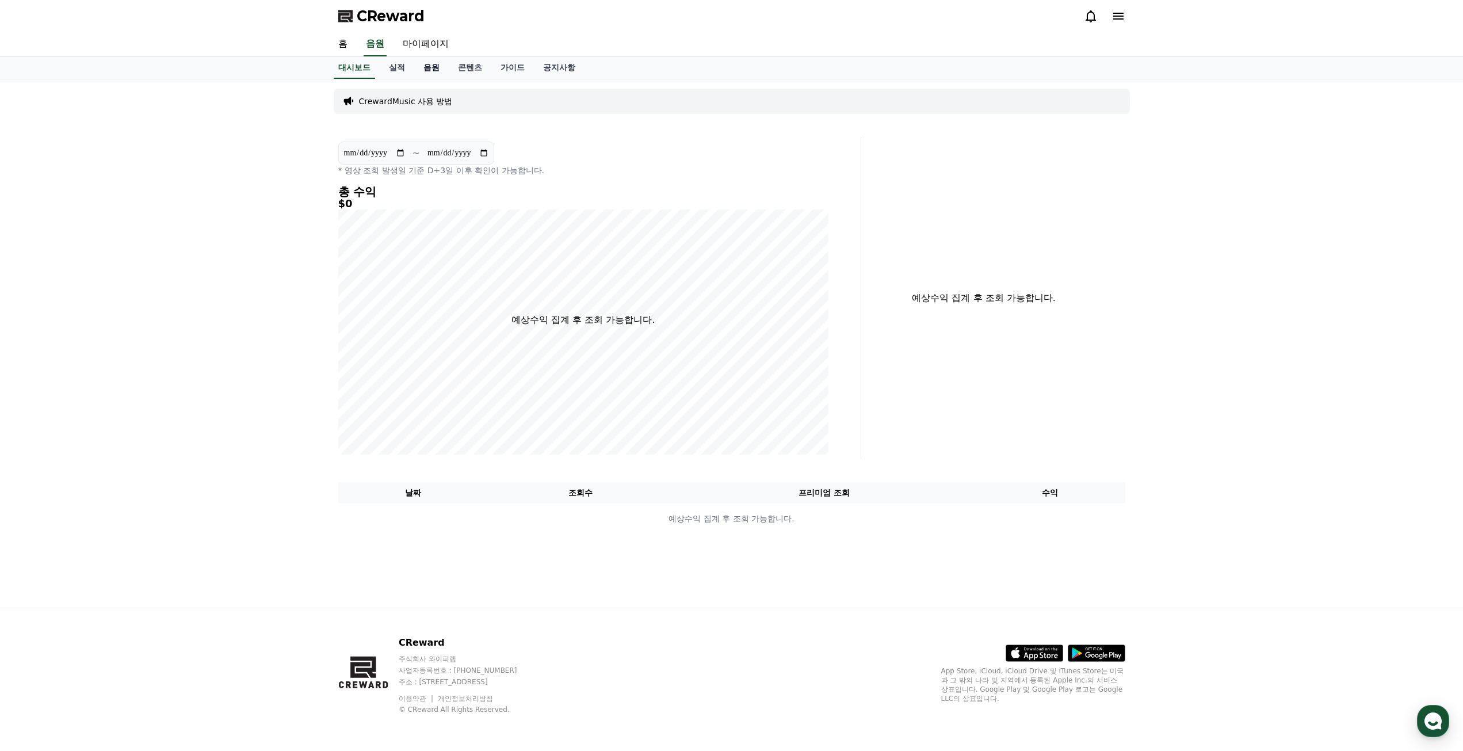
click at [432, 70] on link "음원" at bounding box center [431, 68] width 35 height 22
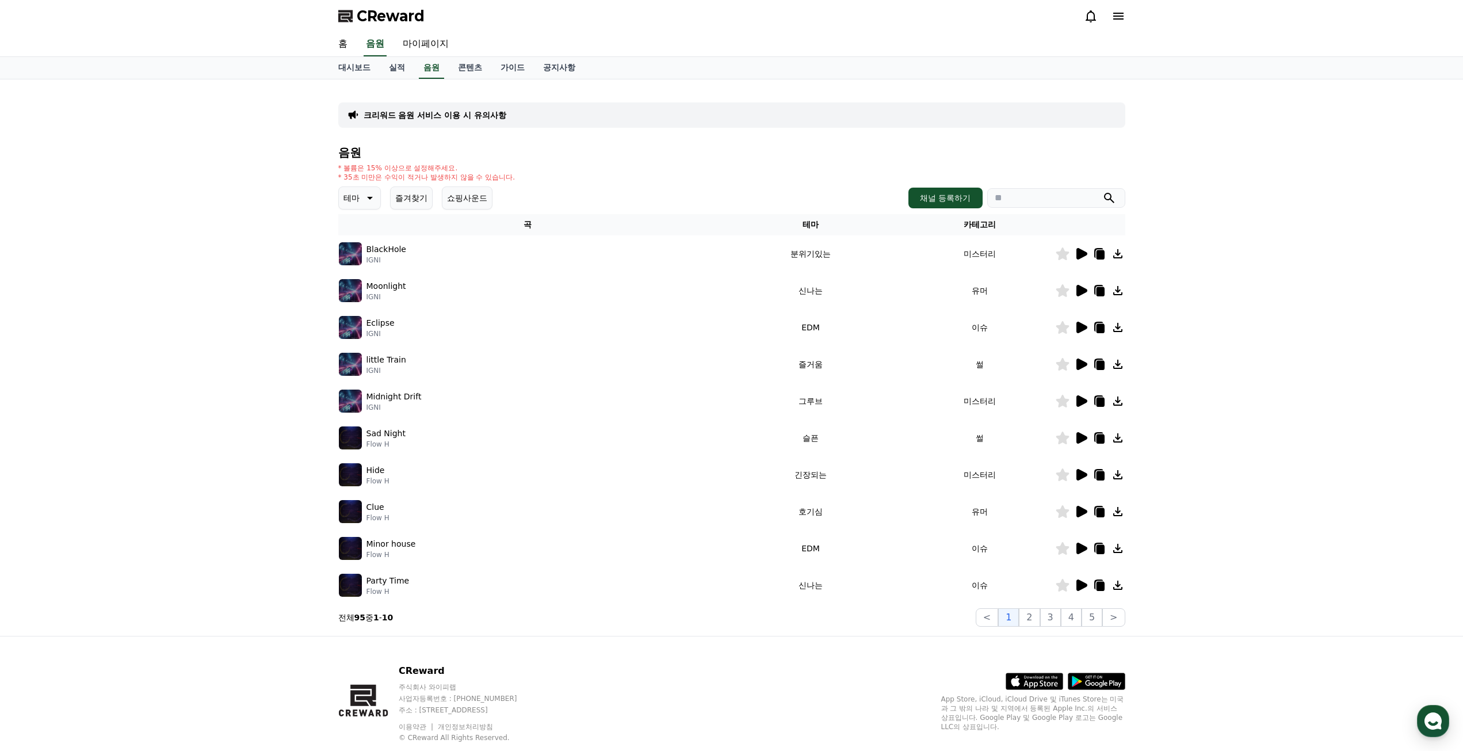
click at [1086, 473] on icon at bounding box center [1081, 475] width 11 height 12
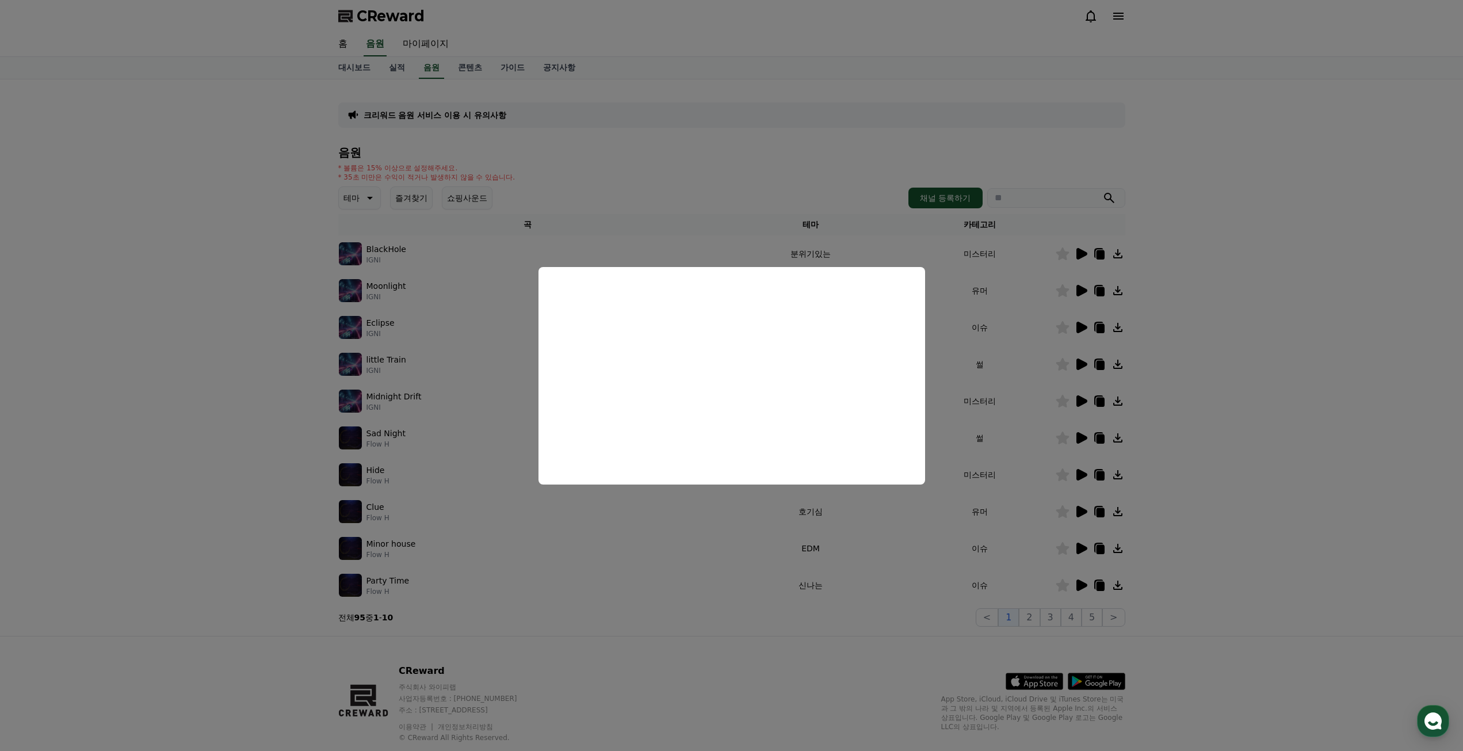
drag, startPoint x: 1266, startPoint y: 476, endPoint x: 1260, endPoint y: 476, distance: 6.3
click at [1266, 476] on button "close modal" at bounding box center [731, 375] width 1463 height 751
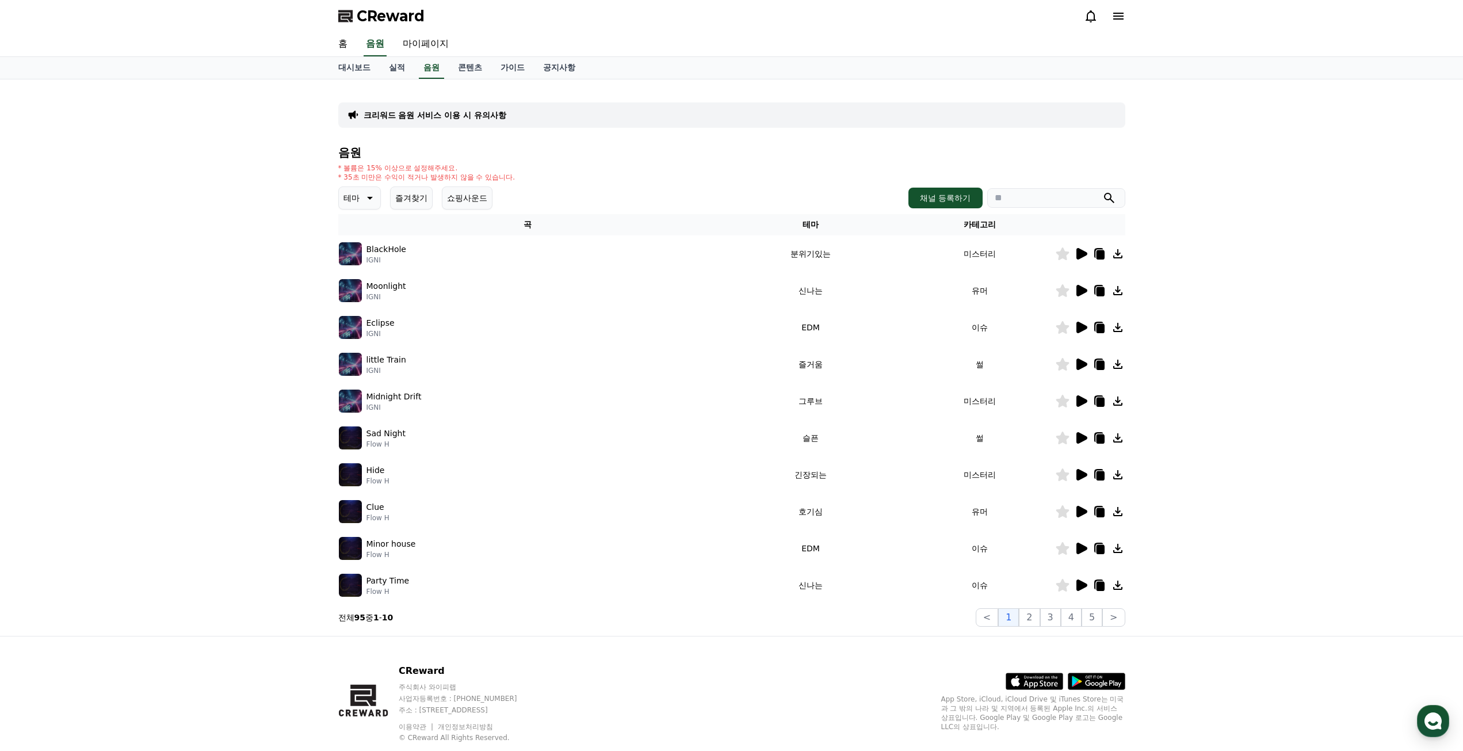
click at [1083, 441] on icon at bounding box center [1081, 438] width 11 height 12
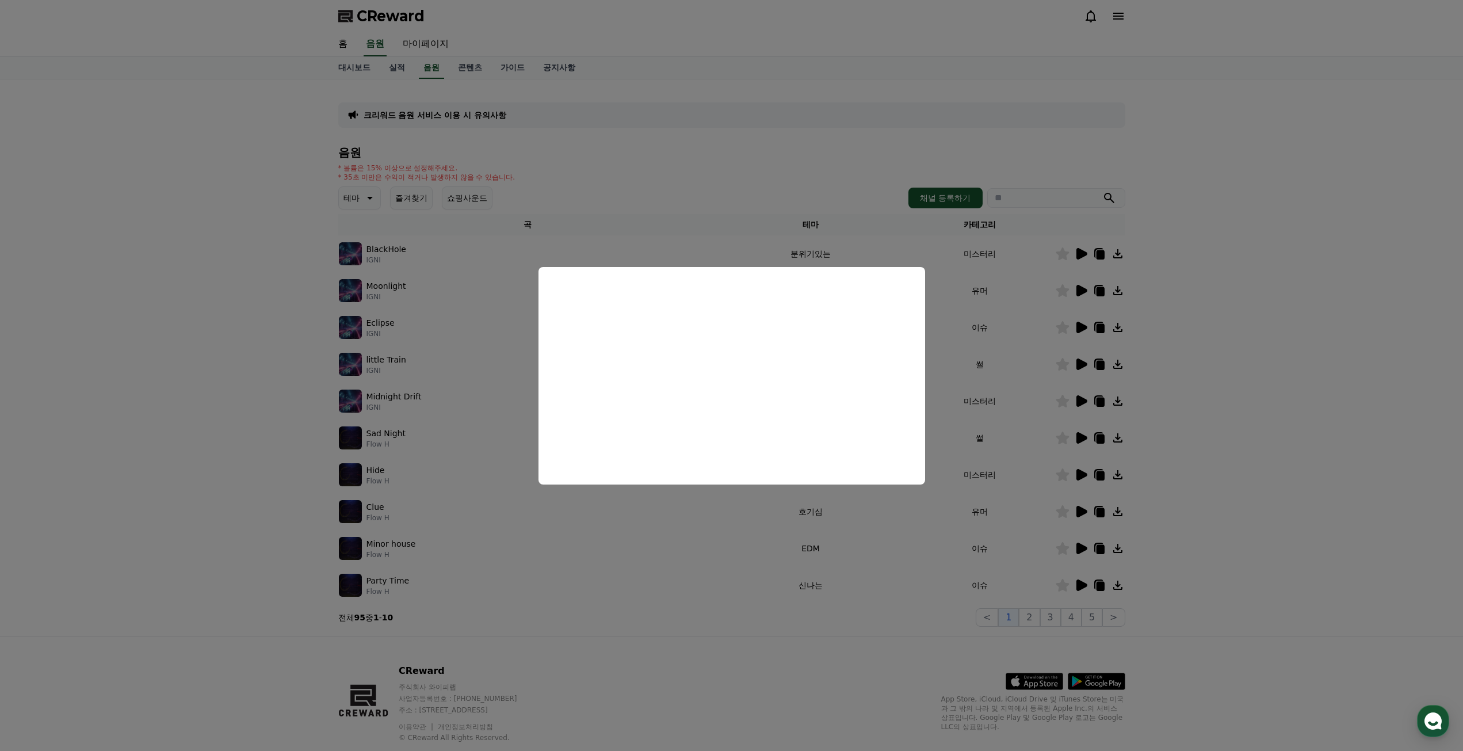
click at [1065, 440] on button "close modal" at bounding box center [731, 375] width 1463 height 751
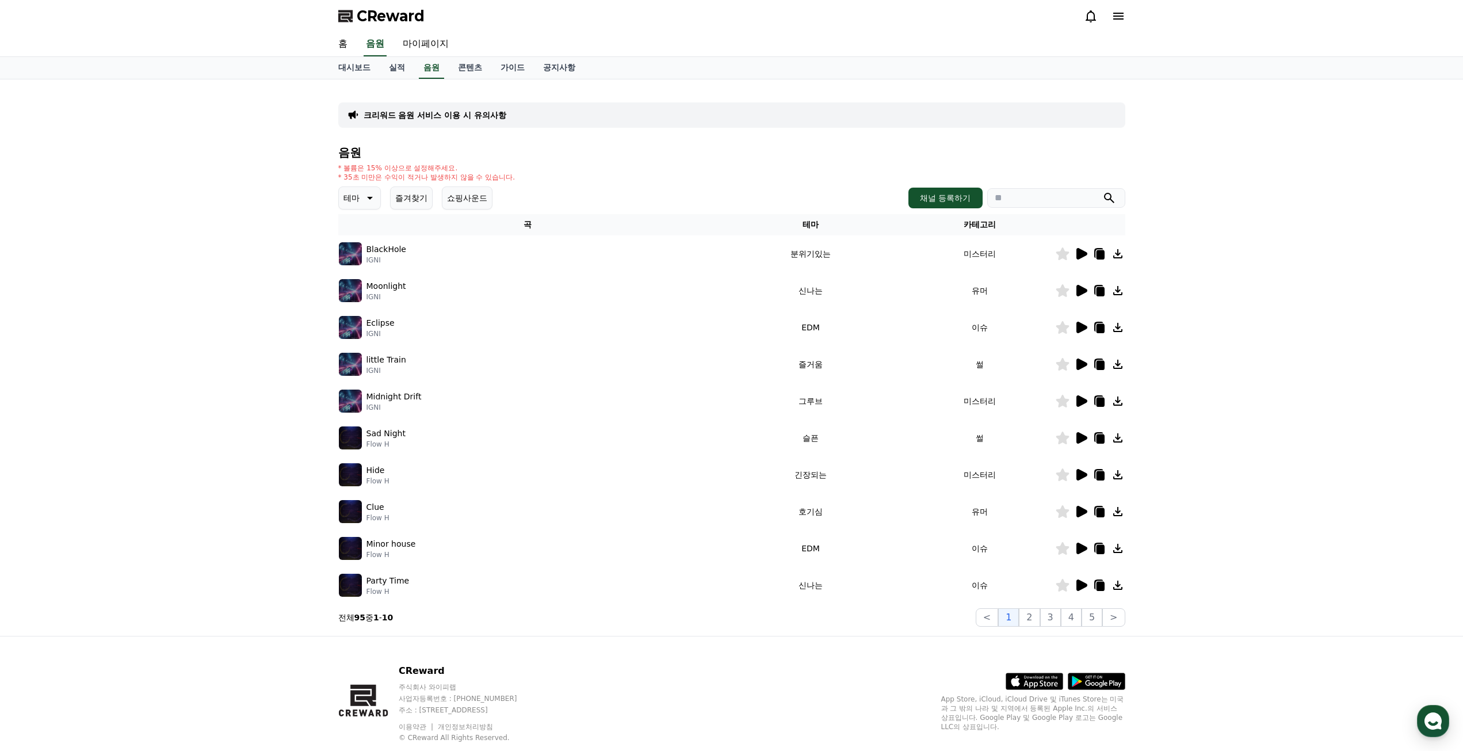
click at [1064, 440] on icon at bounding box center [1062, 437] width 13 height 13
click at [1081, 434] on icon at bounding box center [1081, 438] width 11 height 12
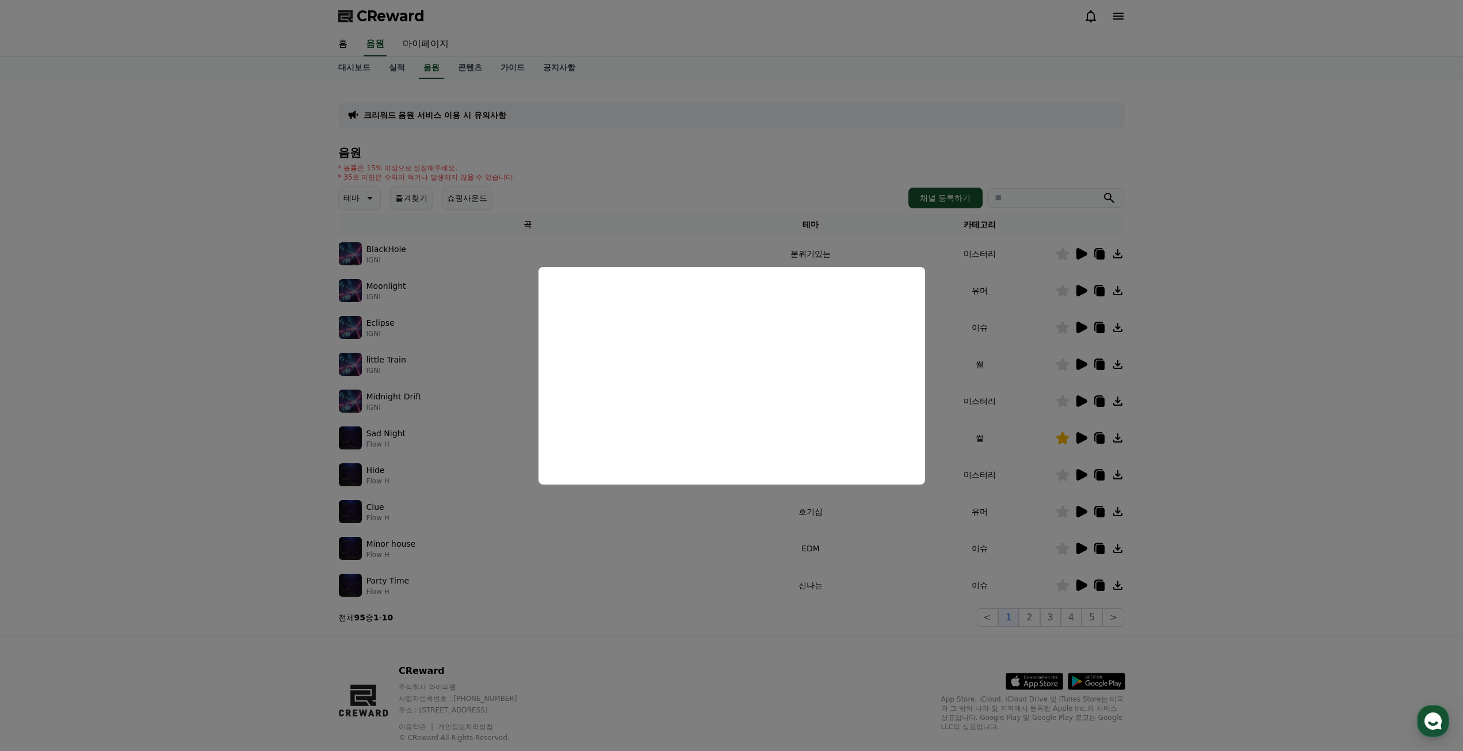
click at [1180, 408] on button "close modal" at bounding box center [731, 375] width 1463 height 751
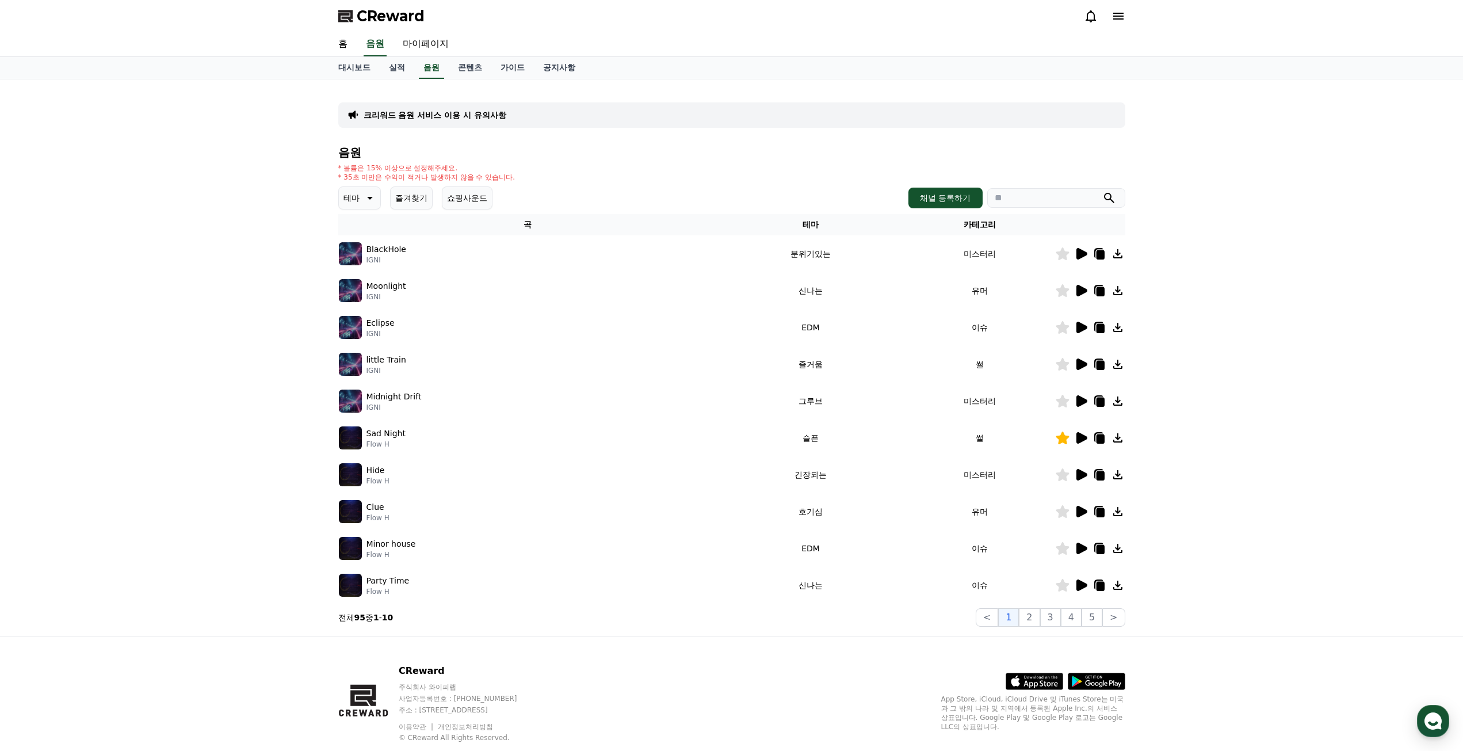
click at [1097, 436] on icon at bounding box center [1100, 438] width 8 height 9
click at [1111, 437] on icon at bounding box center [1118, 438] width 14 height 14
click at [389, 436] on p "Sad Night" at bounding box center [385, 433] width 39 height 12
drag, startPoint x: 400, startPoint y: 432, endPoint x: 899, endPoint y: 449, distance: 499.1
click at [899, 449] on tr "Sad Night Flow H 슬픈 썰" at bounding box center [731, 437] width 787 height 37
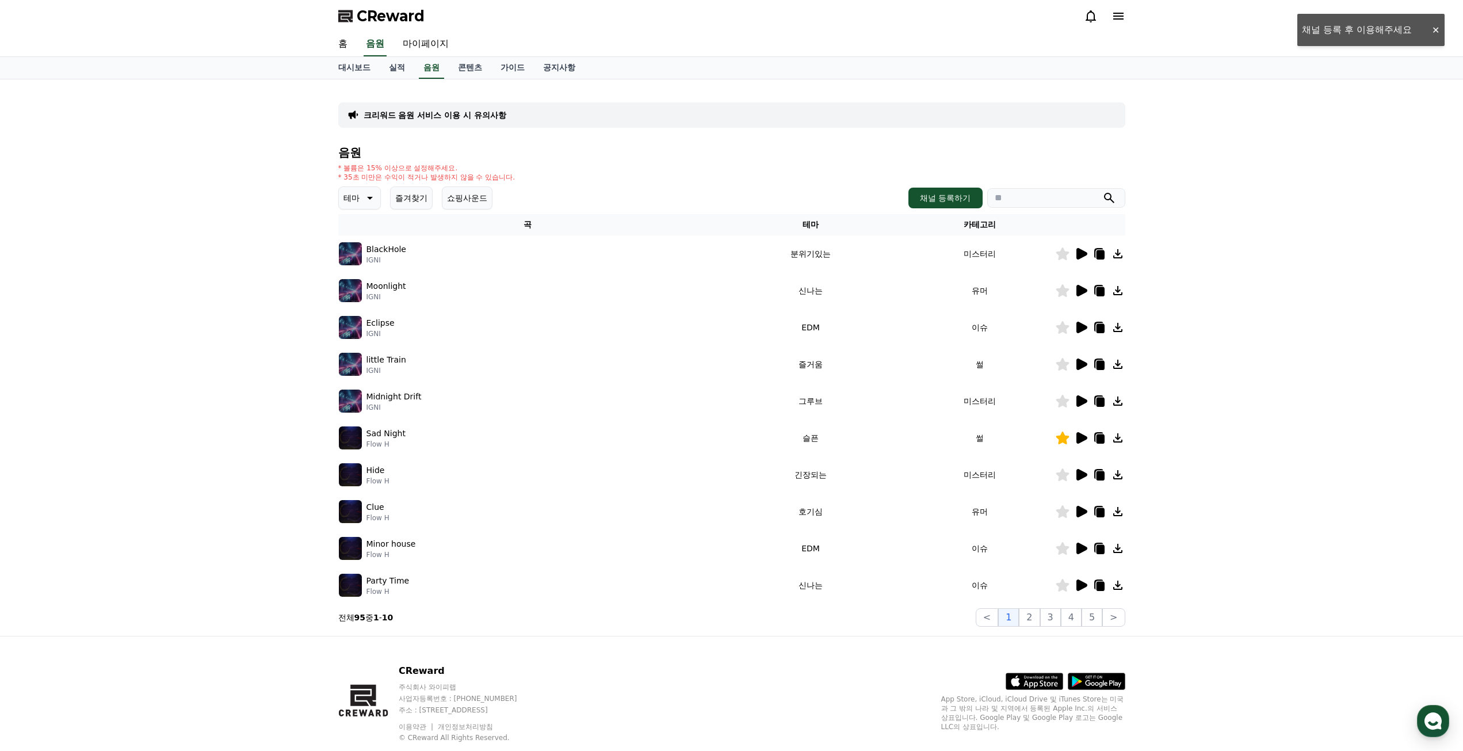
click at [899, 449] on td "슬픈" at bounding box center [810, 437] width 187 height 37
drag, startPoint x: 1017, startPoint y: 441, endPoint x: 961, endPoint y: 441, distance: 55.8
click at [961, 441] on td "썰" at bounding box center [979, 437] width 151 height 37
click at [354, 441] on img at bounding box center [350, 437] width 23 height 23
click at [1086, 441] on icon at bounding box center [1081, 438] width 14 height 14
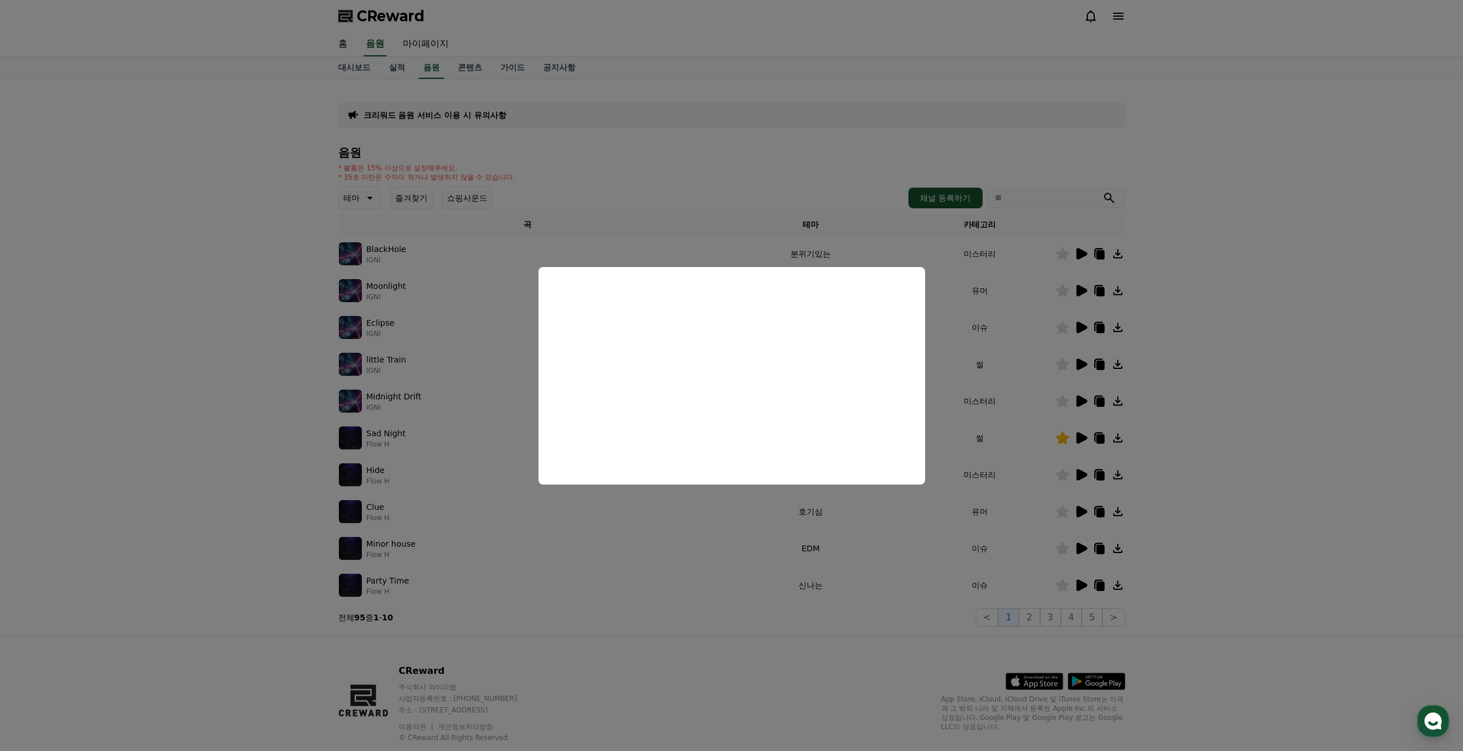
click at [145, 444] on button "close modal" at bounding box center [731, 375] width 1463 height 751
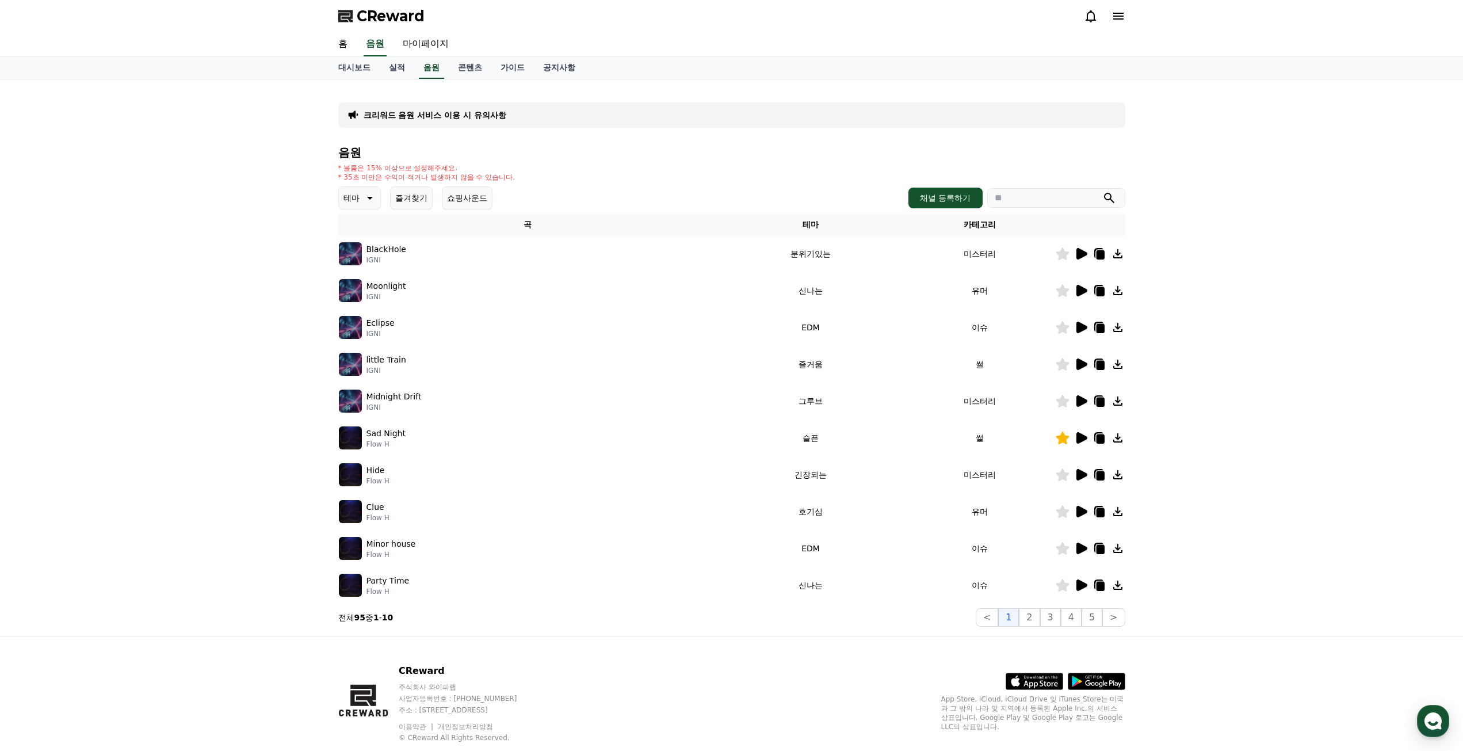
click at [1242, 426] on div "크리워드 음원 서비스 이용 시 유의사항 음원 * 볼륨은 15% 이상으로 설정해주세요. * 35초 미만은 수익이 적거나 발생하지 않을 수 있습니…" at bounding box center [731, 357] width 1463 height 556
click at [414, 195] on button "즐겨찾기" at bounding box center [411, 197] width 43 height 23
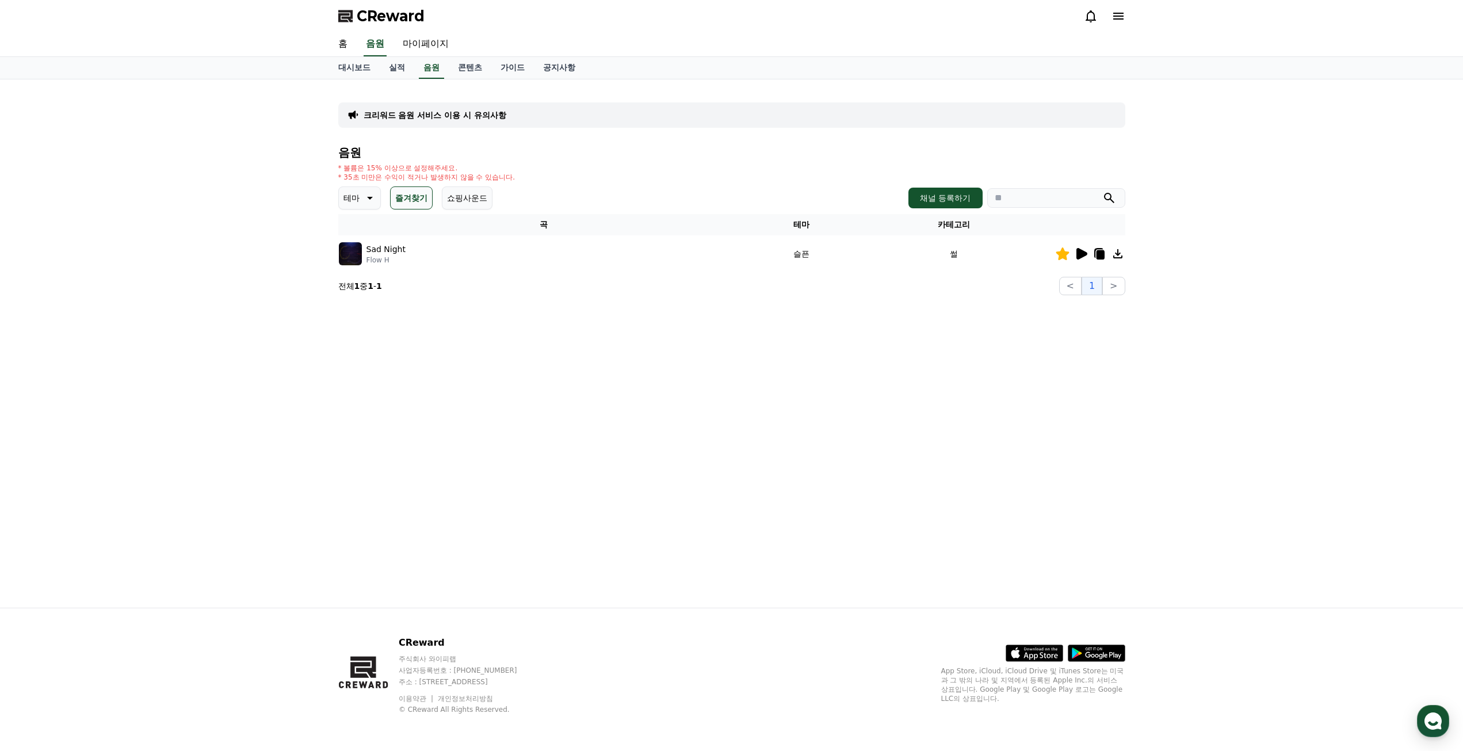
click at [464, 203] on button "쇼핑사운드" at bounding box center [467, 197] width 51 height 23
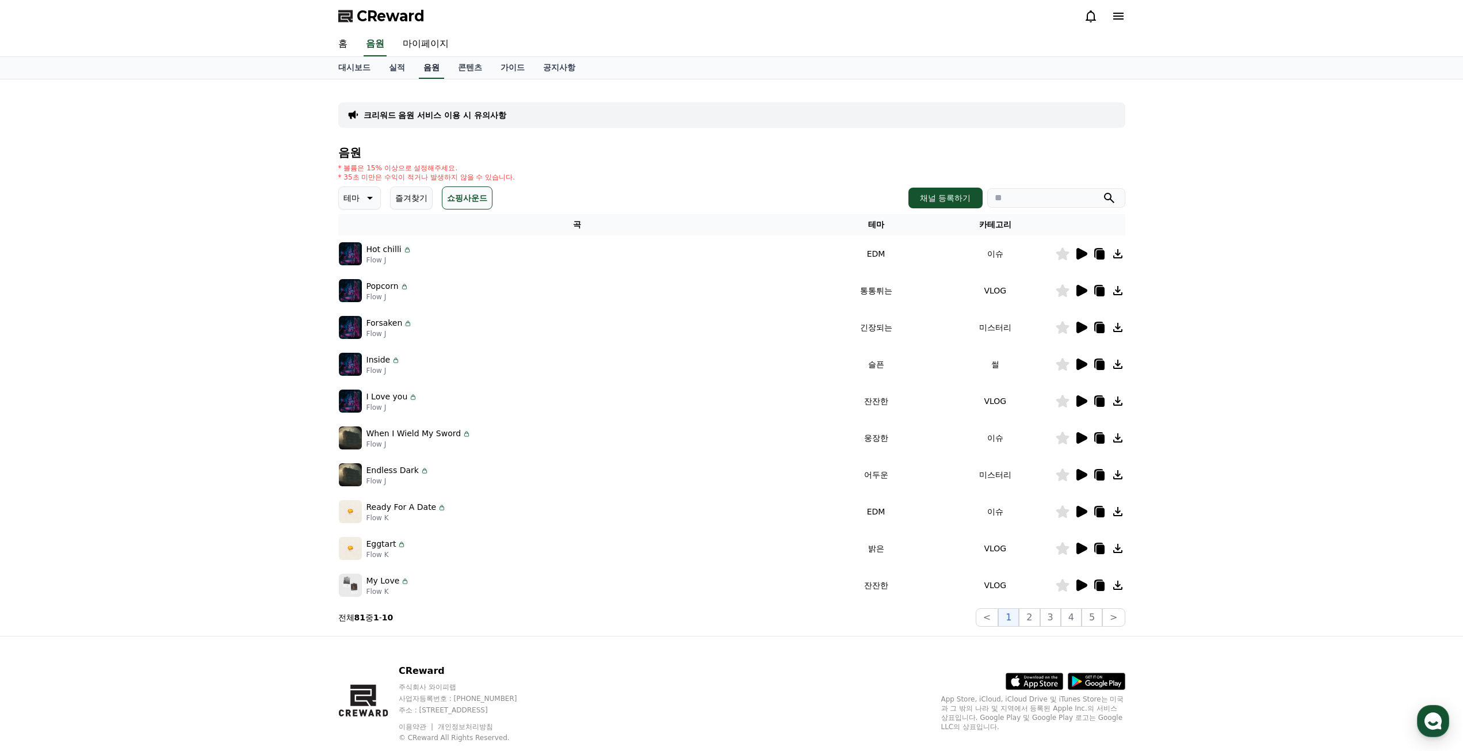
click at [434, 71] on link "음원" at bounding box center [431, 68] width 25 height 22
click at [350, 207] on button "테마" at bounding box center [359, 197] width 43 height 23
click at [365, 246] on button "슬픈" at bounding box center [352, 244] width 25 height 25
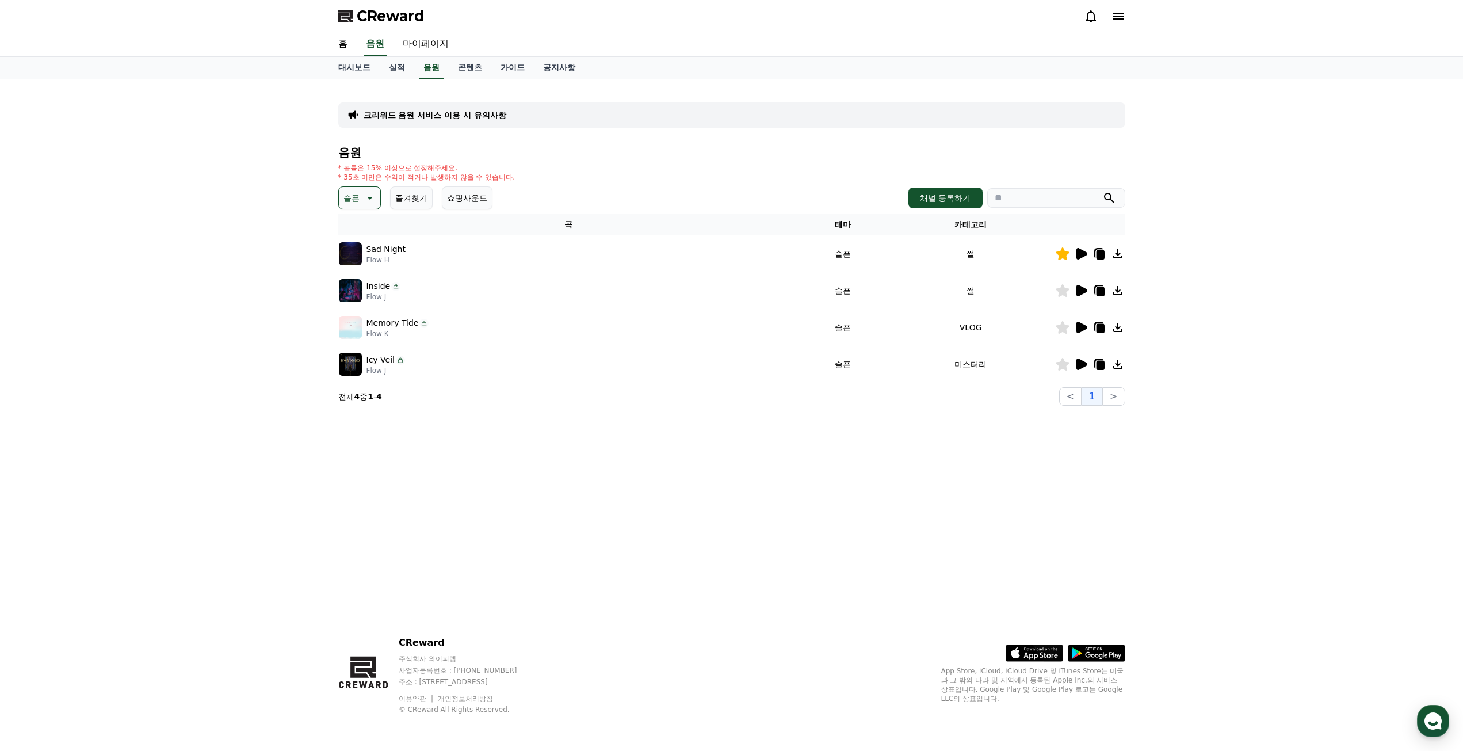
click at [1087, 288] on icon at bounding box center [1081, 291] width 14 height 14
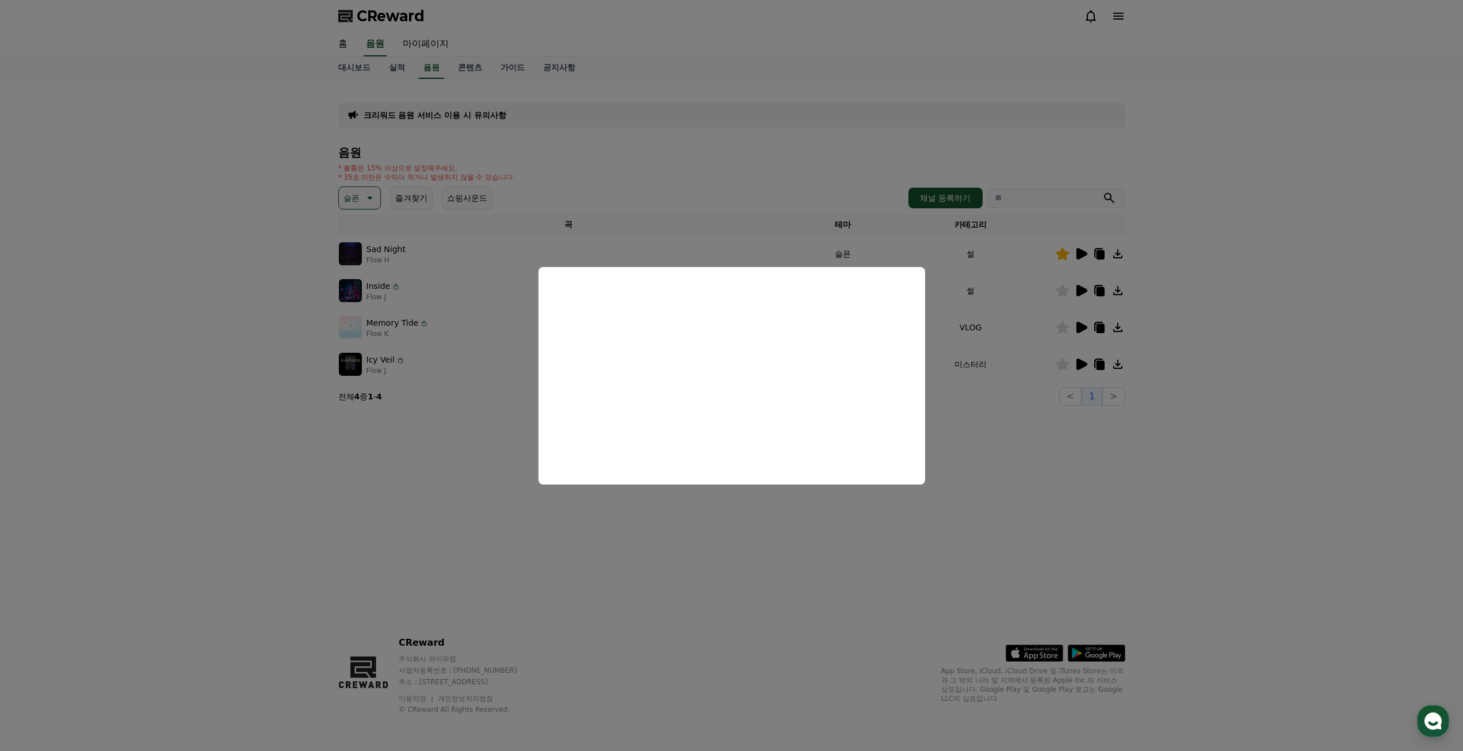
click at [1080, 331] on button "close modal" at bounding box center [731, 375] width 1463 height 751
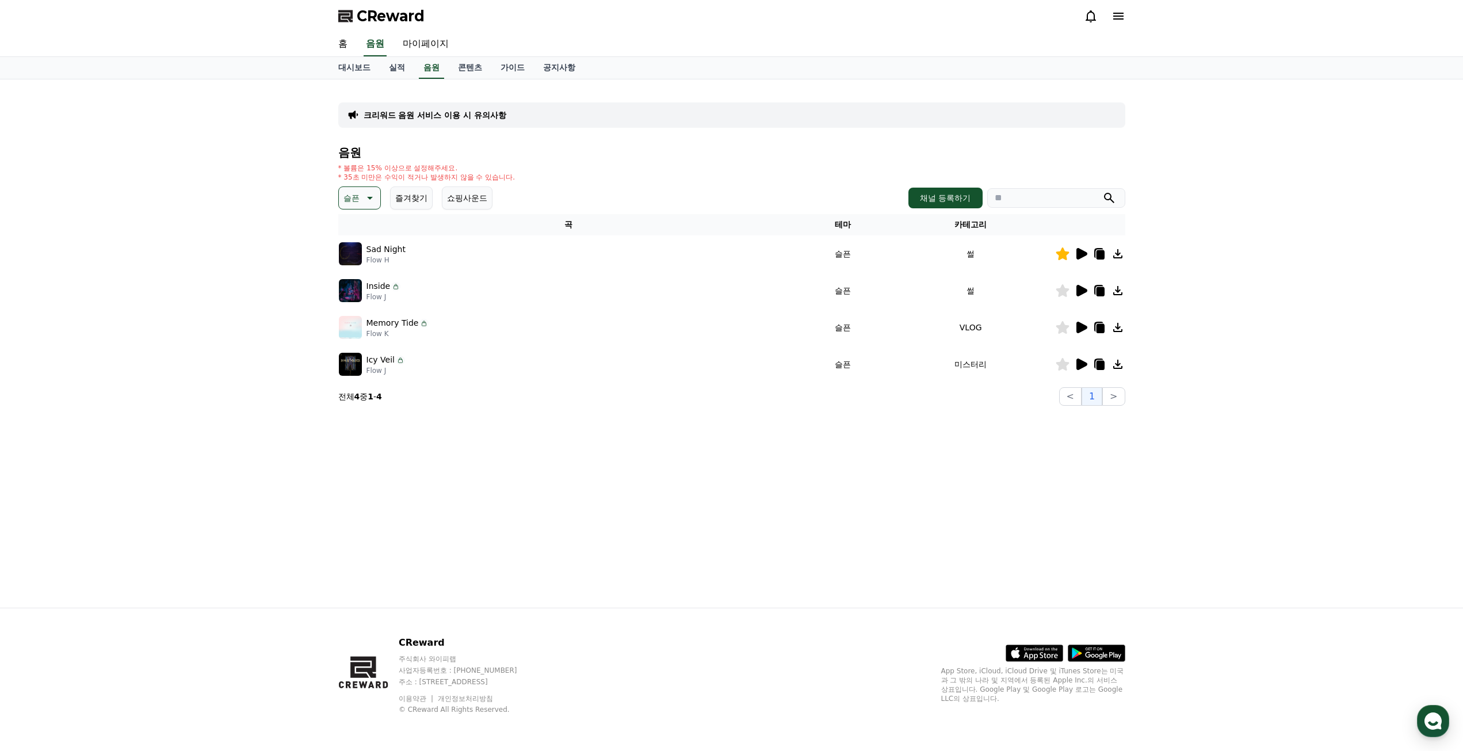
click at [1080, 331] on icon at bounding box center [1081, 328] width 11 height 12
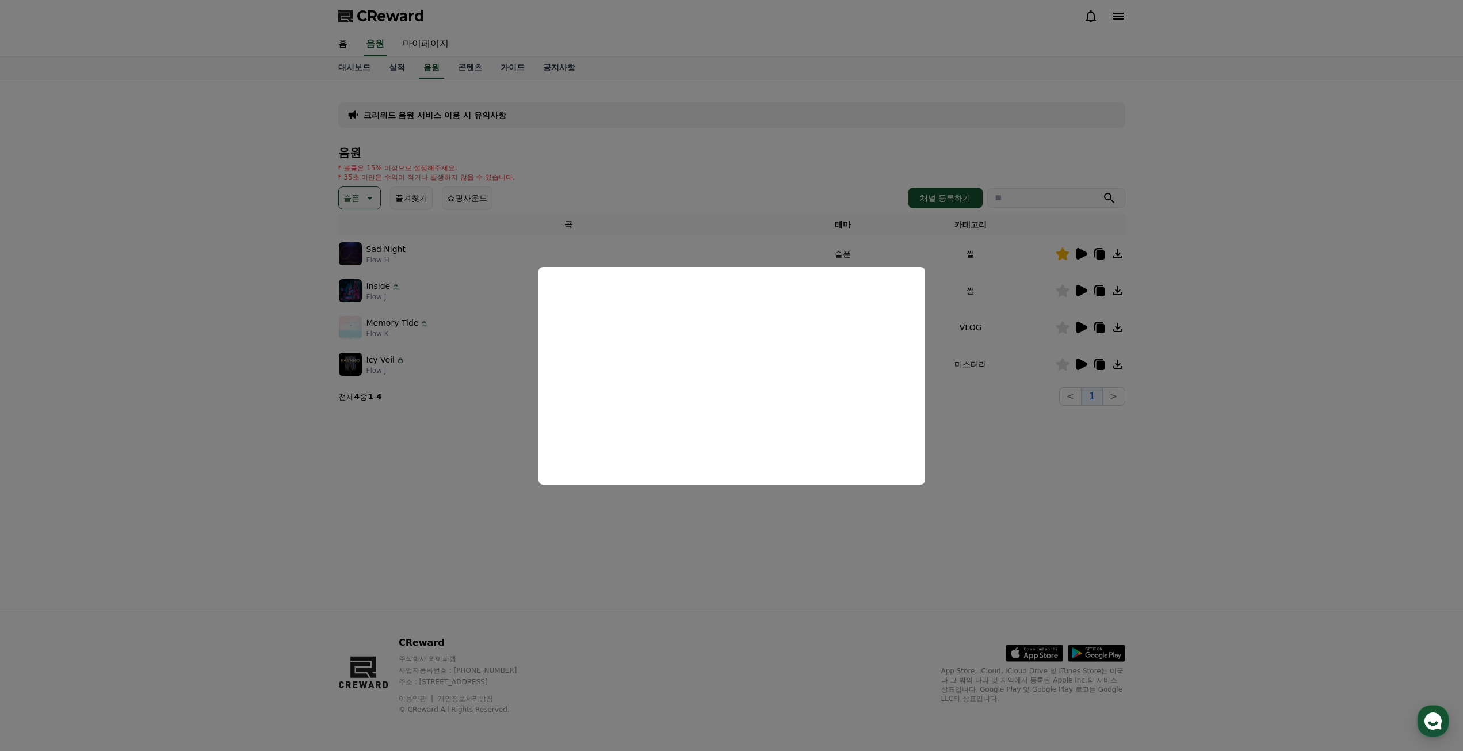
click at [1067, 330] on button "close modal" at bounding box center [731, 375] width 1463 height 751
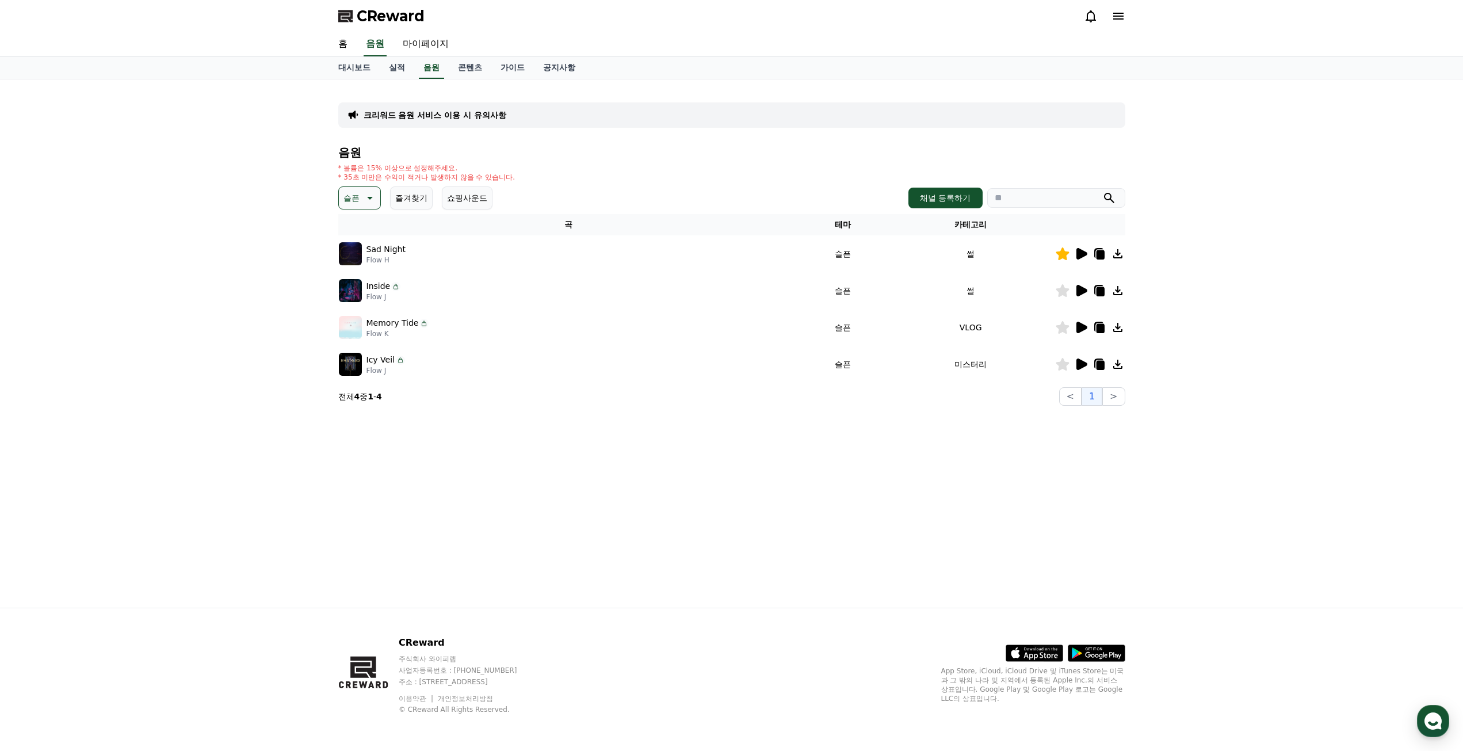
click at [1063, 328] on icon at bounding box center [1062, 327] width 13 height 13
click at [1088, 370] on div at bounding box center [1090, 364] width 69 height 14
click at [1079, 367] on icon at bounding box center [1081, 364] width 11 height 12
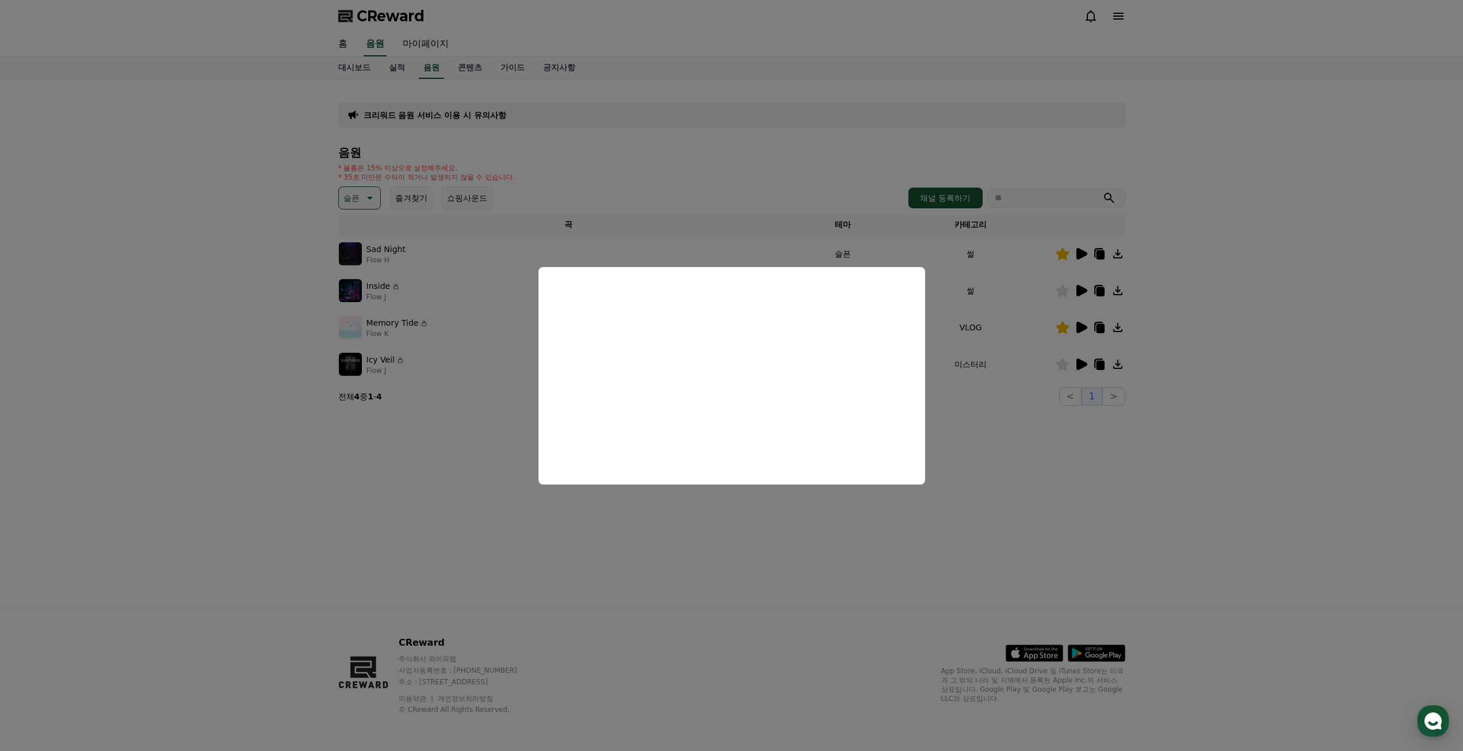
click at [1046, 427] on button "close modal" at bounding box center [731, 375] width 1463 height 751
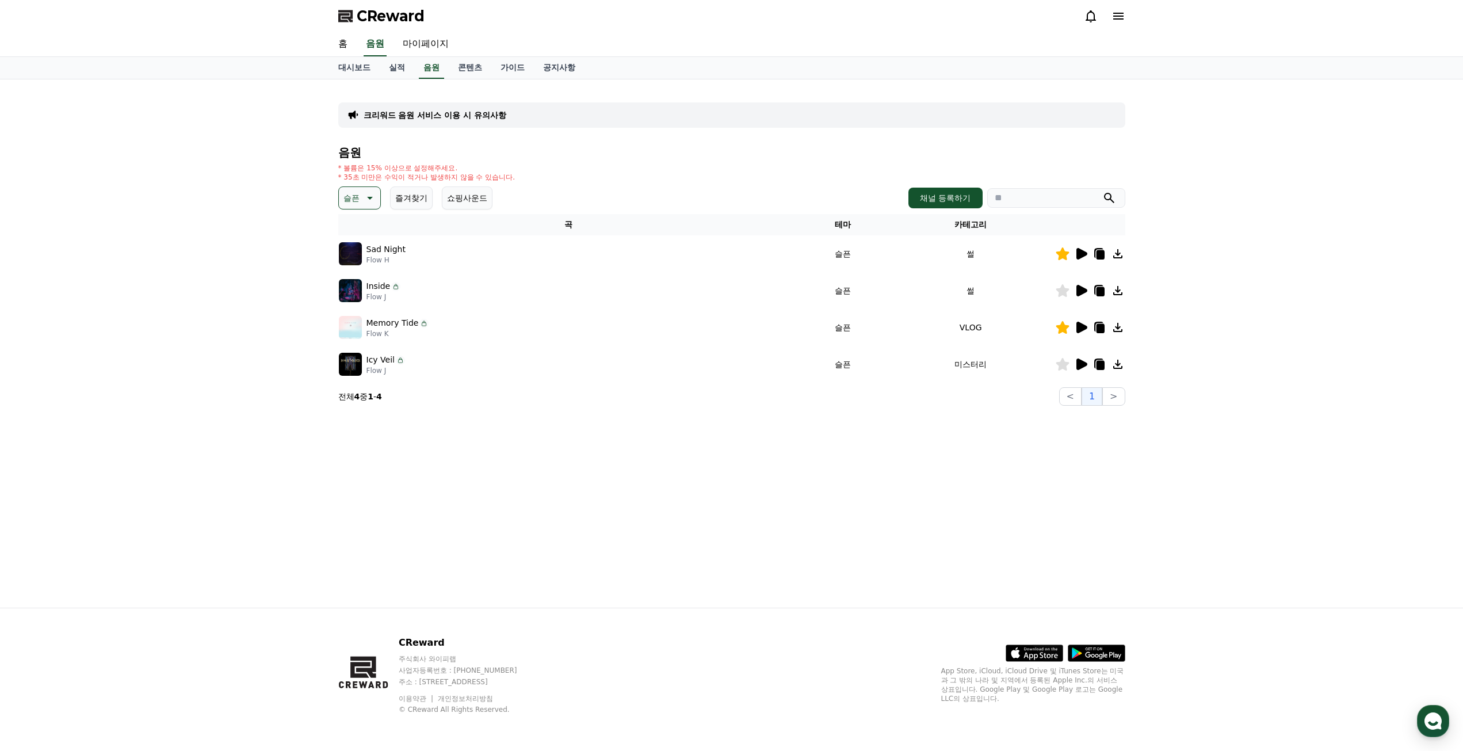
click at [366, 188] on button "슬픈" at bounding box center [359, 197] width 43 height 23
click at [356, 269] on button "통통튀는" at bounding box center [360, 262] width 41 height 25
